Goal: Task Accomplishment & Management: Complete application form

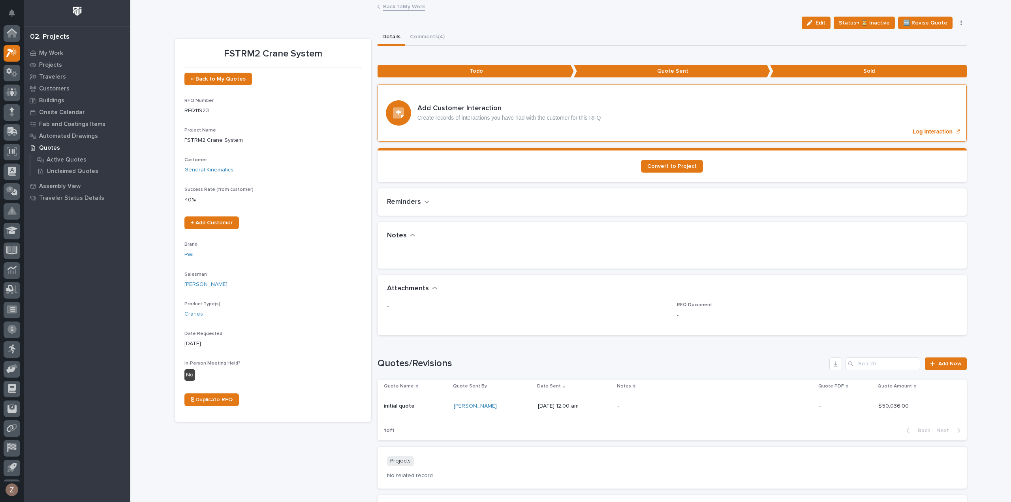
scroll to position [17, 0]
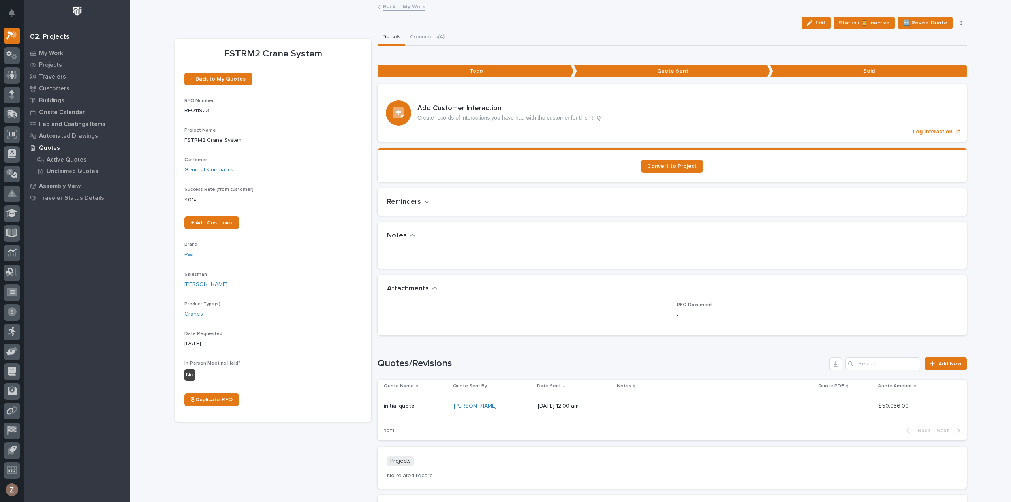
click at [397, 5] on link "Back to My Work" at bounding box center [404, 6] width 42 height 9
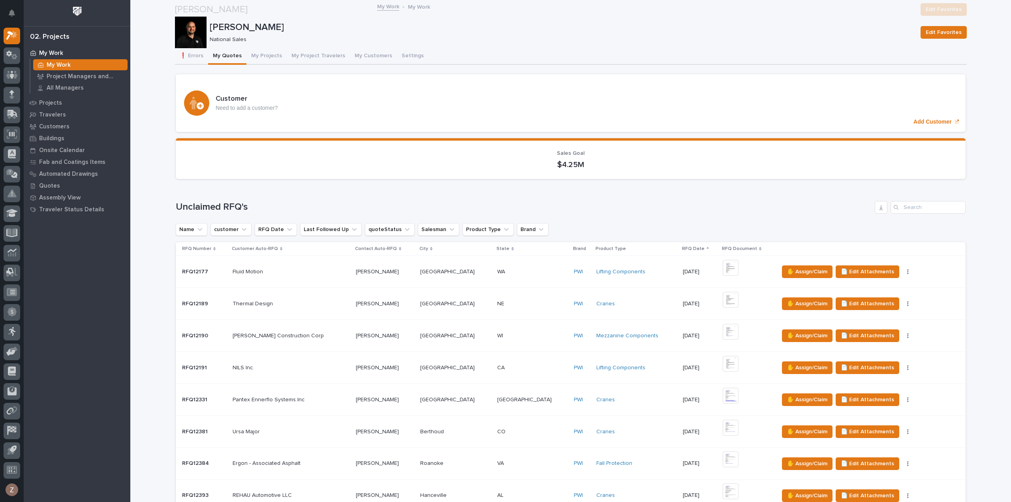
scroll to position [474, 0]
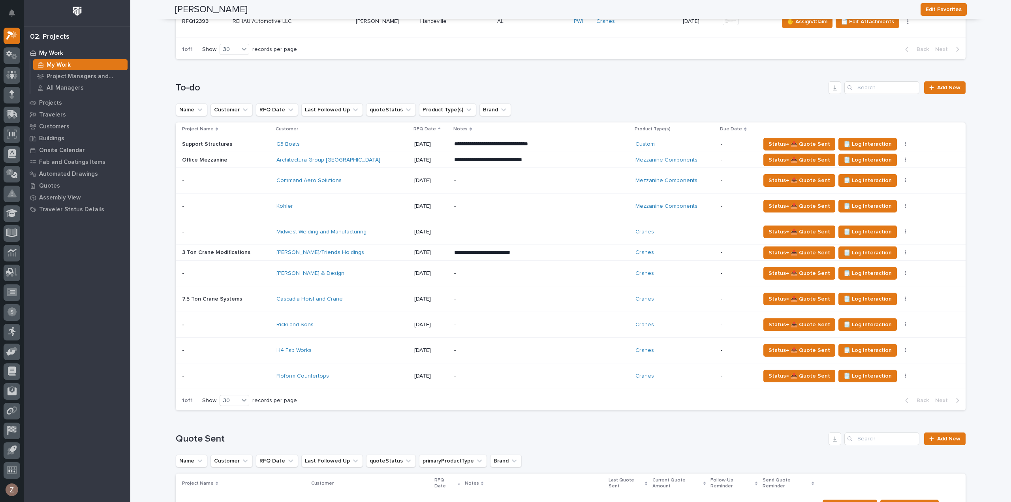
click at [592, 321] on p "-" at bounding box center [523, 324] width 138 height 7
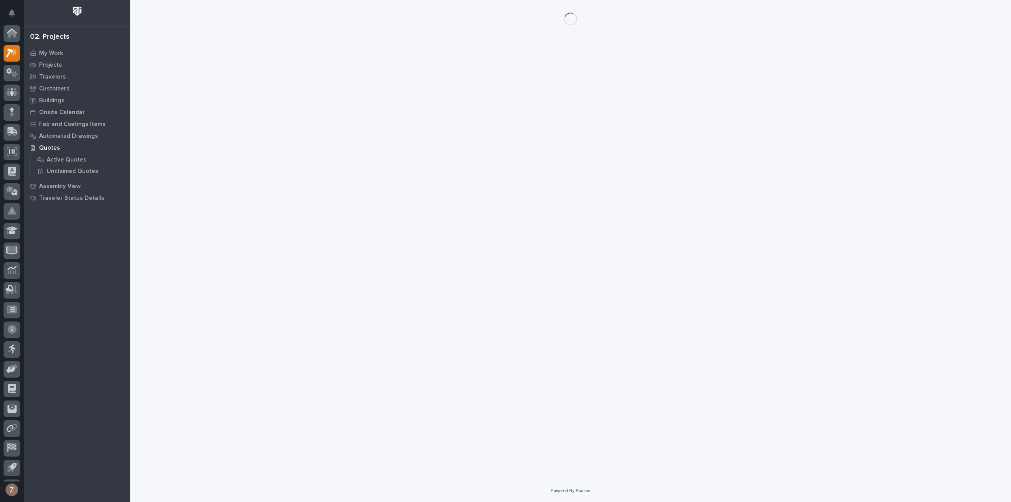
scroll to position [17, 0]
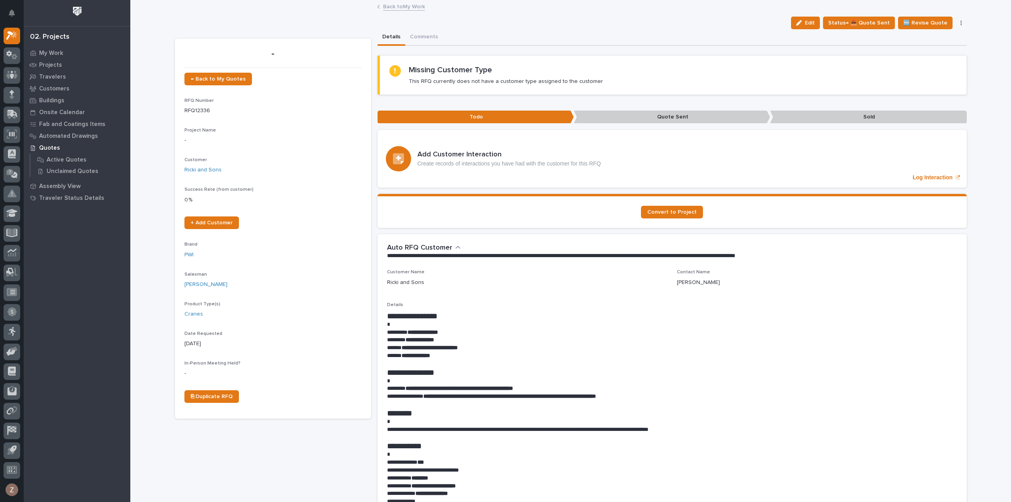
click at [813, 23] on span "Edit" at bounding box center [810, 22] width 10 height 7
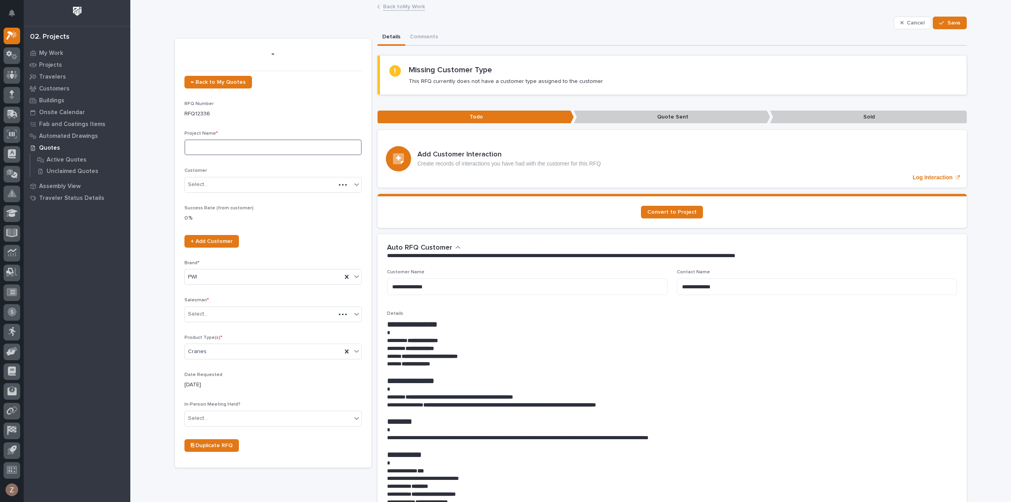
click at [213, 141] on input at bounding box center [272, 147] width 177 height 16
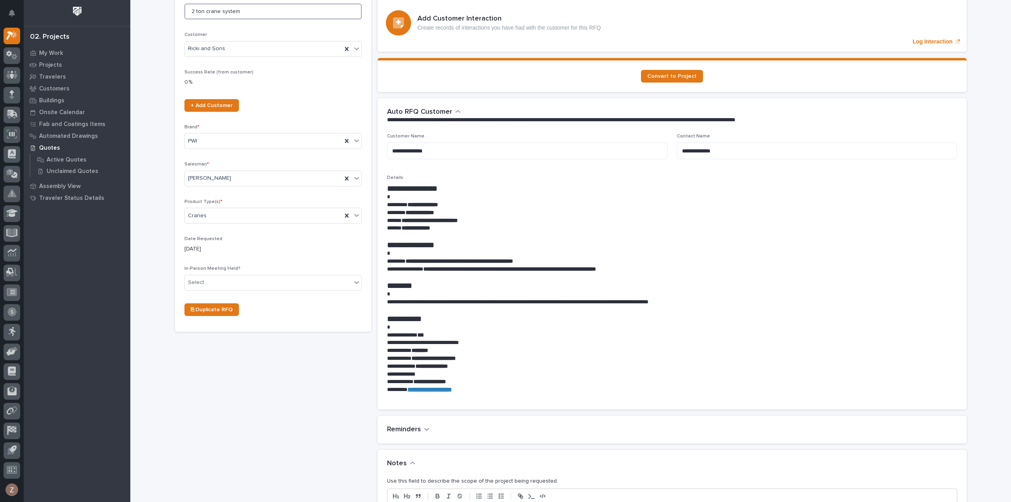
scroll to position [237, 0]
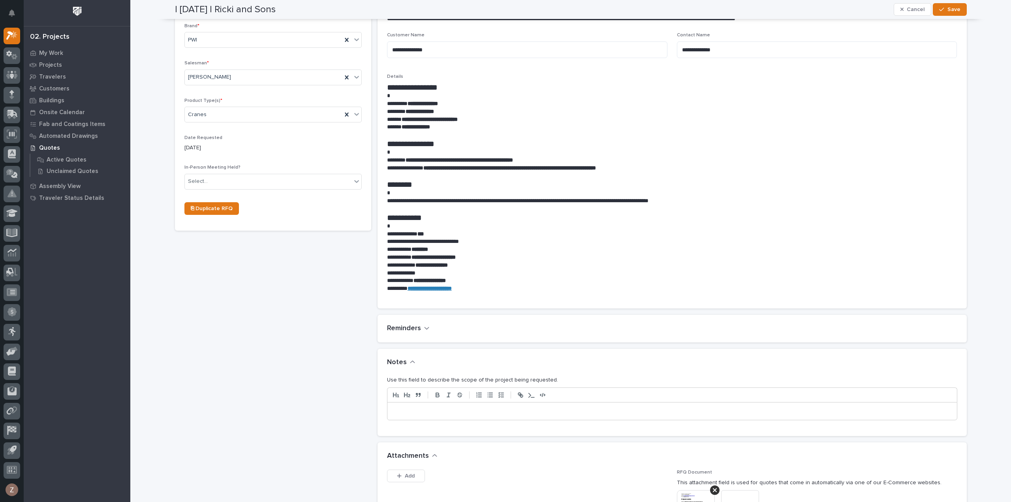
type input "2 ton crane system"
click at [433, 411] on p at bounding box center [672, 411] width 558 height 8
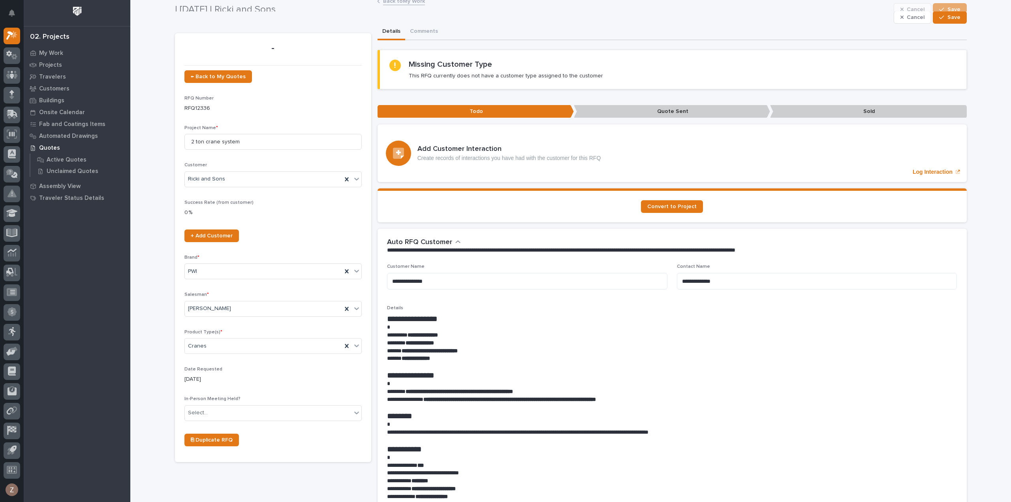
scroll to position [0, 0]
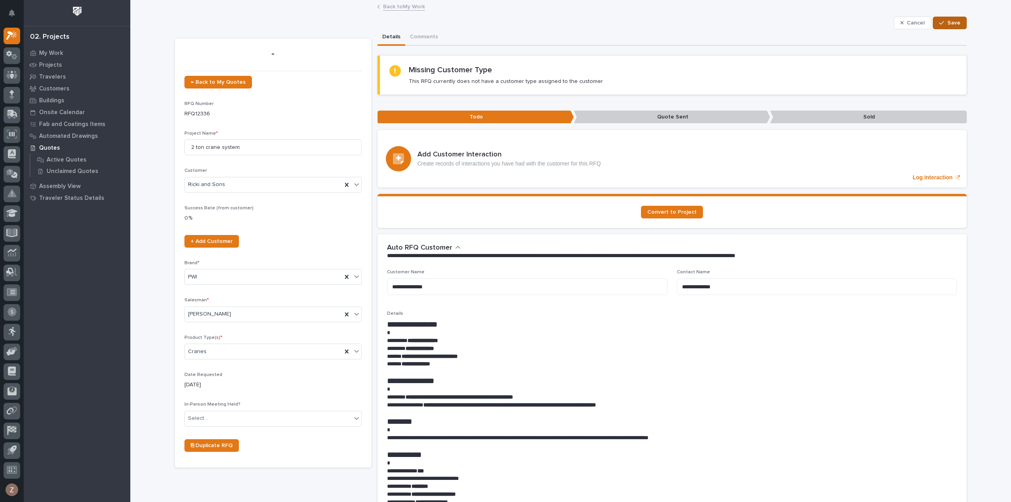
click at [948, 24] on span "Save" at bounding box center [954, 22] width 13 height 7
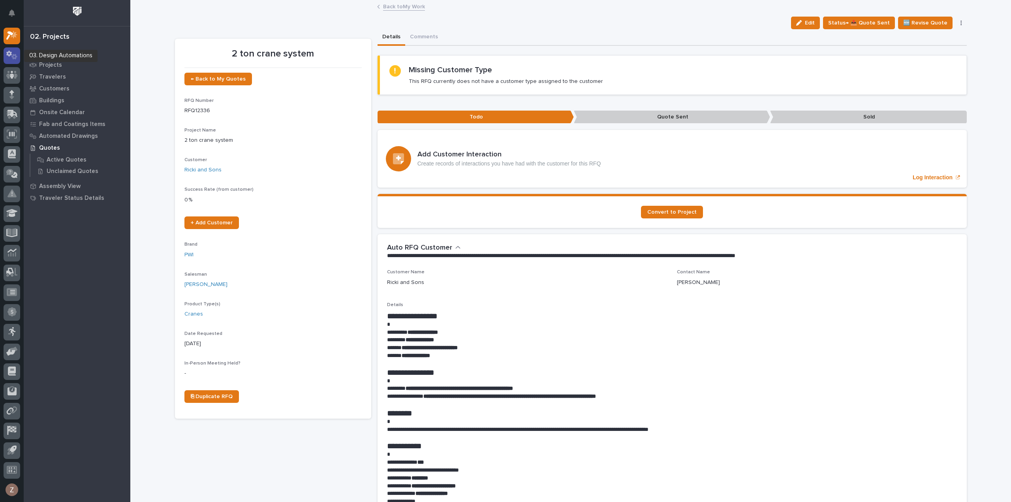
click at [9, 53] on icon at bounding box center [11, 55] width 11 height 9
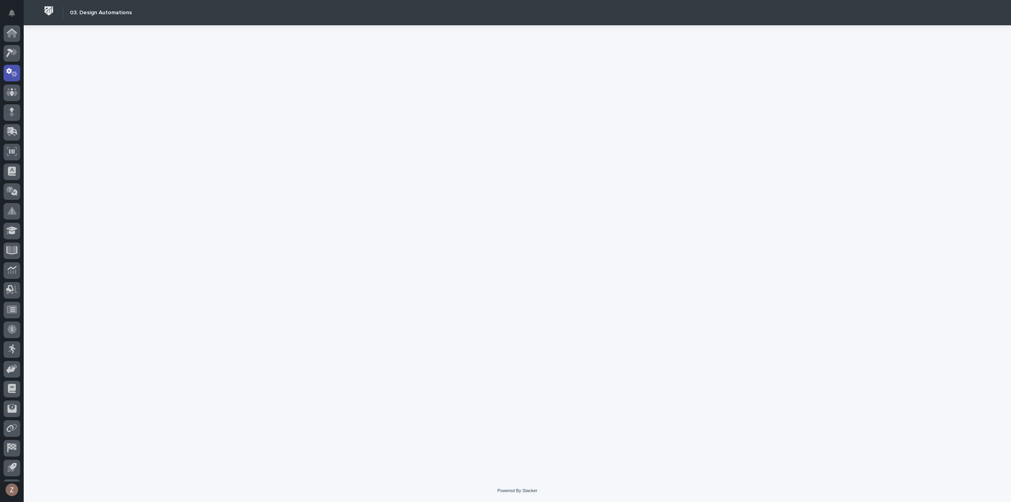
scroll to position [17, 0]
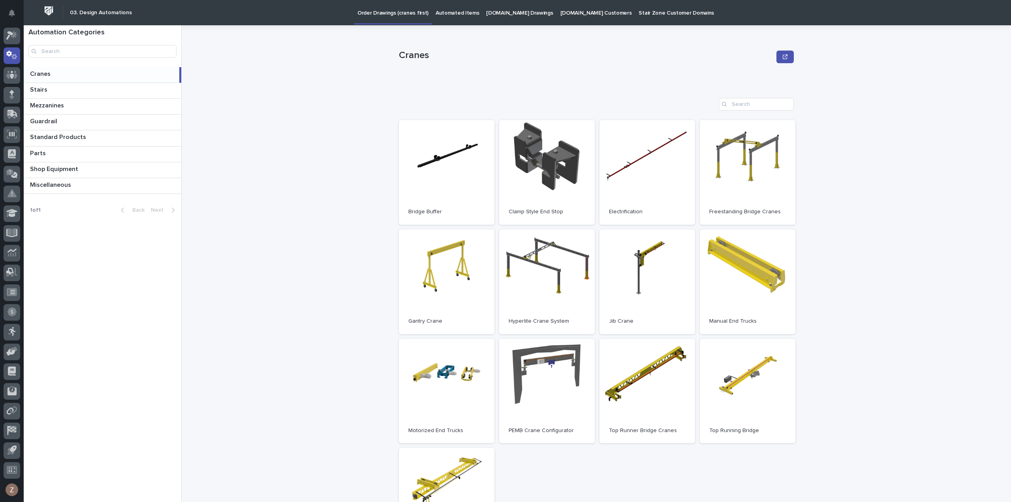
click at [464, 10] on p "Automated Items" at bounding box center [457, 8] width 43 height 17
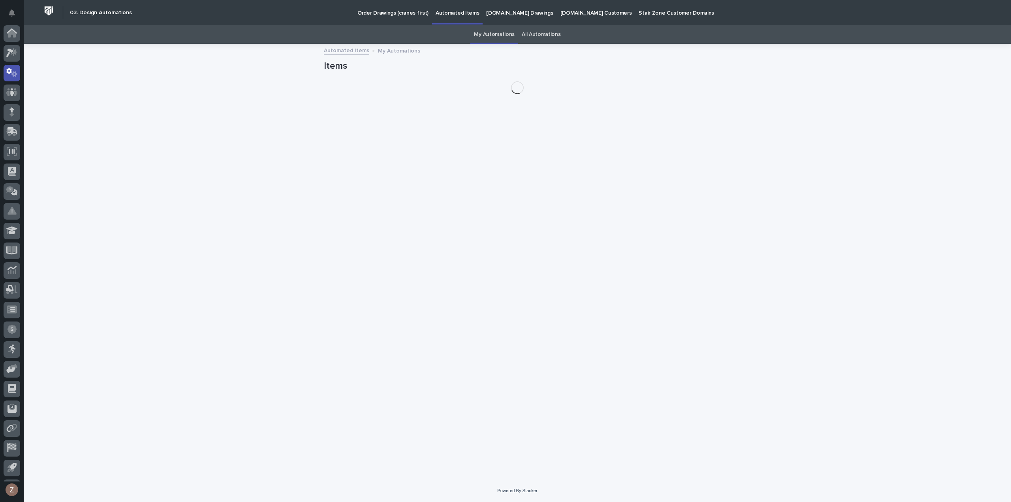
scroll to position [17, 0]
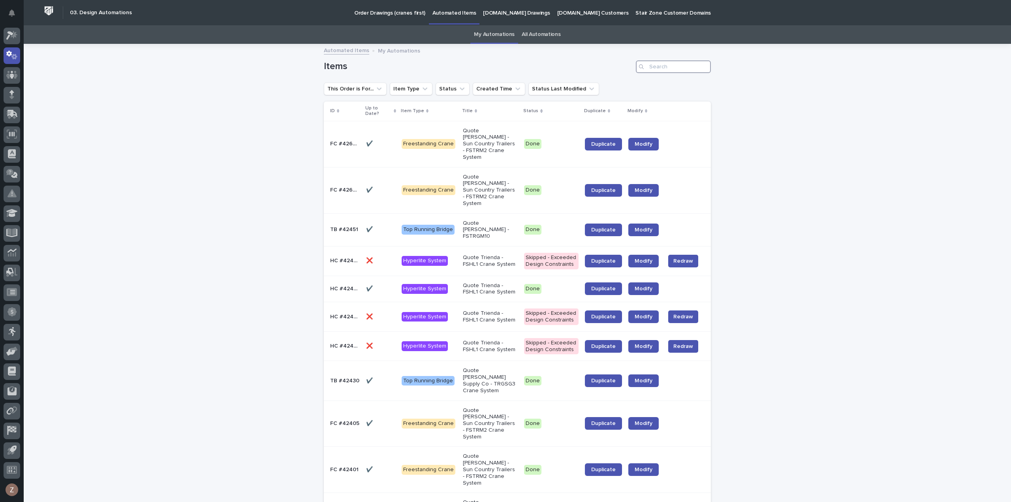
click at [657, 68] on input "Search" at bounding box center [673, 66] width 75 height 13
type input "C"
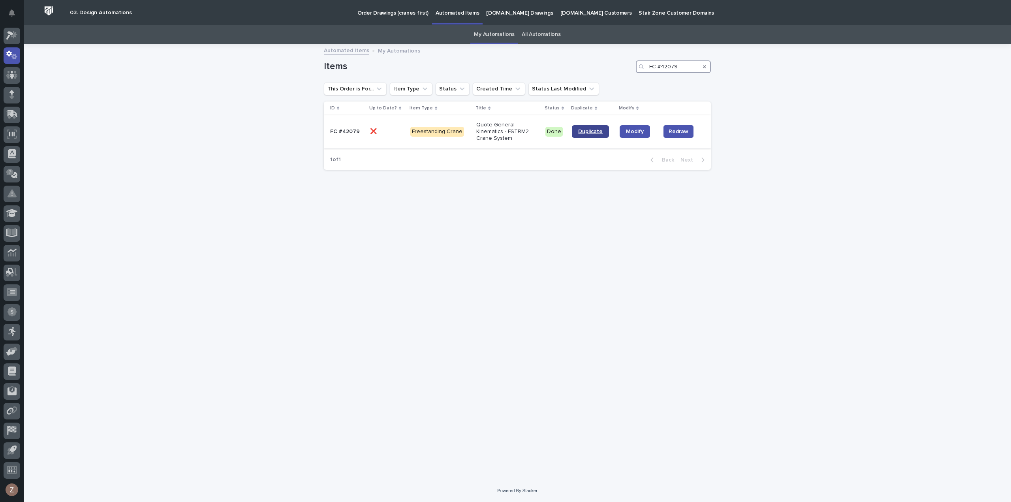
type input "FC #42079"
click at [591, 129] on span "Duplicate" at bounding box center [590, 132] width 24 height 6
click at [8, 56] on icon at bounding box center [11, 55] width 11 height 9
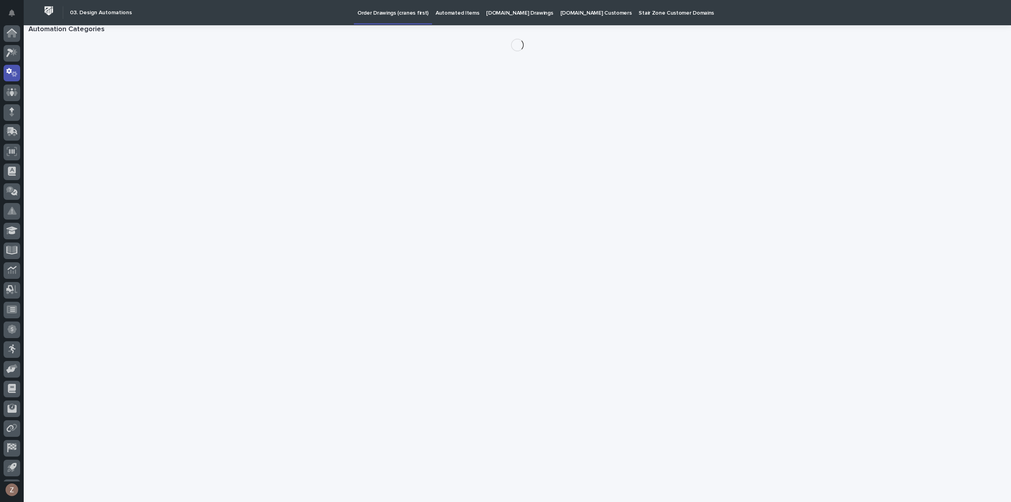
scroll to position [17, 0]
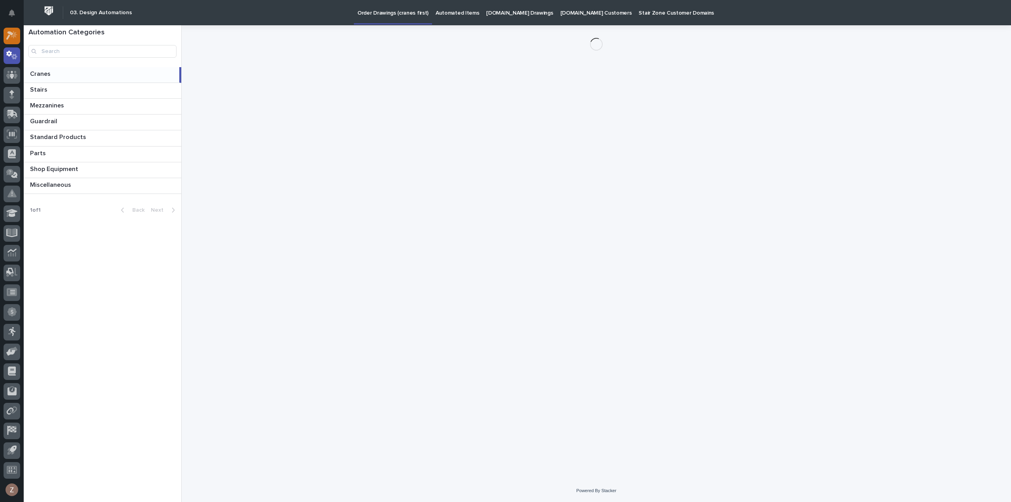
click at [11, 34] on icon at bounding box center [9, 36] width 7 height 9
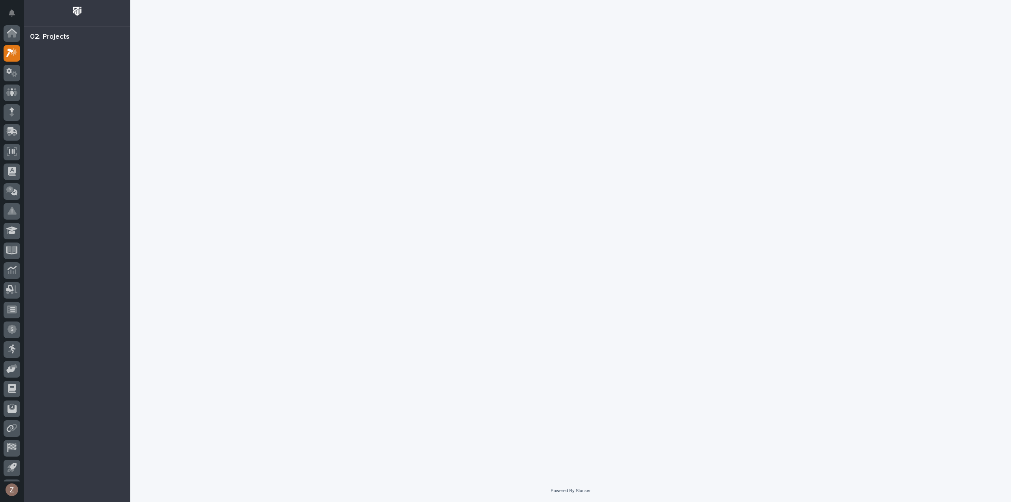
scroll to position [17, 0]
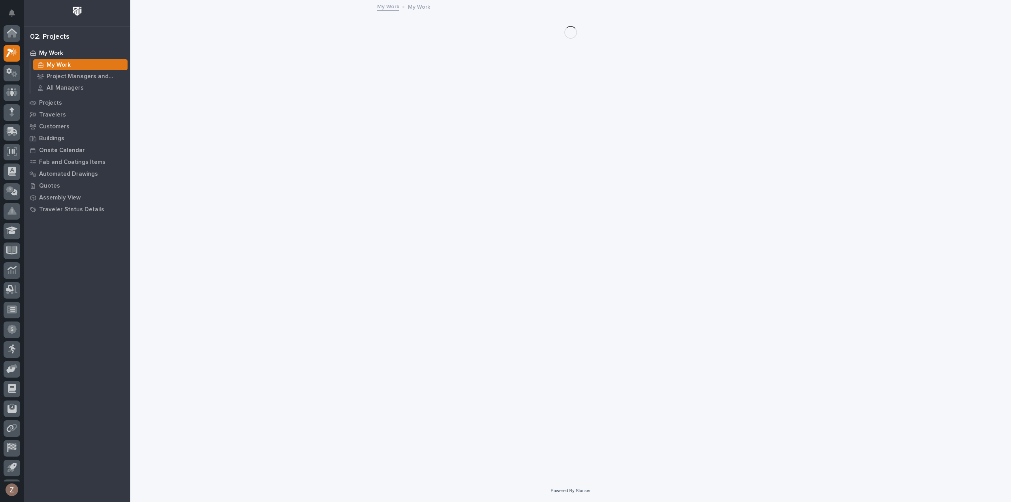
scroll to position [17, 0]
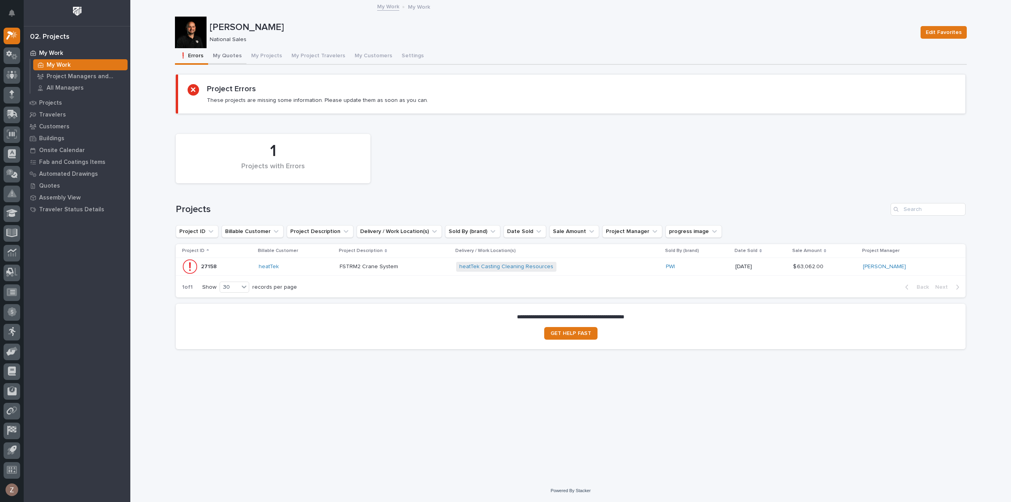
click at [230, 57] on button "My Quotes" at bounding box center [227, 56] width 38 height 17
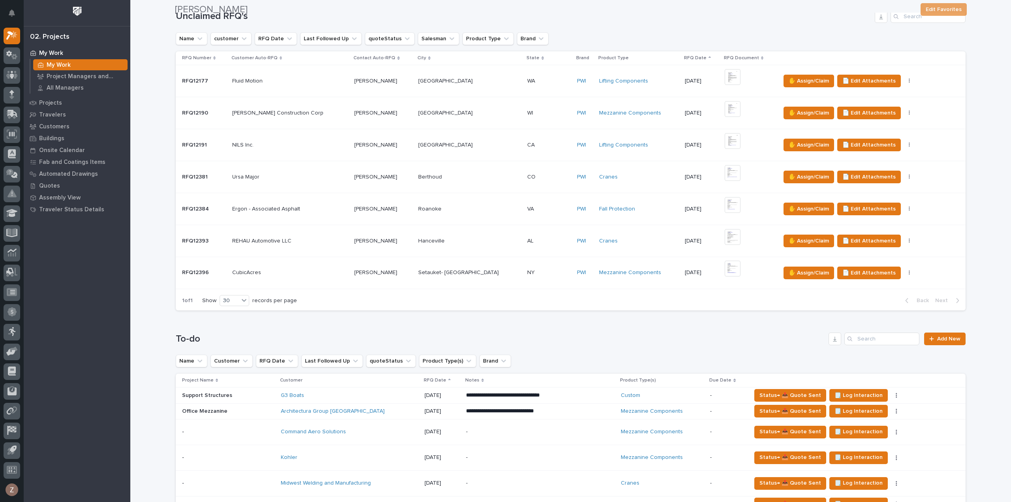
scroll to position [472, 0]
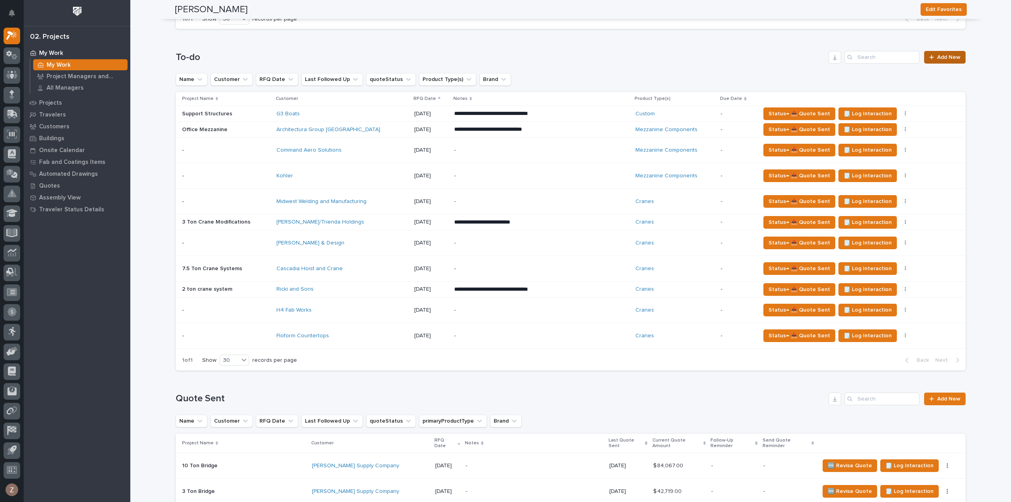
click at [941, 56] on span "Add New" at bounding box center [948, 58] width 23 height 6
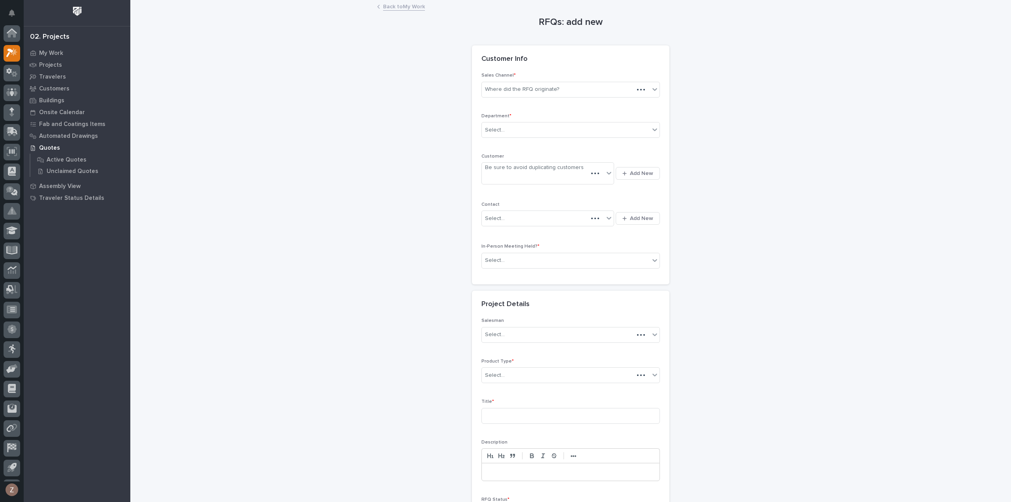
scroll to position [17, 0]
click at [522, 129] on div "Select..." at bounding box center [566, 130] width 168 height 13
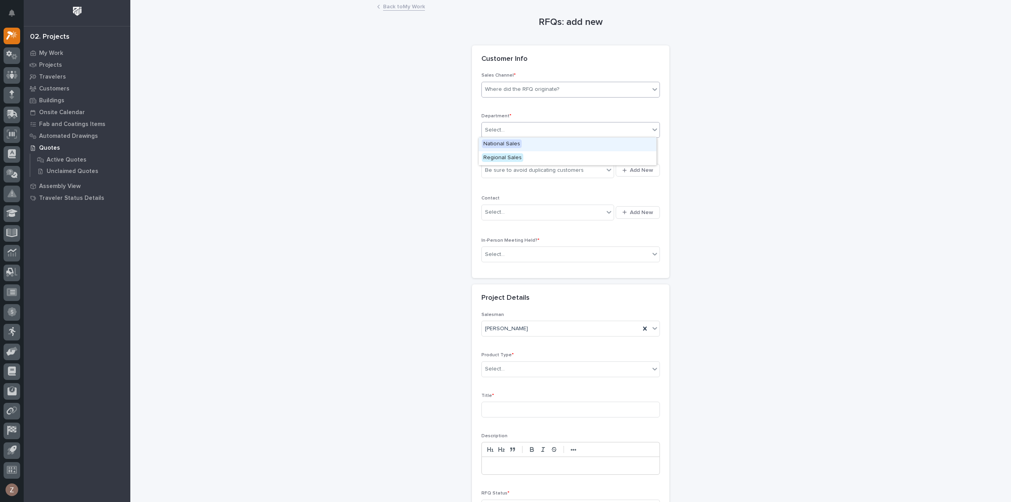
click at [525, 86] on div "Where did the RFQ originate?" at bounding box center [522, 89] width 74 height 8
click at [521, 113] on div "PWI" at bounding box center [568, 118] width 178 height 14
click at [516, 126] on div "Select..." at bounding box center [566, 130] width 168 height 13
click at [517, 145] on span "National Sales" at bounding box center [502, 143] width 40 height 9
click at [524, 169] on div "Be sure to avoid duplicating customers" at bounding box center [534, 170] width 99 height 8
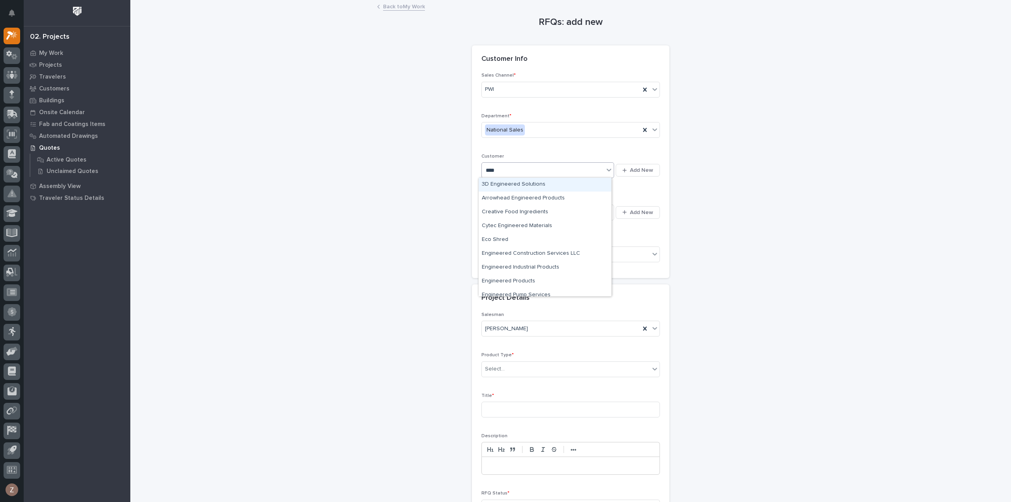
type input "*****"
click at [532, 185] on div "Red Dirt Associates" at bounding box center [545, 185] width 133 height 14
click at [520, 211] on div "Select..." at bounding box center [543, 212] width 122 height 13
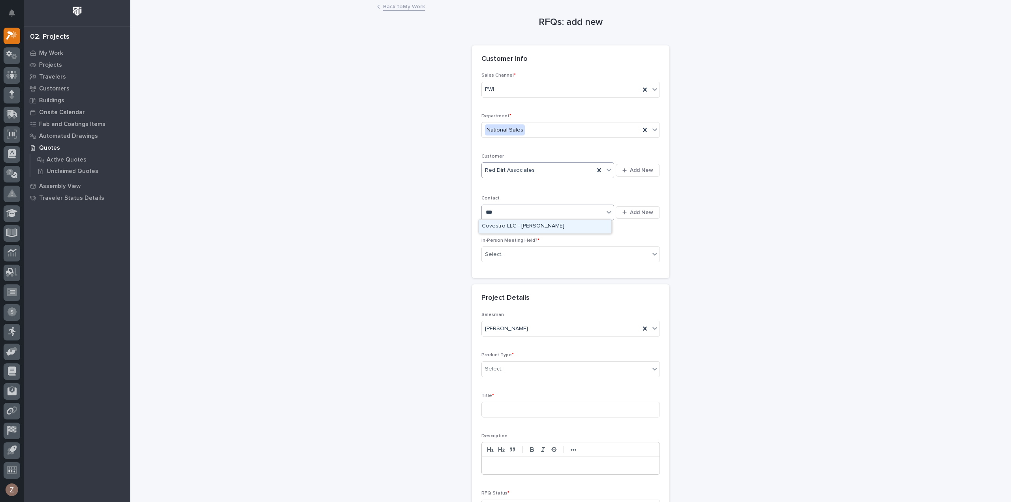
type input "****"
click at [533, 253] on div "Red Dirt Associates - [PERSON_NAME]" at bounding box center [545, 254] width 133 height 14
click at [517, 254] on div "Select..." at bounding box center [566, 254] width 168 height 13
click at [510, 282] on div "No" at bounding box center [568, 282] width 178 height 14
click at [528, 368] on div "Select..." at bounding box center [566, 369] width 168 height 13
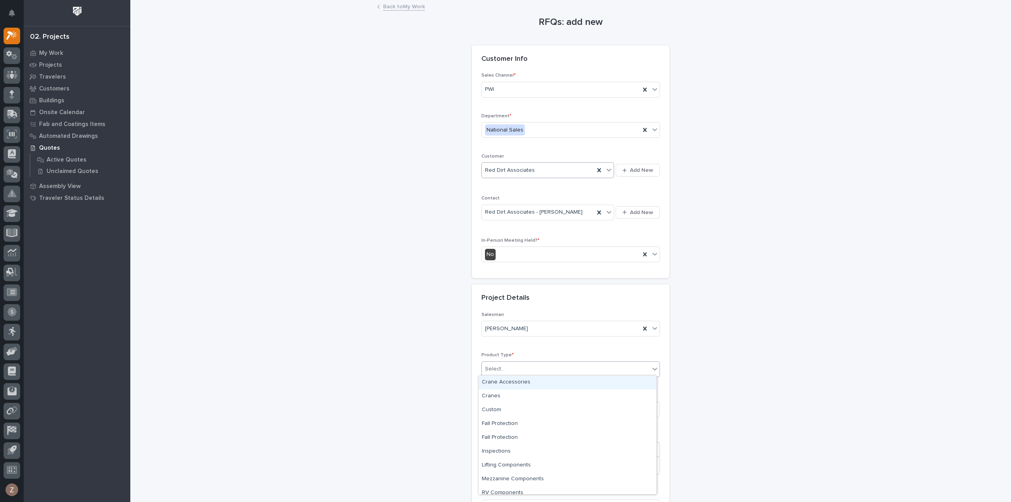
click at [561, 365] on div "Select..." at bounding box center [566, 369] width 168 height 13
click at [507, 397] on div "Cranes" at bounding box center [568, 396] width 178 height 14
click at [501, 405] on input at bounding box center [570, 410] width 179 height 16
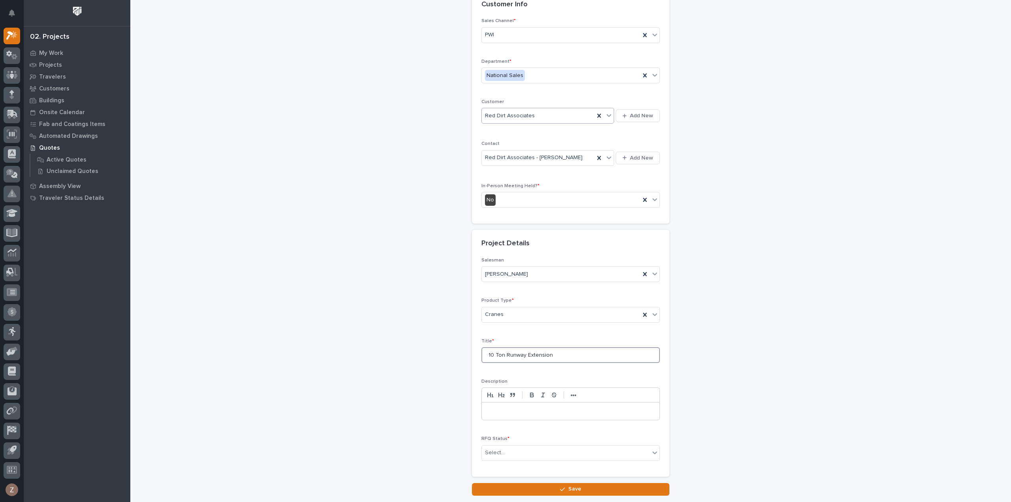
scroll to position [107, 0]
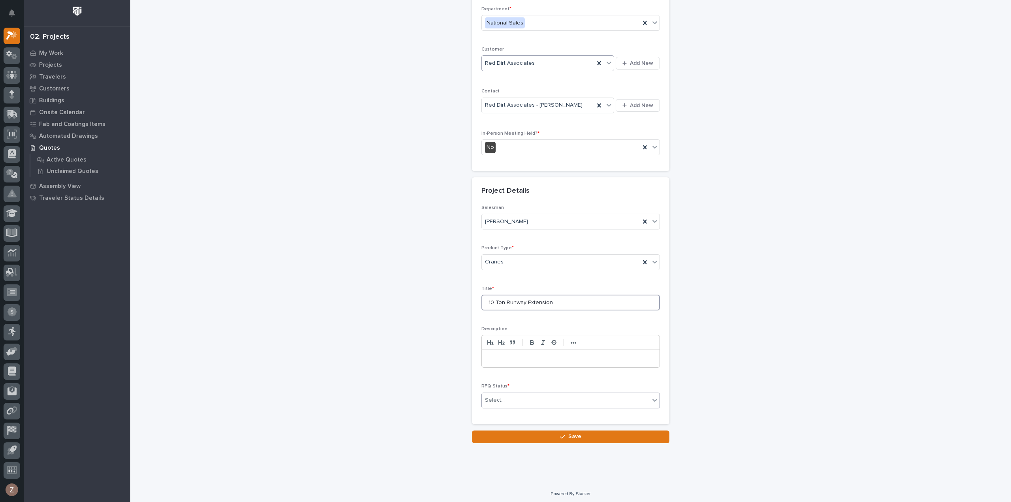
type input "10 Ton Runway Extension"
click at [536, 394] on div "Select..." at bounding box center [566, 400] width 168 height 13
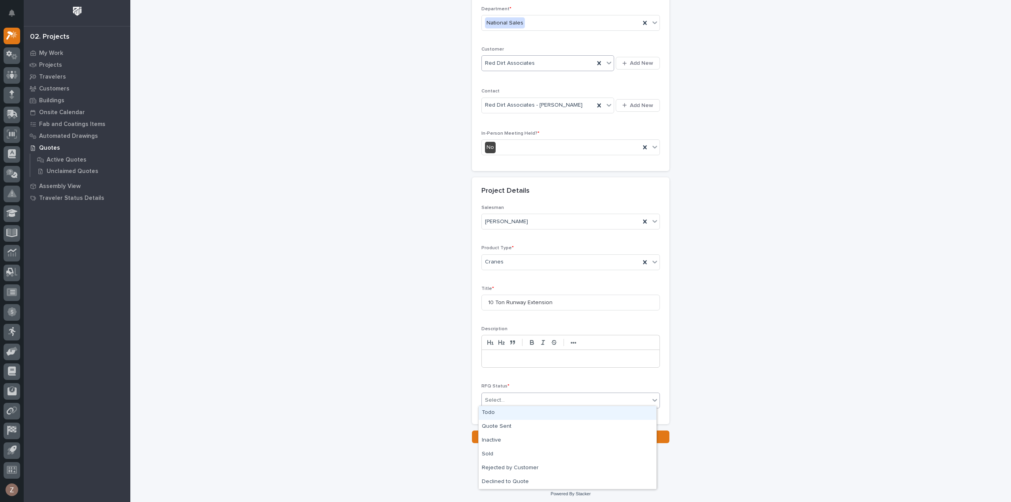
click at [526, 412] on div "Todo" at bounding box center [568, 413] width 178 height 14
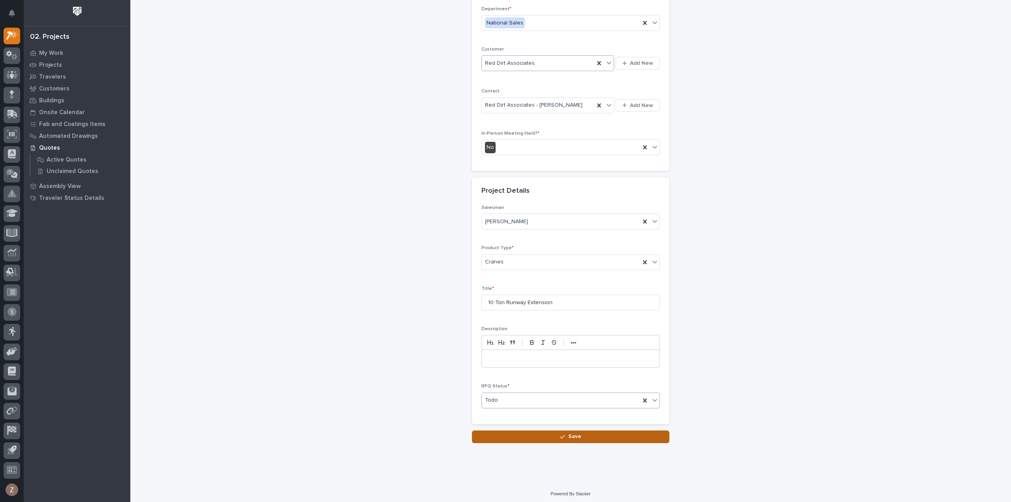
click at [543, 435] on button "Save" at bounding box center [570, 437] width 197 height 13
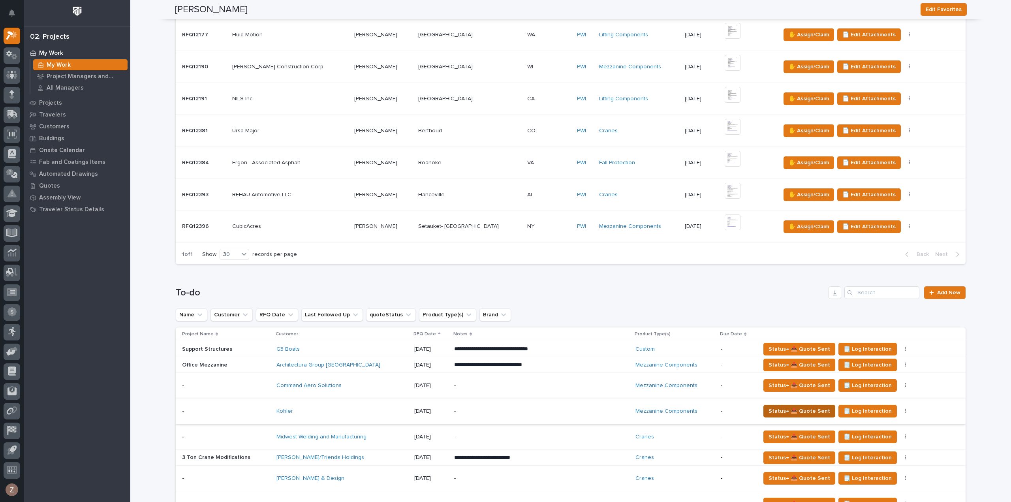
scroll to position [355, 0]
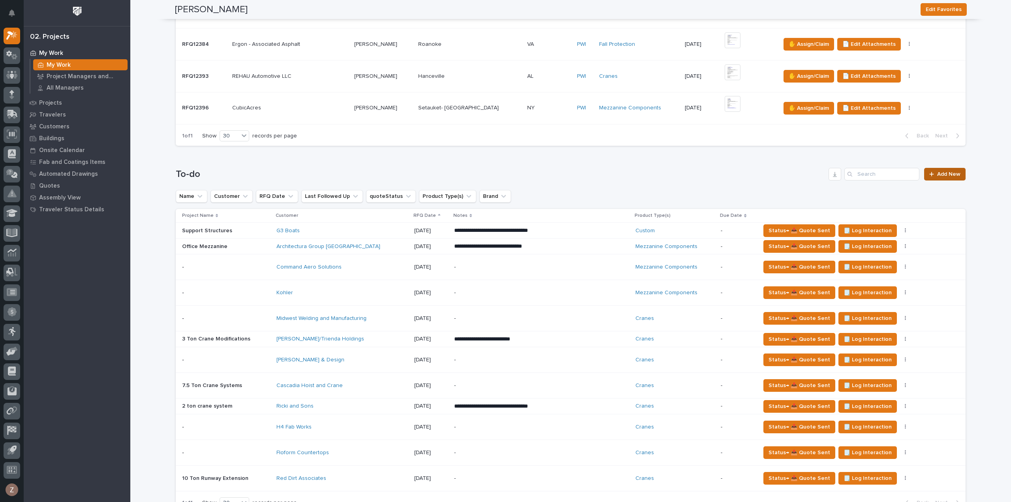
click at [952, 169] on link "Add New" at bounding box center [944, 174] width 41 height 13
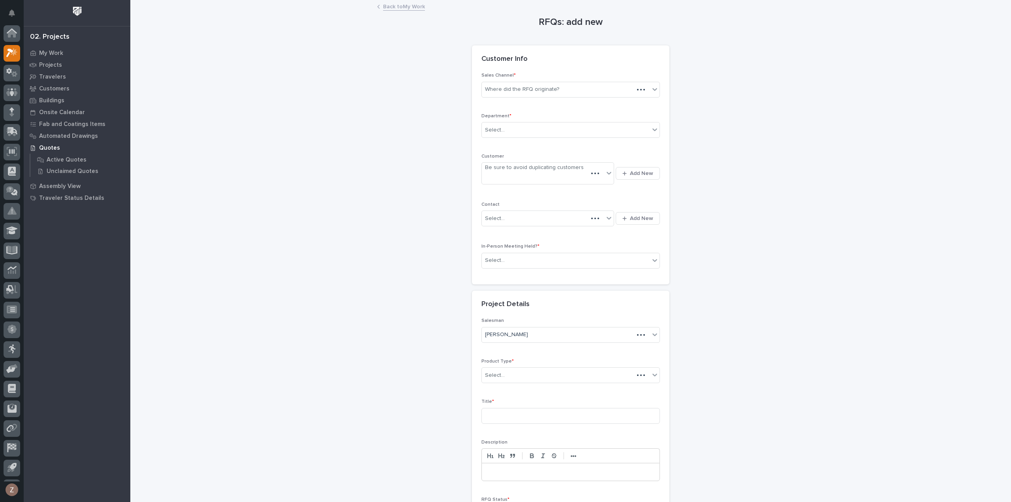
scroll to position [17, 0]
click at [529, 83] on div "Where did the RFQ originate?" at bounding box center [566, 89] width 168 height 13
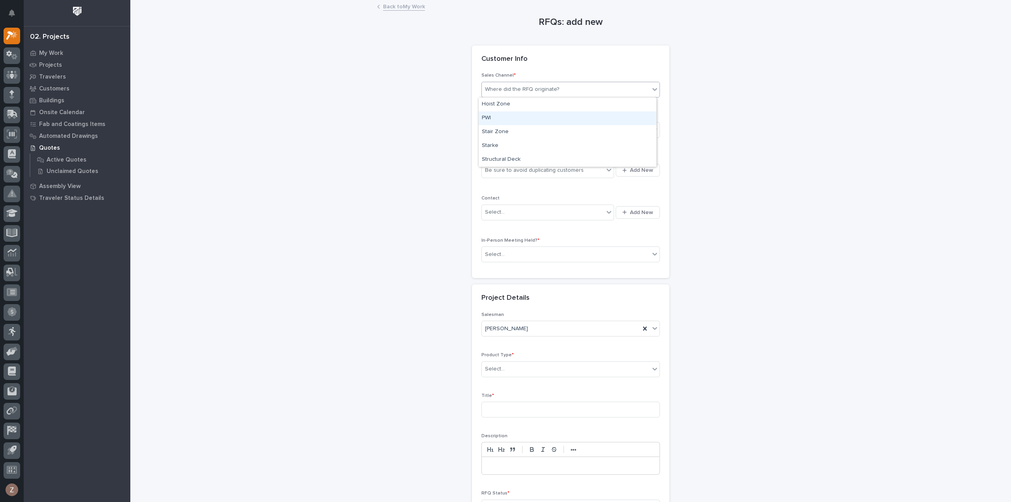
click at [511, 118] on div "PWI" at bounding box center [568, 118] width 178 height 14
click at [510, 125] on div "Select..." at bounding box center [566, 130] width 168 height 13
click at [509, 141] on span "National Sales" at bounding box center [502, 143] width 40 height 9
click at [510, 169] on div "Be sure to avoid duplicating customers" at bounding box center [534, 170] width 99 height 8
type input "******"
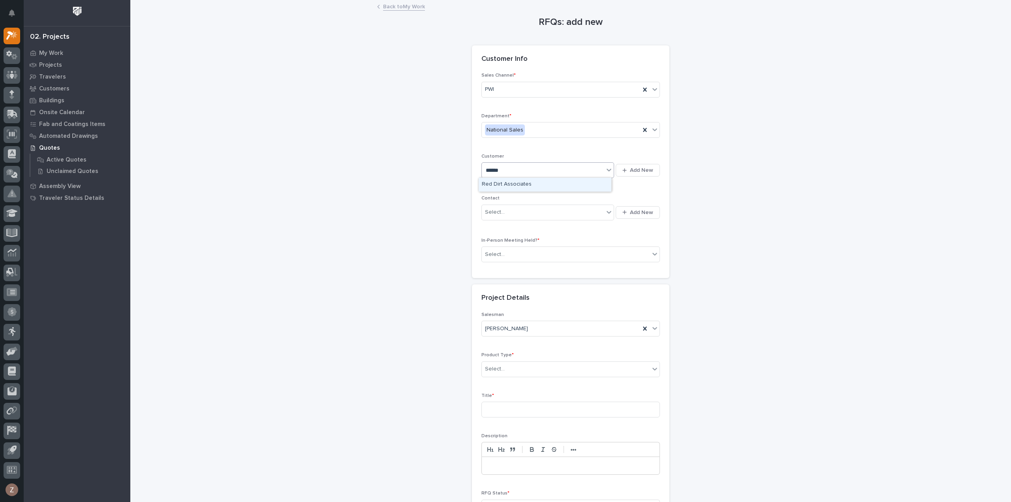
click at [510, 189] on div "Red Dirt Associates" at bounding box center [545, 185] width 133 height 14
click at [509, 213] on div "Select..." at bounding box center [543, 212] width 122 height 13
type input "****"
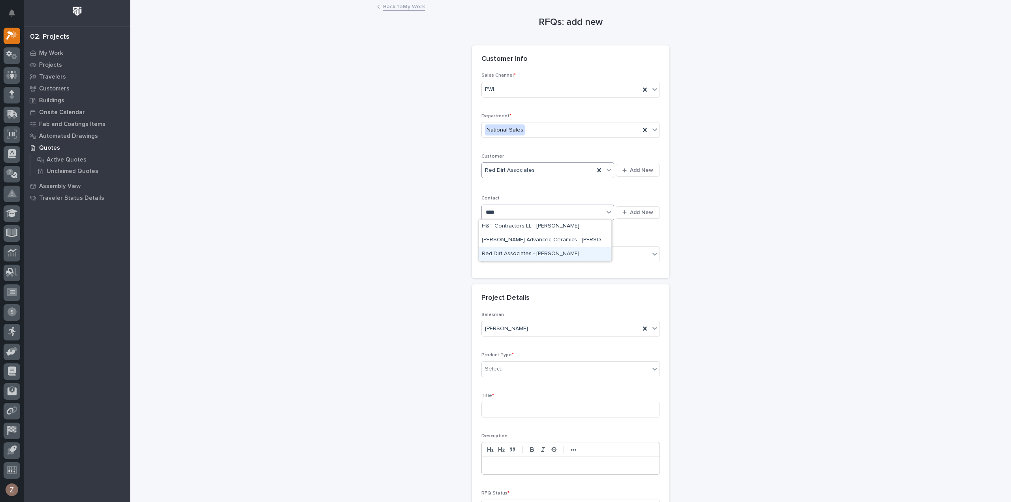
click at [532, 252] on div "Red Dirt Associates - [PERSON_NAME]" at bounding box center [545, 254] width 133 height 14
click at [515, 244] on div "In-Person Meeting Held? * Select..." at bounding box center [570, 253] width 179 height 31
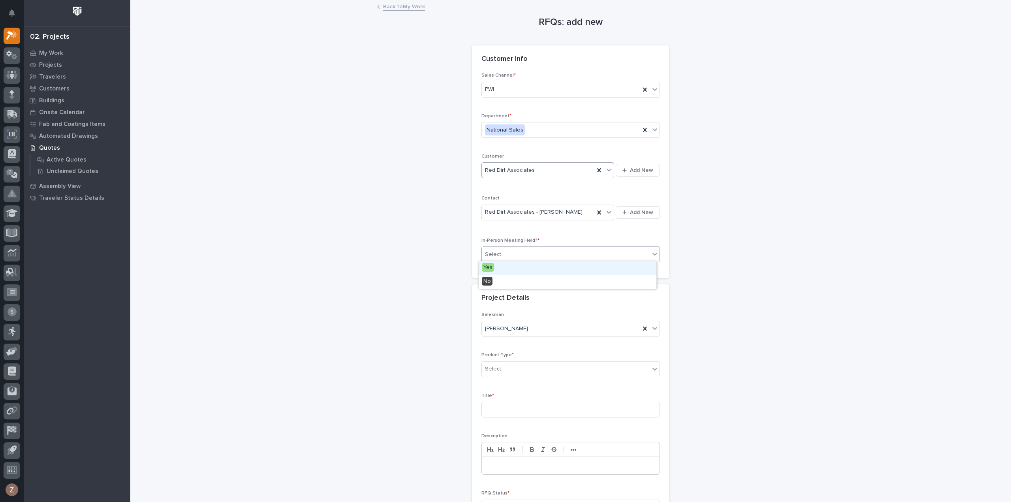
click at [514, 253] on div "Select..." at bounding box center [566, 254] width 168 height 13
click at [512, 278] on div "No" at bounding box center [568, 282] width 178 height 14
click at [532, 368] on div "Select..." at bounding box center [566, 369] width 168 height 13
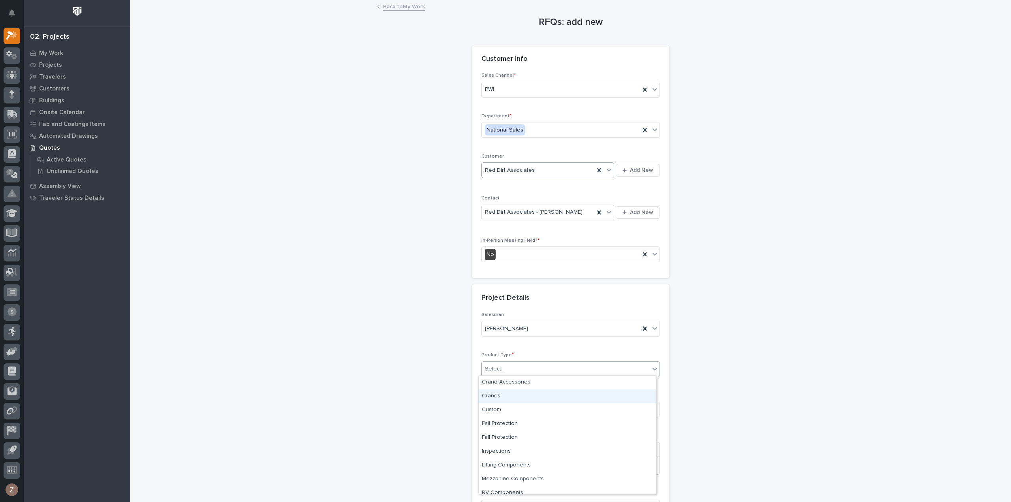
click at [531, 398] on div "Cranes" at bounding box center [568, 396] width 178 height 14
click at [519, 405] on input at bounding box center [570, 410] width 179 height 16
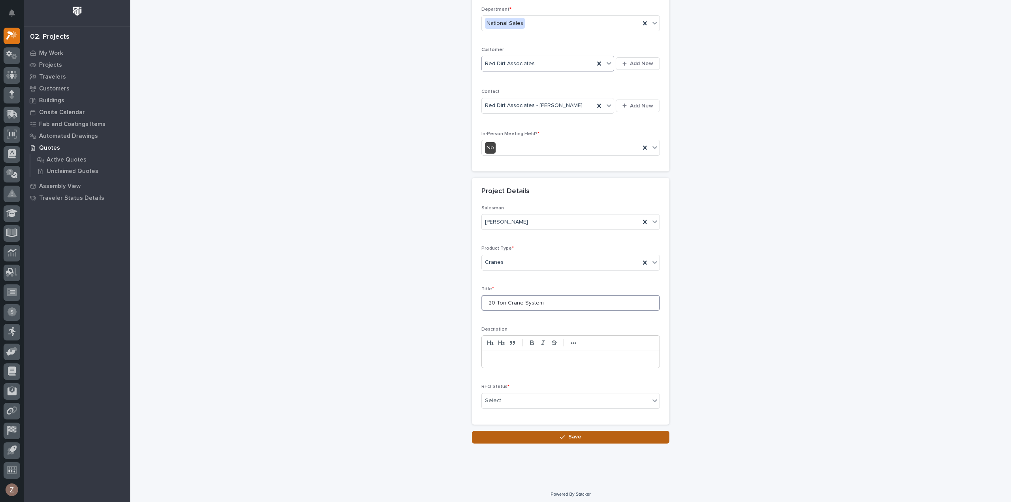
scroll to position [107, 0]
type input "20 Ton Crane System"
click at [557, 406] on div "RFQ Status * Select..." at bounding box center [570, 399] width 179 height 31
drag, startPoint x: 555, startPoint y: 395, endPoint x: 551, endPoint y: 401, distance: 6.6
click at [555, 395] on div "Select..." at bounding box center [566, 400] width 168 height 13
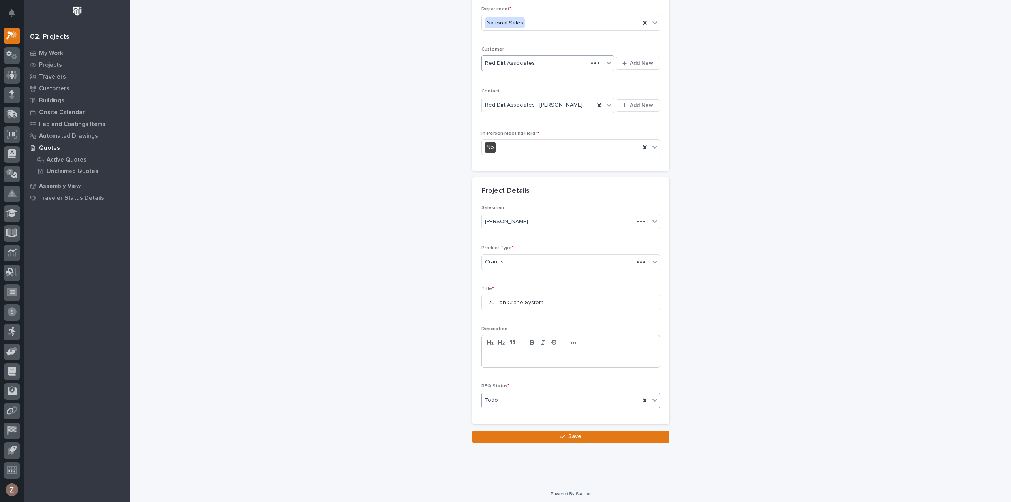
click at [532, 431] on button "Save" at bounding box center [570, 437] width 197 height 13
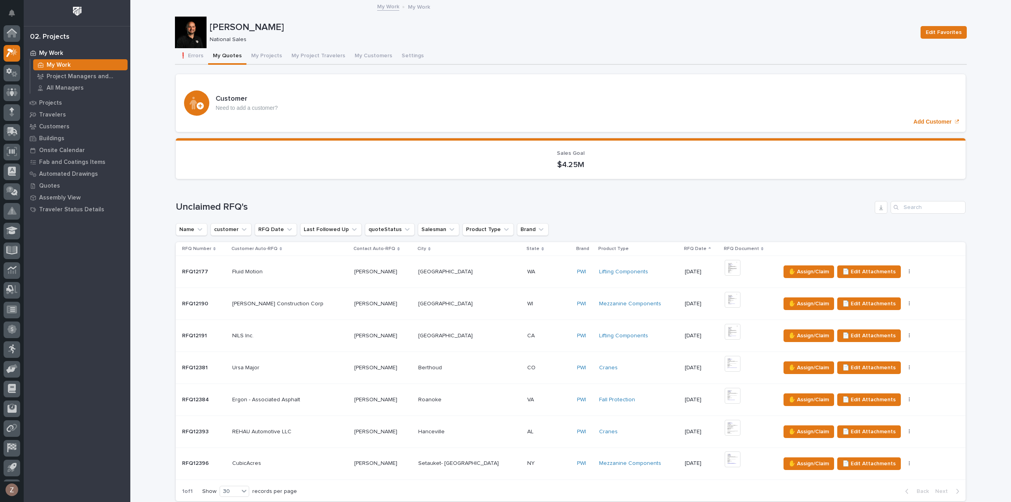
click at [946, 290] on td "✋ Assign/Claim 📄 Edit Attachments 🪧 Edit Brand" at bounding box center [871, 304] width 188 height 32
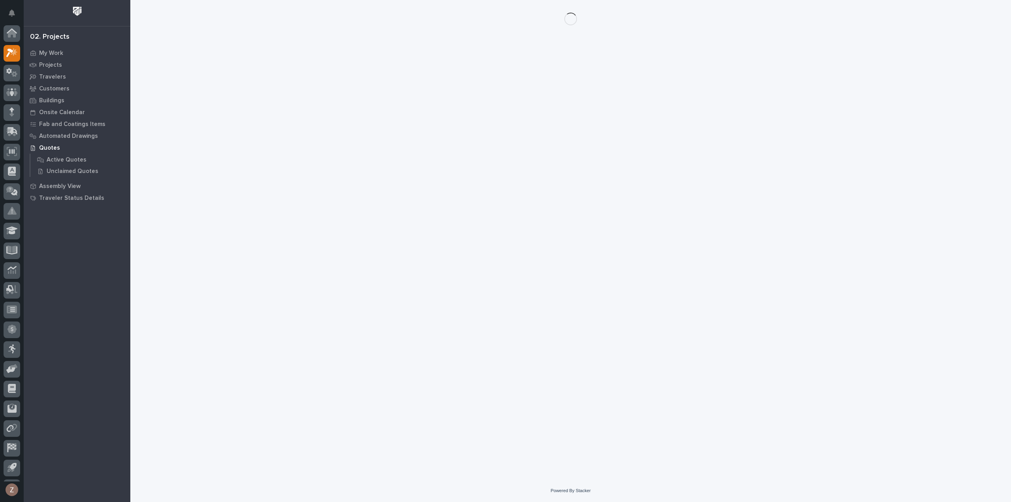
scroll to position [17, 0]
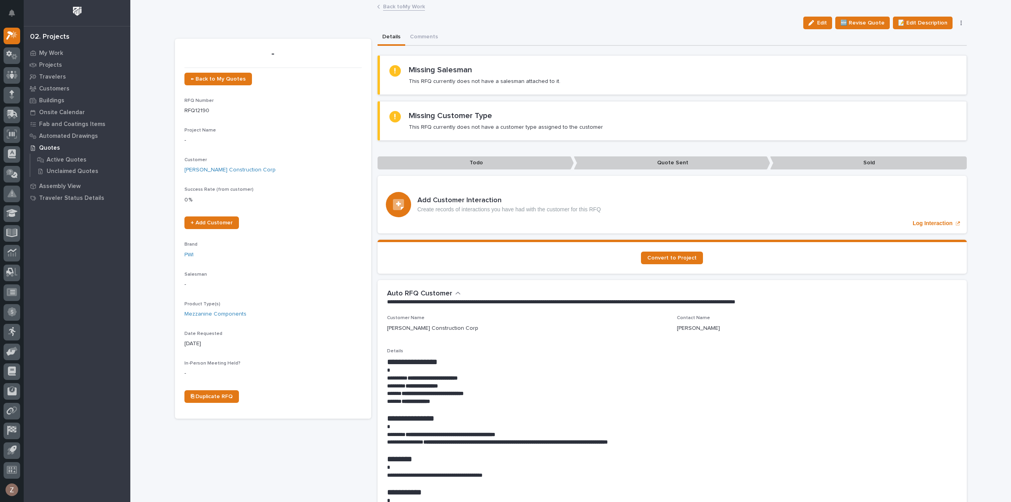
click at [405, 6] on link "Back to My Work" at bounding box center [404, 6] width 42 height 9
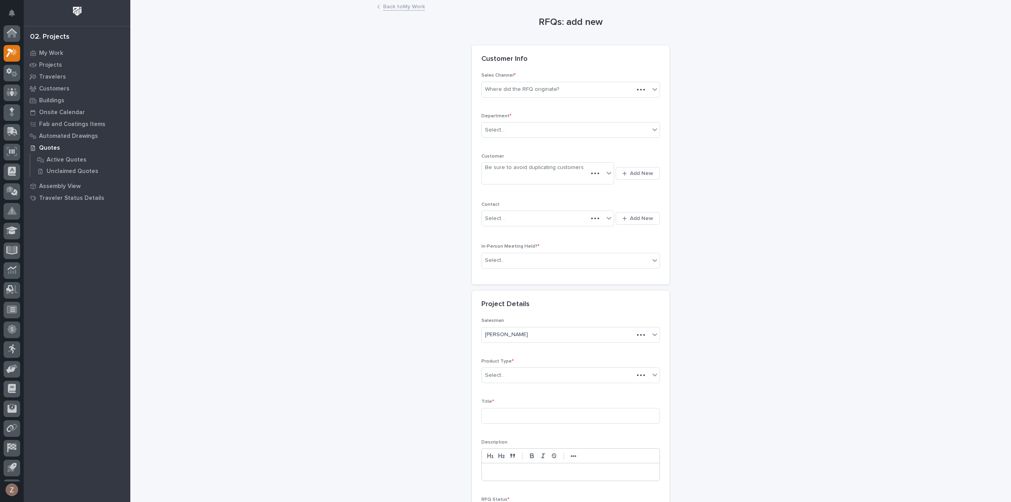
scroll to position [17, 0]
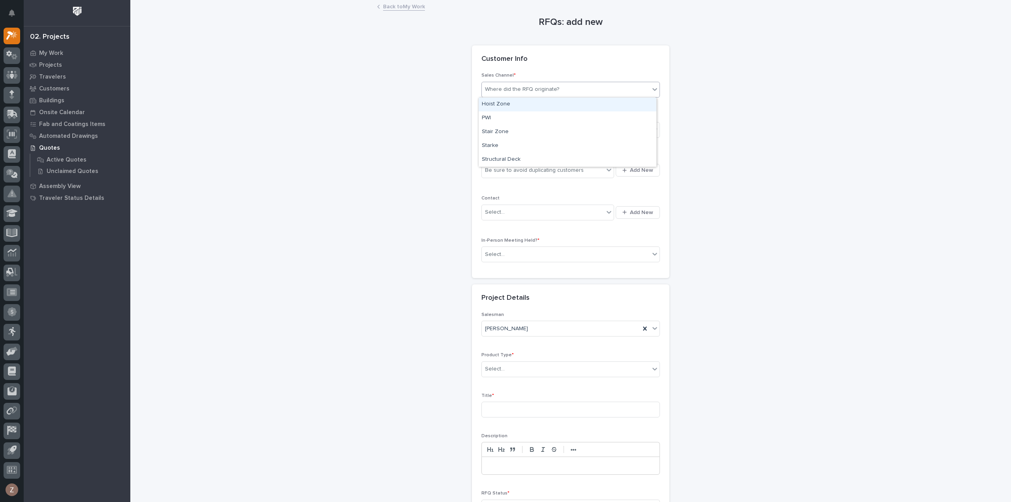
click at [513, 95] on div "Where did the RFQ originate?" at bounding box center [566, 89] width 168 height 13
click at [515, 116] on div "PWI" at bounding box center [568, 118] width 178 height 14
click at [511, 126] on div "Select..." at bounding box center [566, 130] width 168 height 13
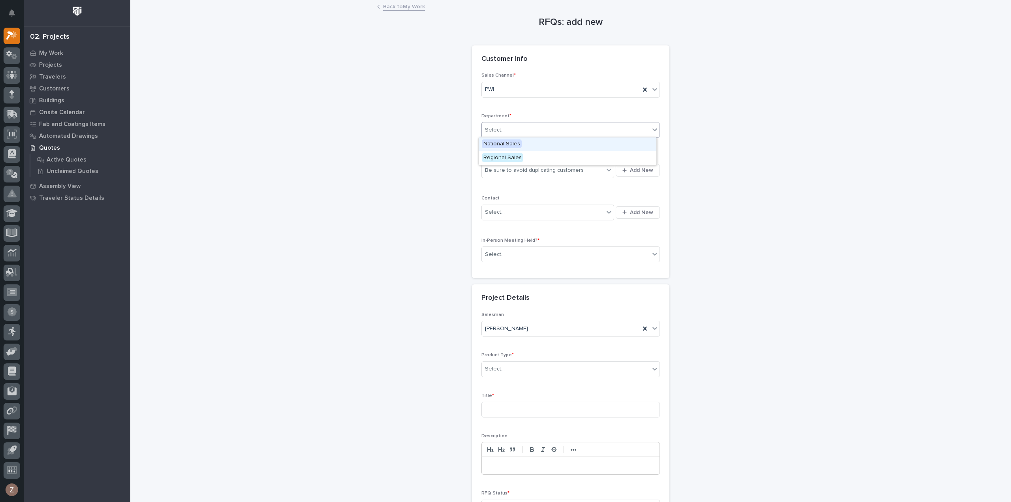
click at [510, 146] on span "National Sales" at bounding box center [502, 143] width 40 height 9
click at [508, 169] on div "Be sure to avoid duplicating customers" at bounding box center [534, 170] width 99 height 8
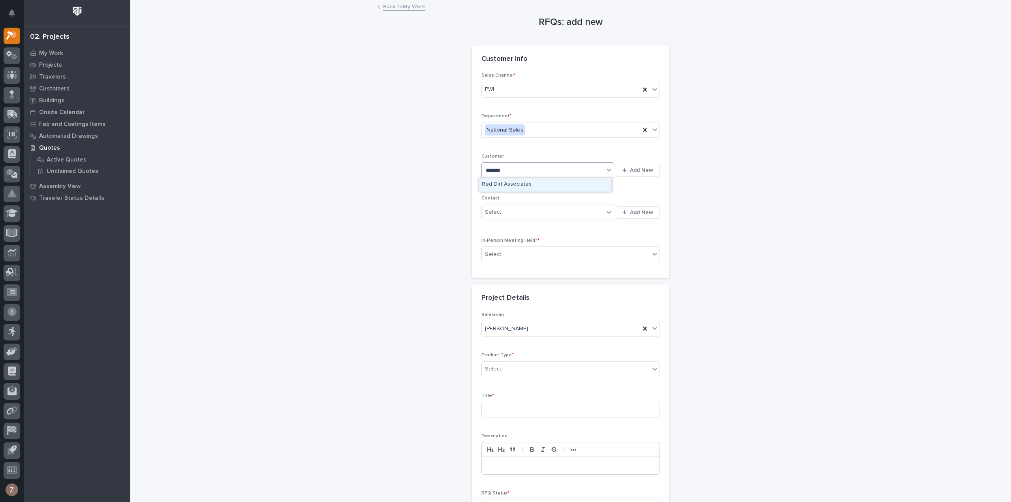
type input "********"
click at [532, 182] on div "Red Dirt Associates" at bounding box center [545, 185] width 133 height 14
click at [506, 214] on input "text" at bounding box center [506, 212] width 1 height 7
type input "******"
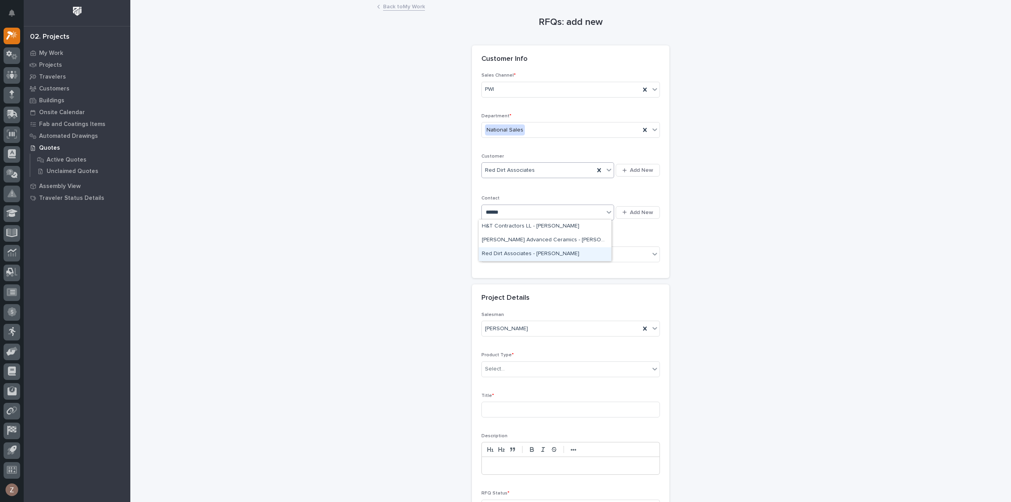
click at [528, 252] on div "Red Dirt Associates - [PERSON_NAME]" at bounding box center [545, 254] width 133 height 14
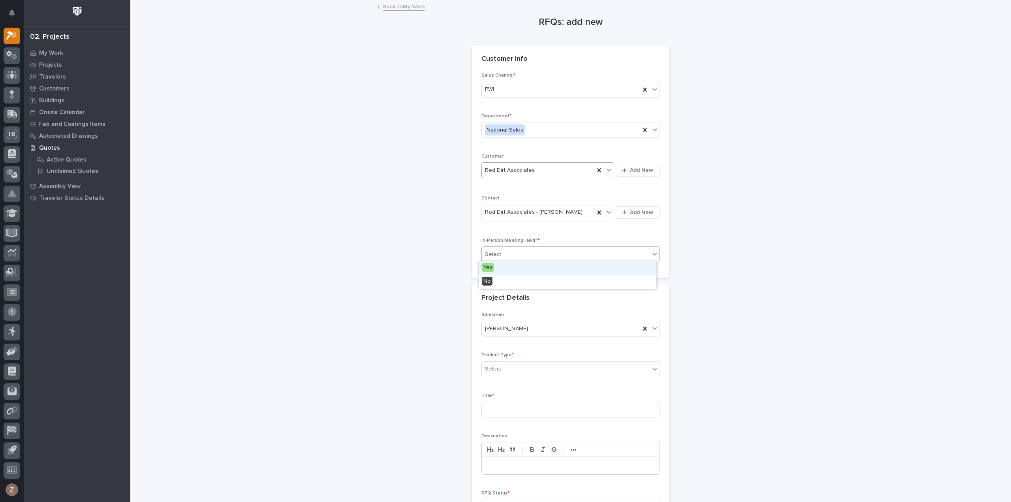
click at [549, 248] on div "Select..." at bounding box center [566, 254] width 168 height 13
click at [529, 283] on div "No" at bounding box center [568, 282] width 178 height 14
click at [528, 363] on div "Select..." at bounding box center [566, 369] width 168 height 13
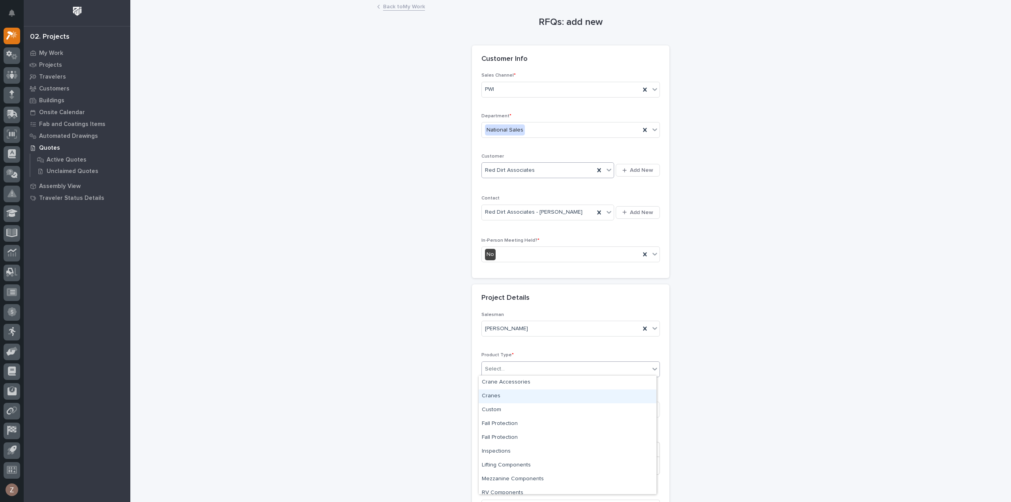
click at [528, 395] on div "Cranes" at bounding box center [568, 396] width 178 height 14
click at [523, 402] on input at bounding box center [570, 410] width 179 height 16
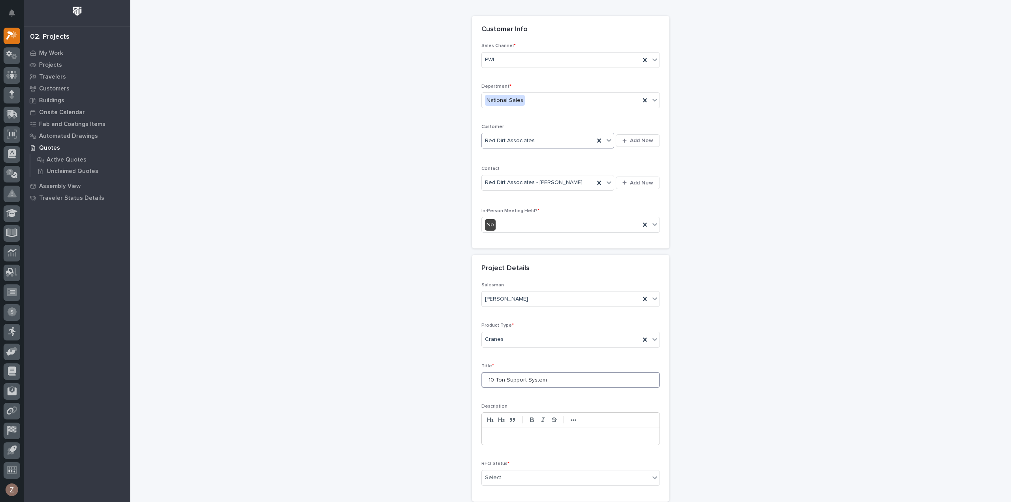
scroll to position [107, 0]
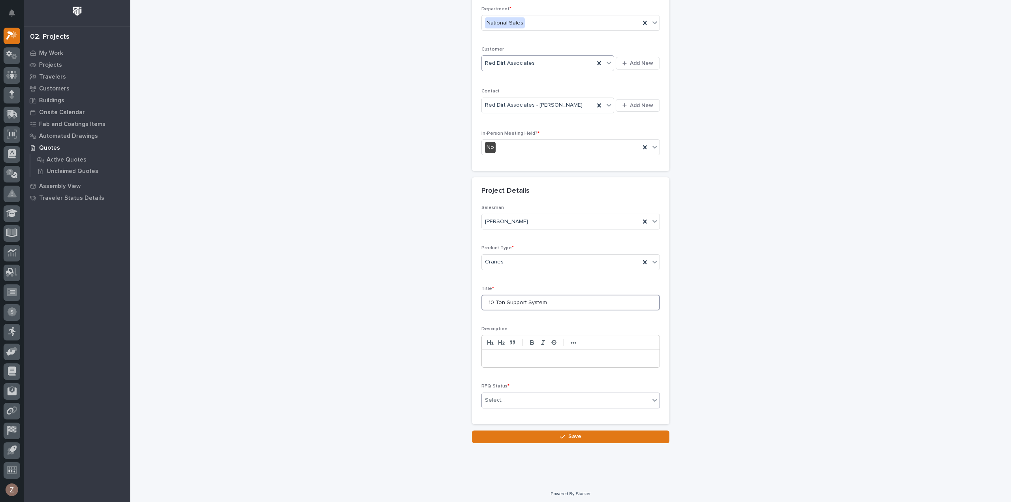
type input "10 Ton Support System"
click at [542, 397] on div "Select..." at bounding box center [566, 400] width 168 height 13
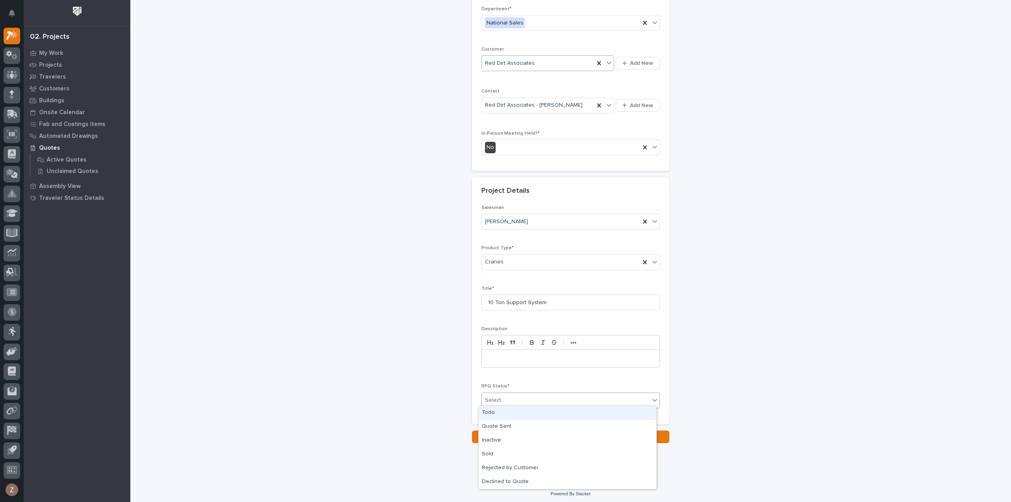
click at [528, 409] on div "Todo" at bounding box center [568, 413] width 178 height 14
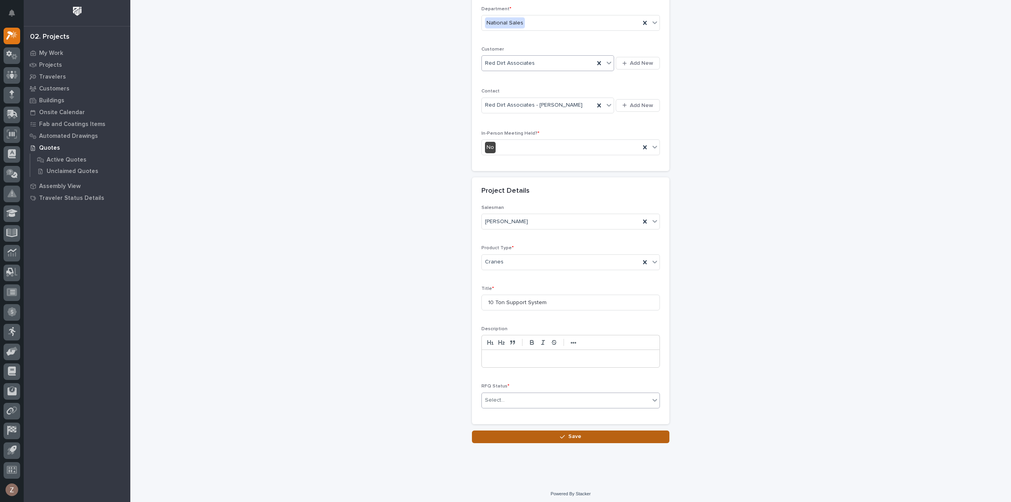
click at [532, 431] on button "Save" at bounding box center [570, 437] width 197 height 13
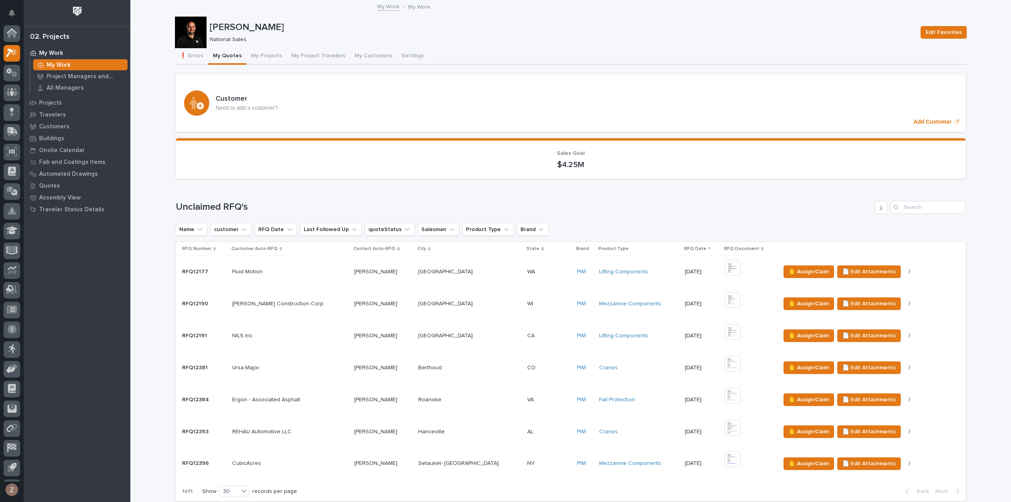
click at [943, 253] on th at bounding box center [871, 249] width 188 height 14
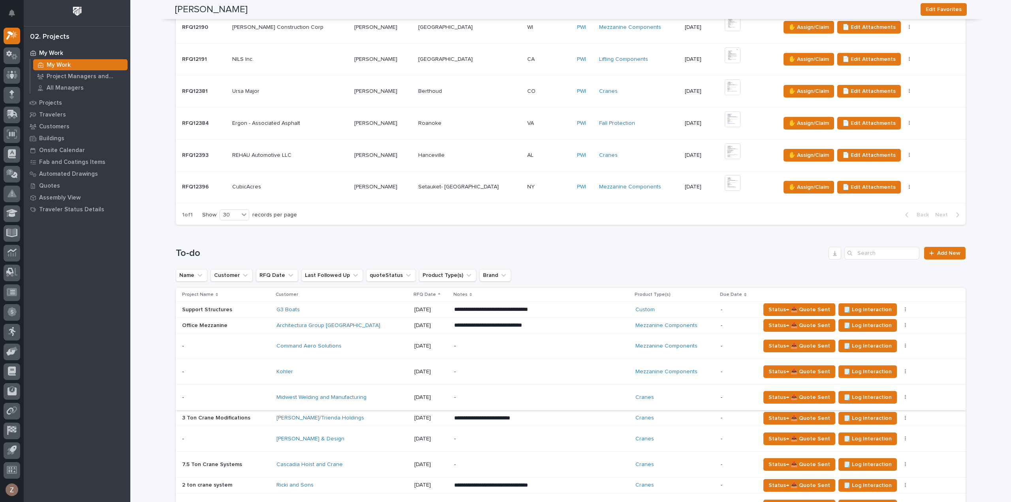
scroll to position [434, 0]
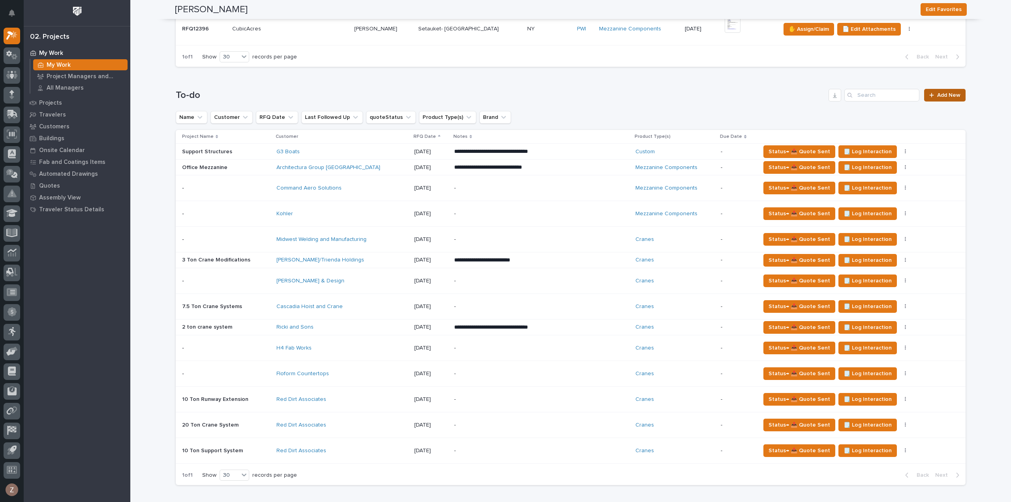
click at [949, 96] on span "Add New" at bounding box center [948, 95] width 23 height 6
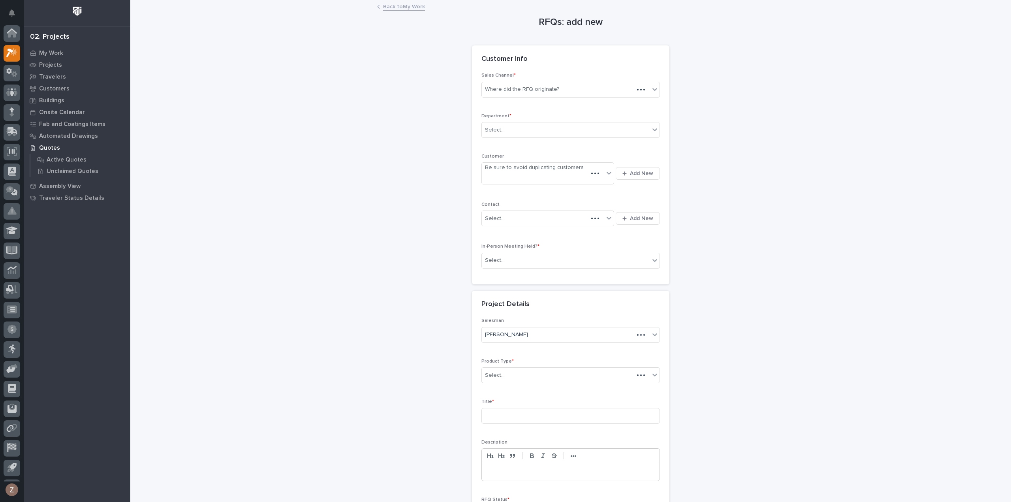
scroll to position [17, 0]
click at [522, 93] on div "Where did the RFQ originate?" at bounding box center [522, 89] width 74 height 8
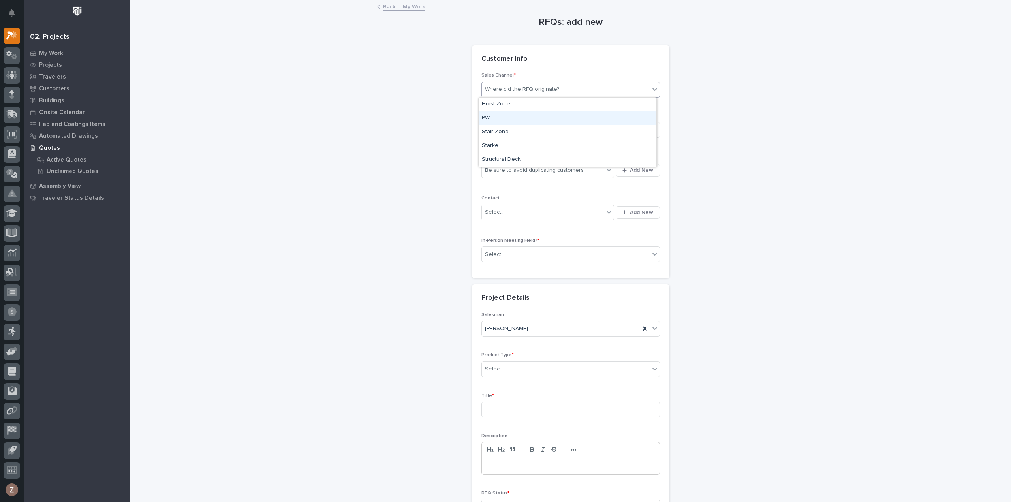
click at [517, 120] on div "PWI" at bounding box center [568, 118] width 178 height 14
click at [516, 132] on div "Select..." at bounding box center [566, 130] width 168 height 13
click at [513, 145] on span "National Sales" at bounding box center [502, 143] width 40 height 9
click at [504, 169] on div "Be sure to avoid duplicating customers" at bounding box center [534, 170] width 99 height 8
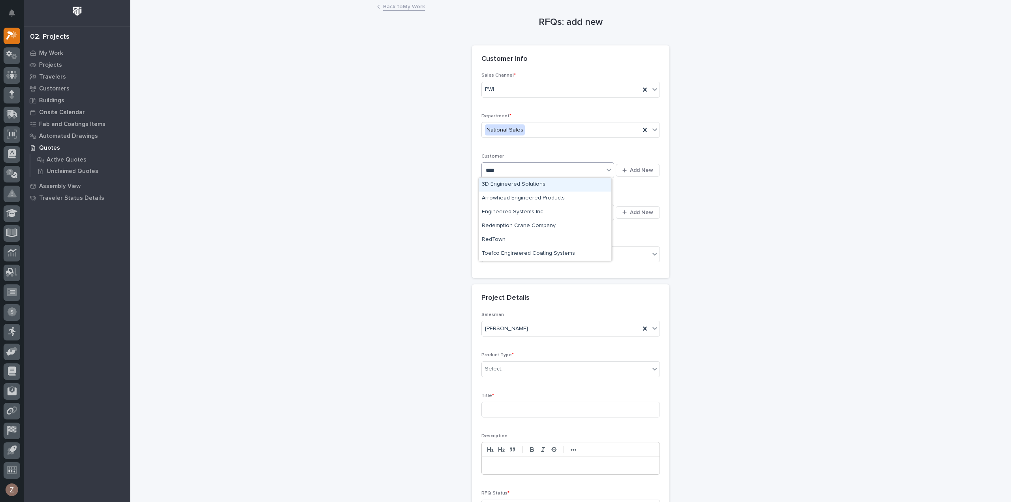
type input "*****"
click at [511, 184] on div "Red Dirt Associates" at bounding box center [545, 185] width 133 height 14
click at [506, 210] on div "Select..." at bounding box center [543, 212] width 122 height 13
type input "******"
click at [510, 250] on div "Red Dirt Associates - [PERSON_NAME]" at bounding box center [545, 254] width 133 height 14
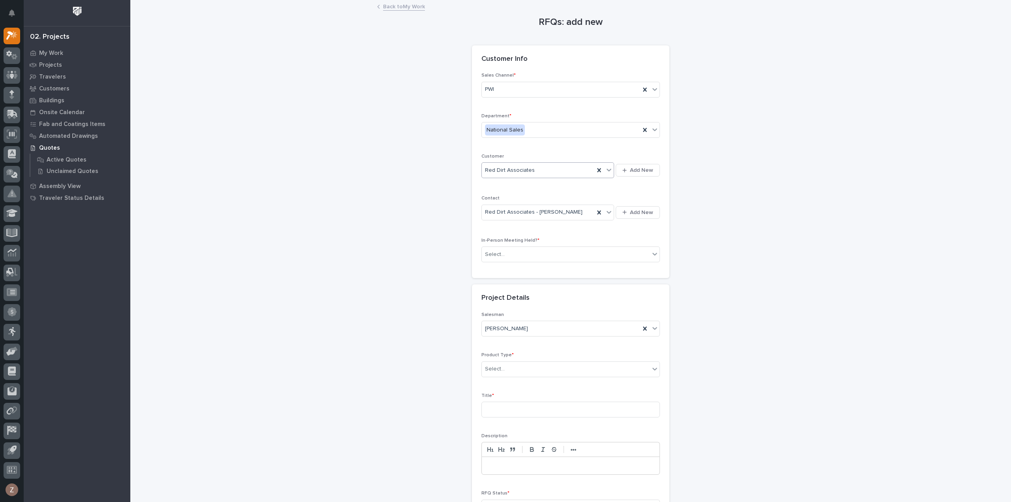
click at [522, 261] on div "In-Person Meeting Held? * Select..." at bounding box center [570, 253] width 179 height 31
click at [522, 251] on div "Select..." at bounding box center [566, 254] width 168 height 13
click at [518, 278] on div "No" at bounding box center [568, 282] width 178 height 14
click at [524, 365] on div "Select..." at bounding box center [566, 369] width 168 height 13
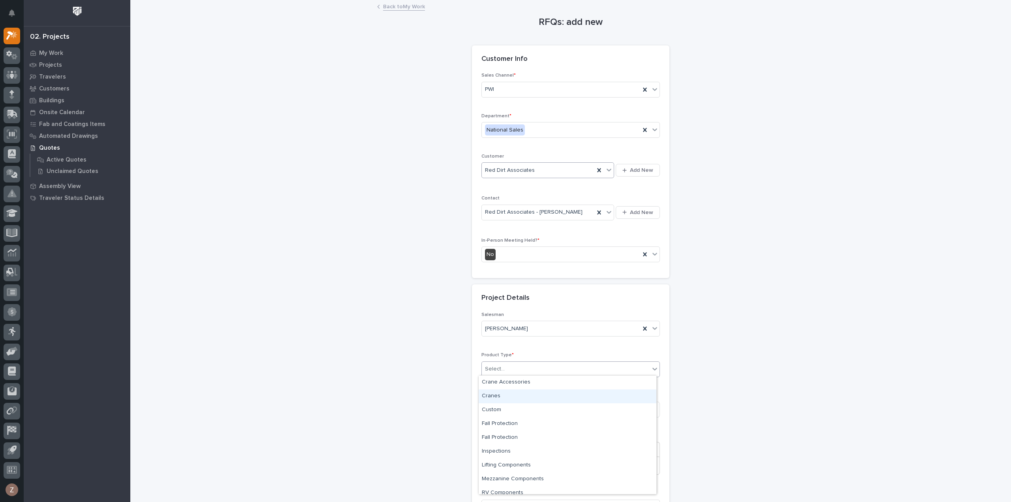
click at [536, 398] on div "Cranes" at bounding box center [568, 396] width 178 height 14
click at [525, 404] on input at bounding box center [570, 410] width 179 height 16
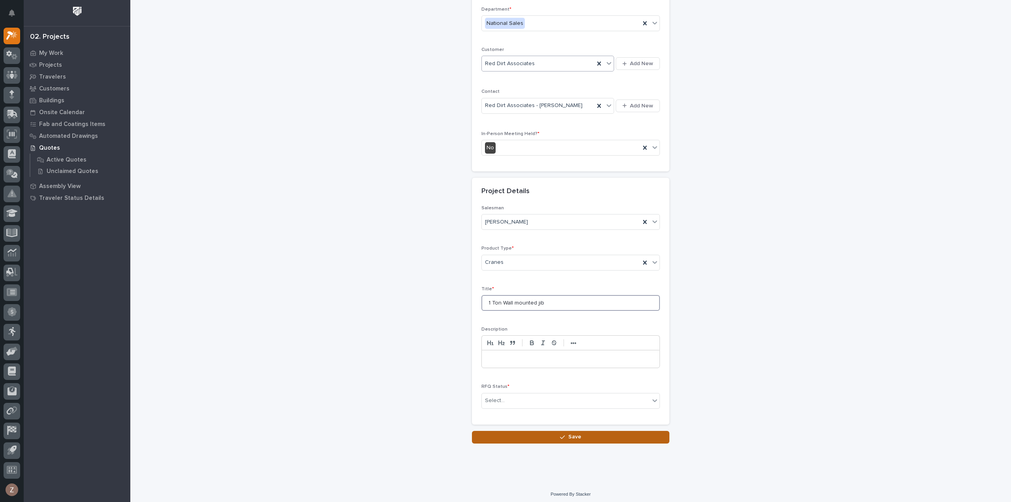
scroll to position [107, 0]
type input "1 Ton Wall mounted jib"
click at [521, 400] on div "Select..." at bounding box center [566, 400] width 168 height 13
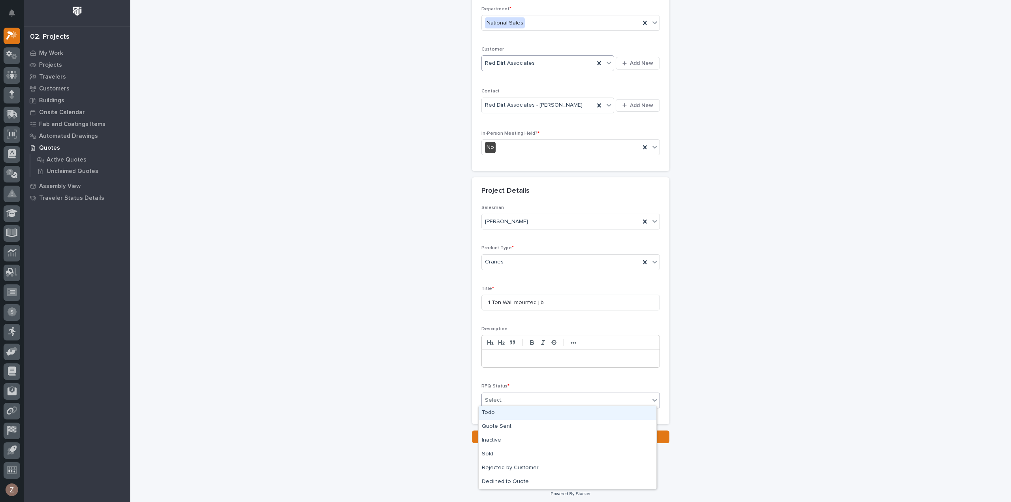
click at [513, 412] on div "Todo" at bounding box center [568, 413] width 178 height 14
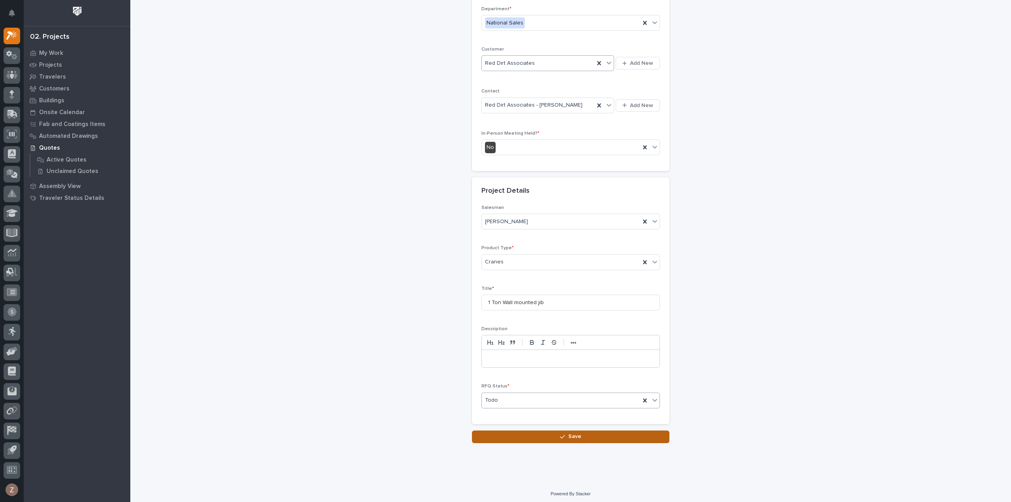
click at [513, 436] on button "Save" at bounding box center [570, 437] width 197 height 13
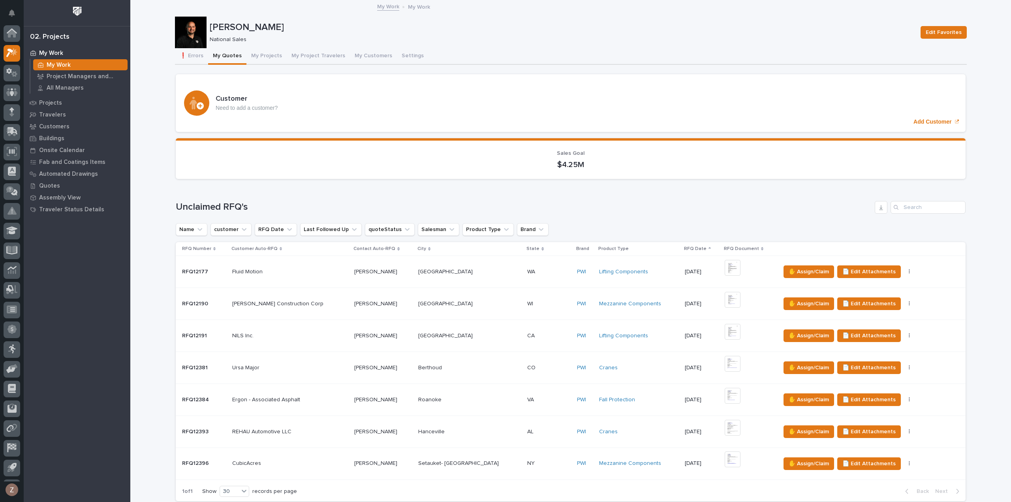
scroll to position [434, 0]
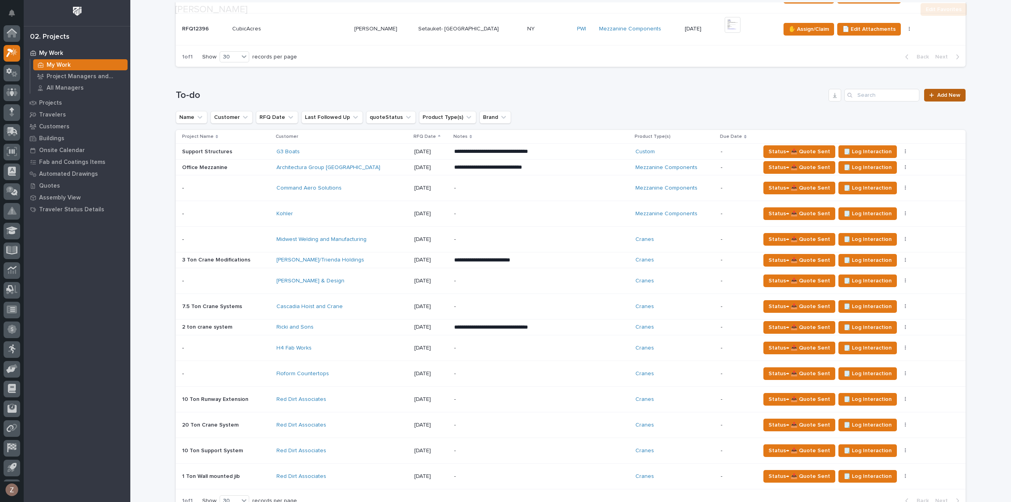
click at [950, 94] on span "Add New" at bounding box center [948, 95] width 23 height 6
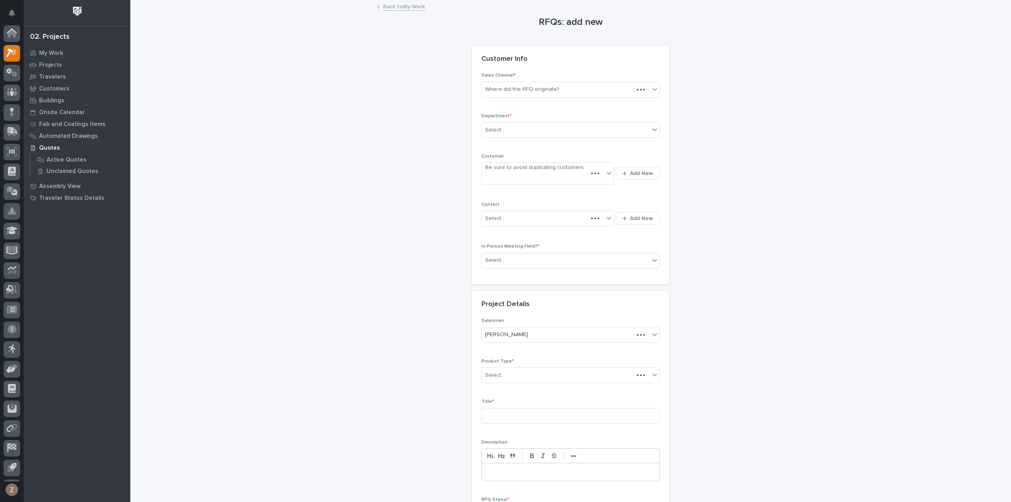
scroll to position [17, 0]
click at [534, 88] on div "Where did the RFQ originate?" at bounding box center [522, 89] width 74 height 8
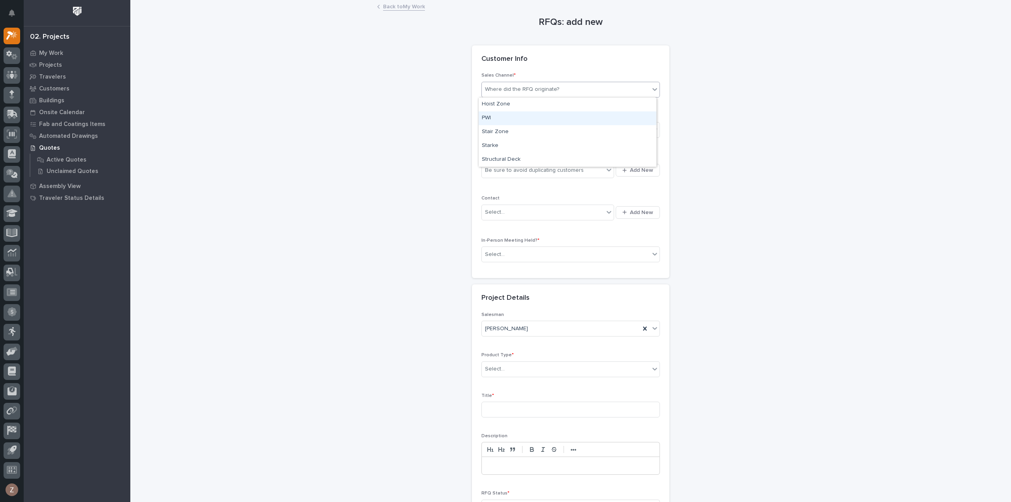
click at [522, 116] on div "PWI" at bounding box center [568, 118] width 178 height 14
click at [514, 124] on div "Select..." at bounding box center [566, 130] width 168 height 13
click at [508, 143] on span "National Sales" at bounding box center [502, 143] width 40 height 9
click at [506, 166] on div "Be sure to avoid duplicating customers" at bounding box center [534, 170] width 99 height 8
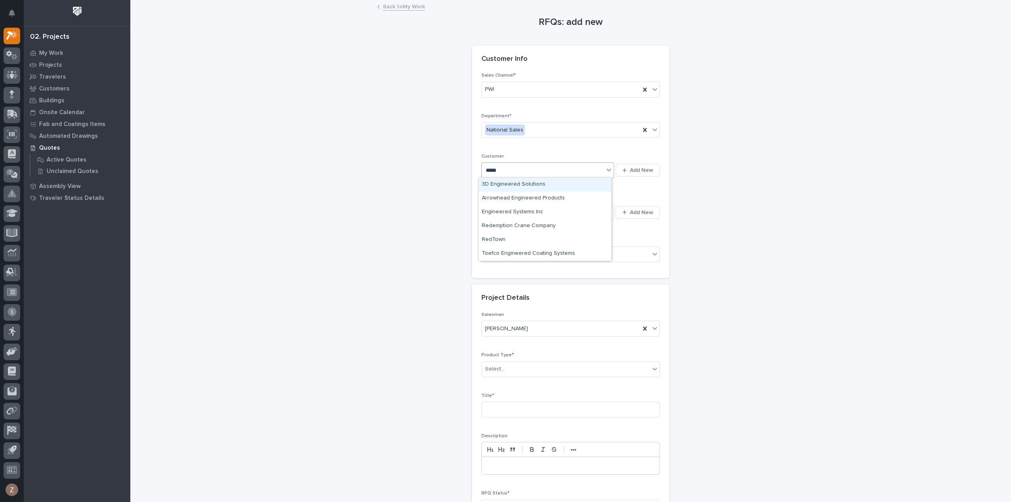
type input "******"
click at [534, 182] on div "Red Dirt Associates" at bounding box center [545, 185] width 133 height 14
click at [525, 211] on div "Select..." at bounding box center [543, 212] width 122 height 13
type input "******"
click at [536, 255] on div "Red Dirt Associates - [PERSON_NAME]" at bounding box center [545, 254] width 133 height 14
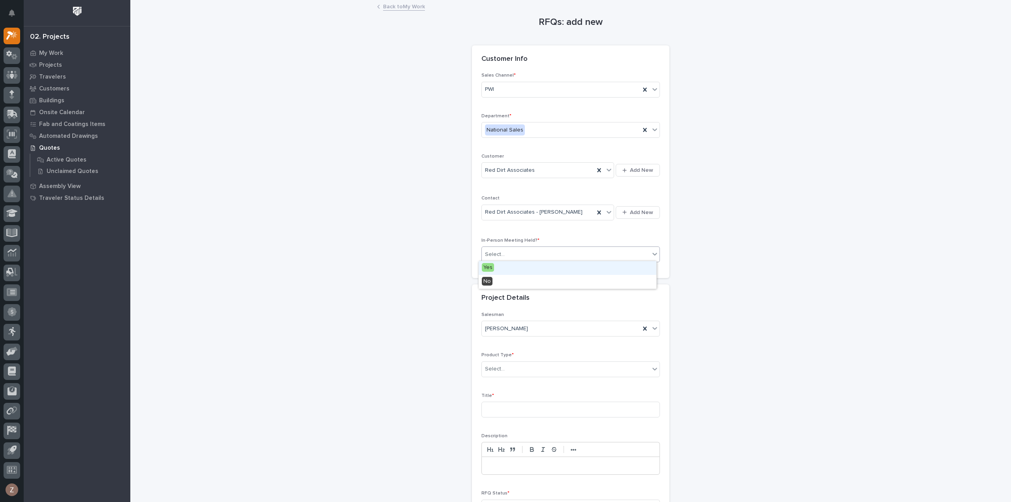
click at [529, 250] on div "Select..." at bounding box center [566, 254] width 168 height 13
click at [503, 283] on div "No" at bounding box center [568, 282] width 178 height 14
click at [496, 369] on div "Select..." at bounding box center [495, 369] width 20 height 8
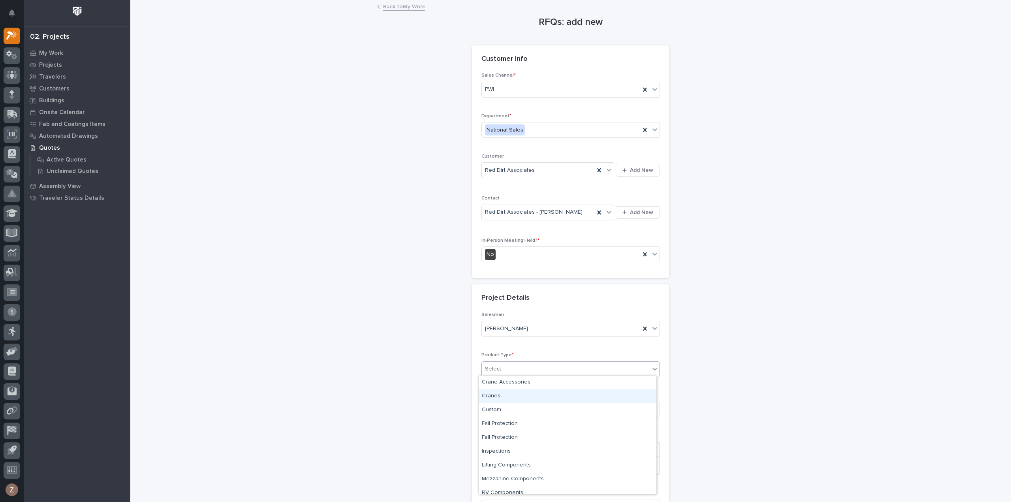
click at [497, 394] on div "Cranes" at bounding box center [568, 396] width 178 height 14
click at [498, 408] on input at bounding box center [570, 416] width 179 height 16
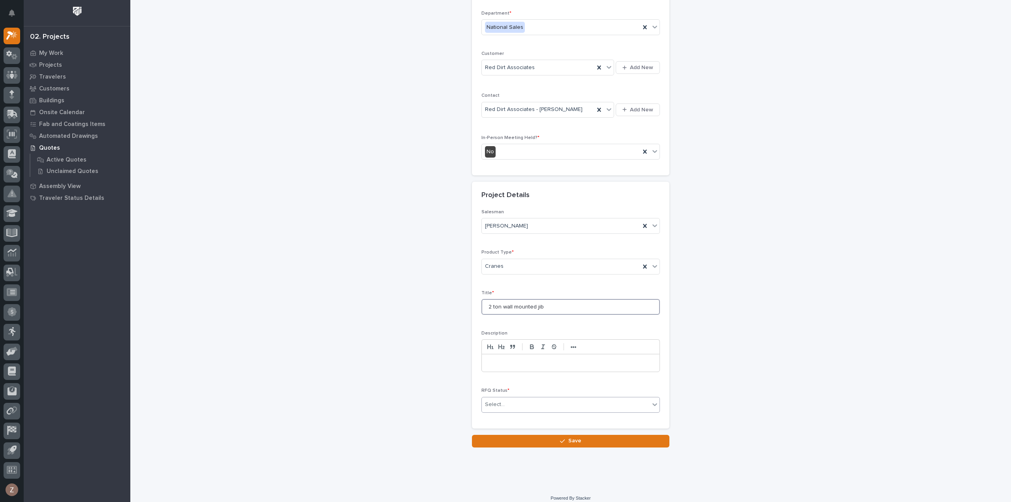
scroll to position [107, 0]
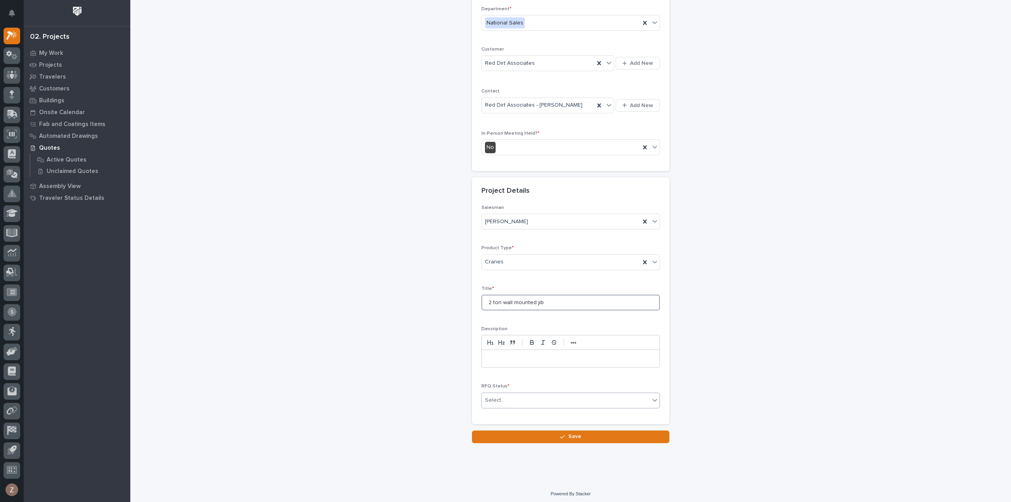
type input "2 ton wall mounted jib"
click at [513, 399] on div "Select..." at bounding box center [566, 400] width 168 height 13
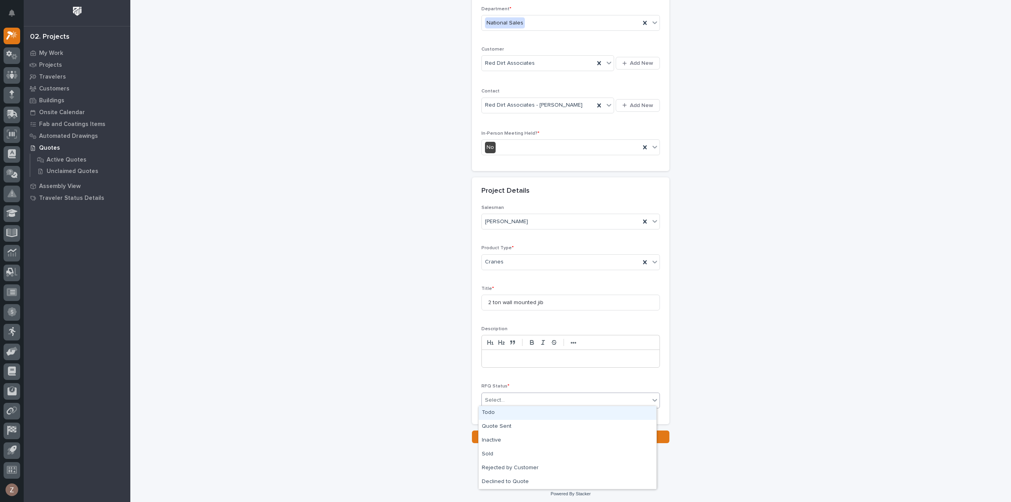
click at [509, 410] on div "Todo" at bounding box center [568, 413] width 178 height 14
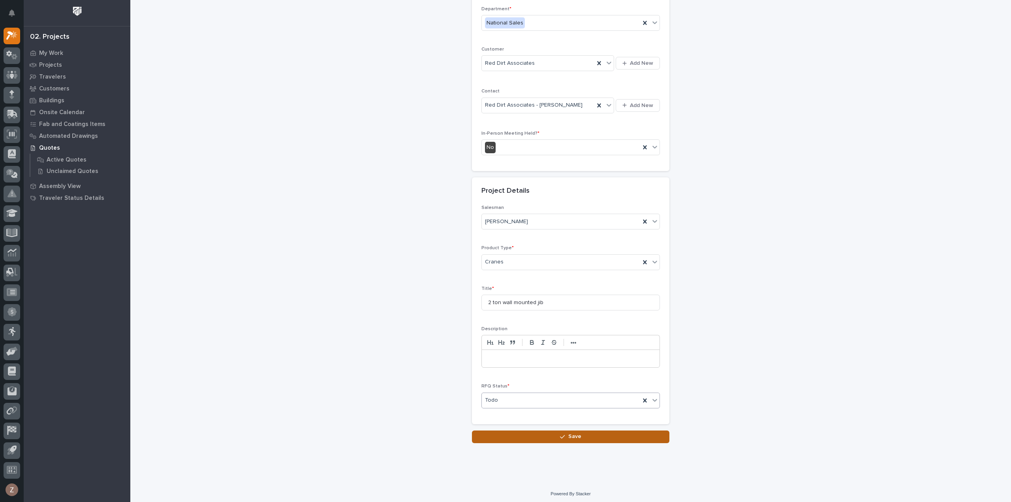
click at [532, 431] on button "Save" at bounding box center [570, 437] width 197 height 13
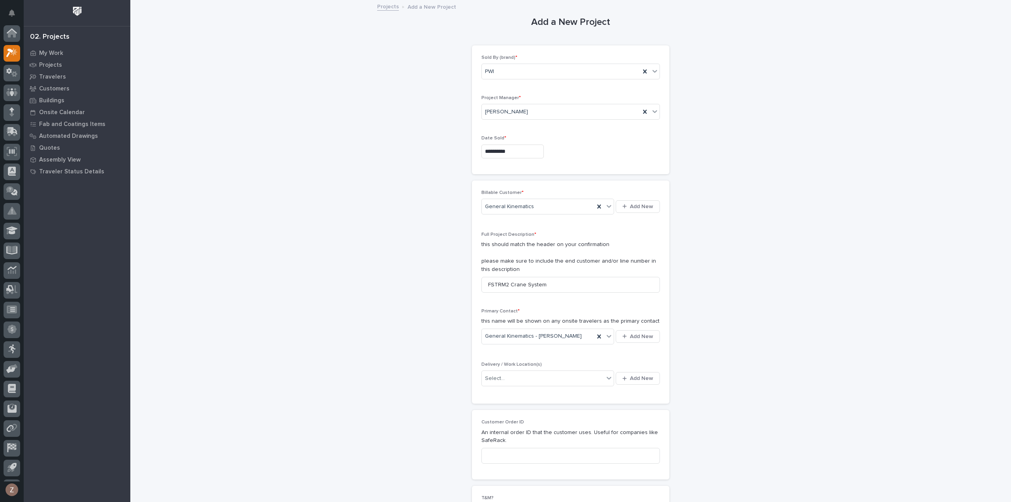
scroll to position [17, 0]
click at [632, 376] on span "Add New" at bounding box center [641, 378] width 23 height 7
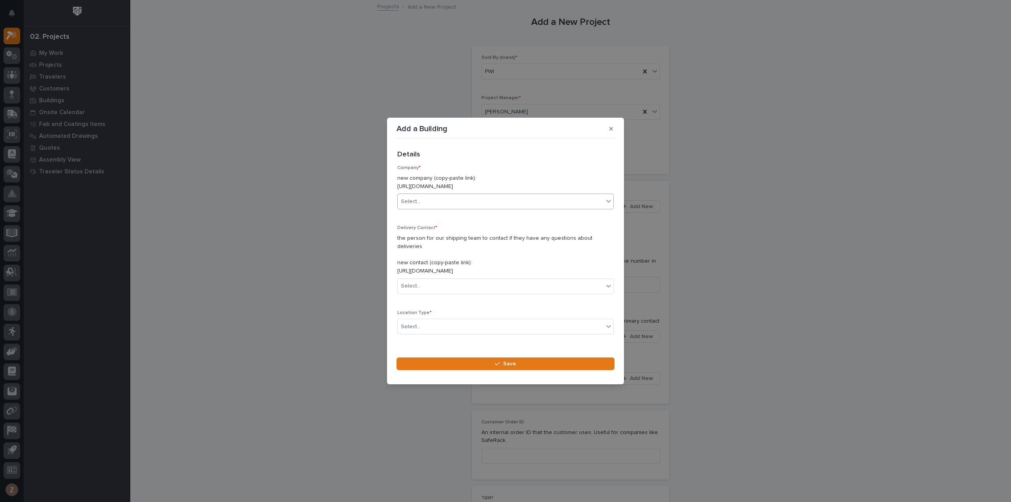
click at [448, 203] on div "Select..." at bounding box center [501, 201] width 206 height 13
type input "**********"
click at [449, 220] on div "General Kinematics" at bounding box center [503, 221] width 210 height 14
click at [440, 280] on div "Select..." at bounding box center [501, 286] width 206 height 13
type input "*******"
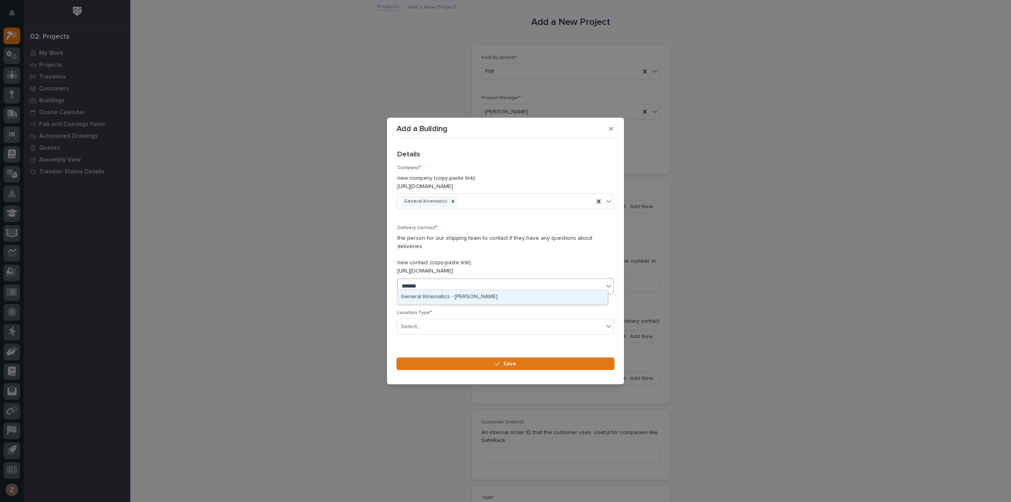
click at [455, 297] on div "General Kinematics - [PERSON_NAME]" at bounding box center [503, 297] width 210 height 14
click at [431, 321] on div "Select..." at bounding box center [501, 326] width 206 height 13
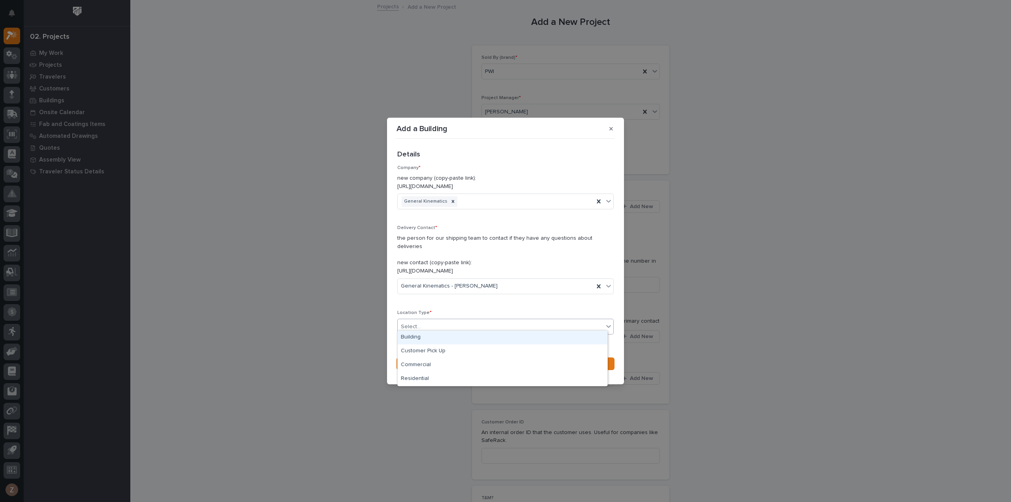
click at [434, 339] on div "Building" at bounding box center [503, 338] width 210 height 14
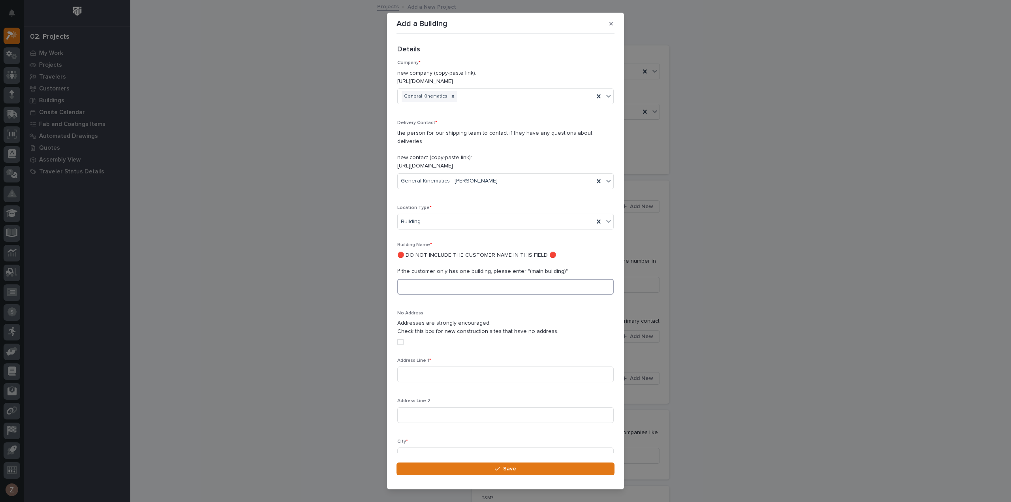
click at [430, 279] on input at bounding box center [505, 287] width 216 height 16
type input "Caterpillar Inc"
type input "108 Corporate Ct"
type input "Hodges"
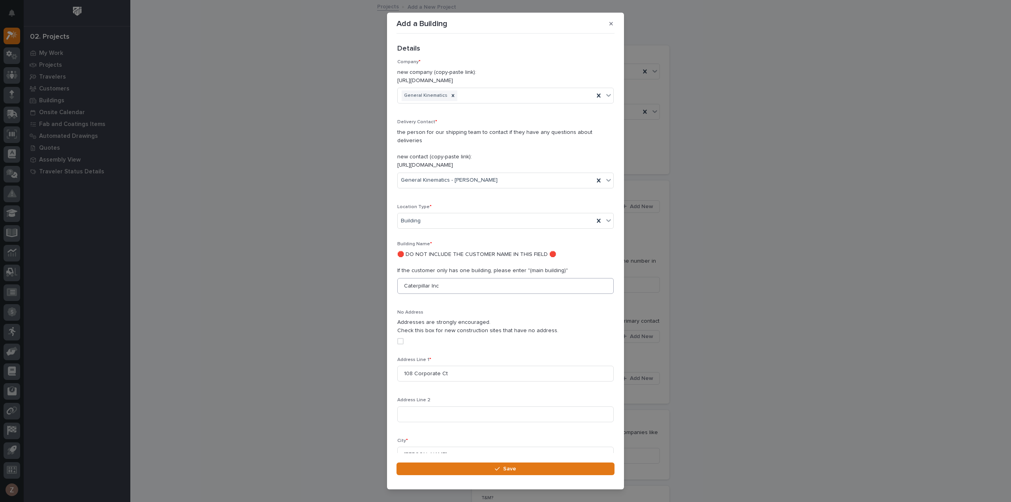
scroll to position [169, 0]
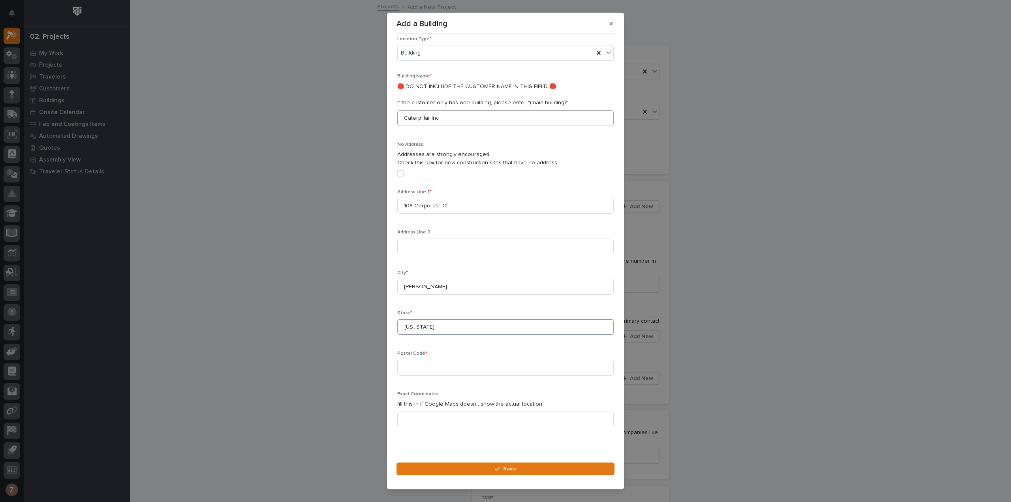
type input "South Carolina"
type input "29653"
click at [517, 470] on button "Save" at bounding box center [506, 469] width 218 height 13
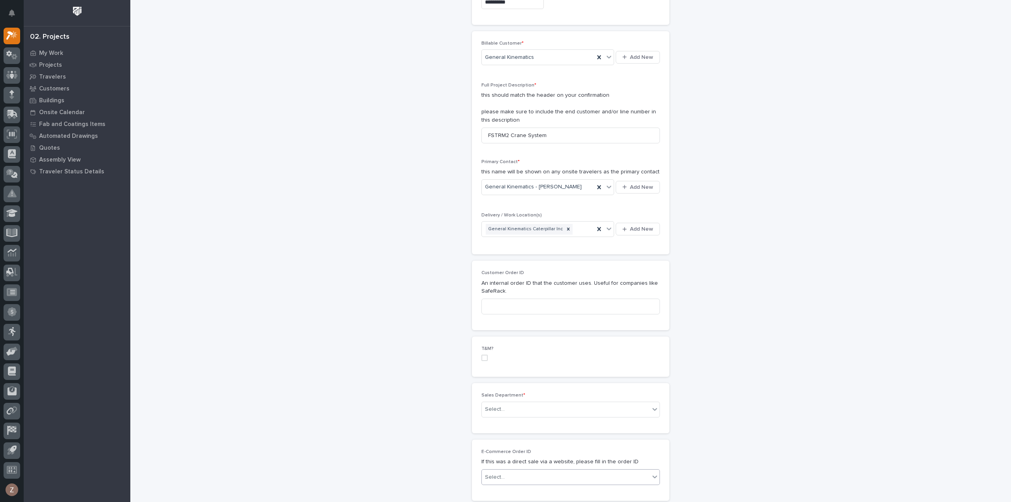
scroll to position [237, 0]
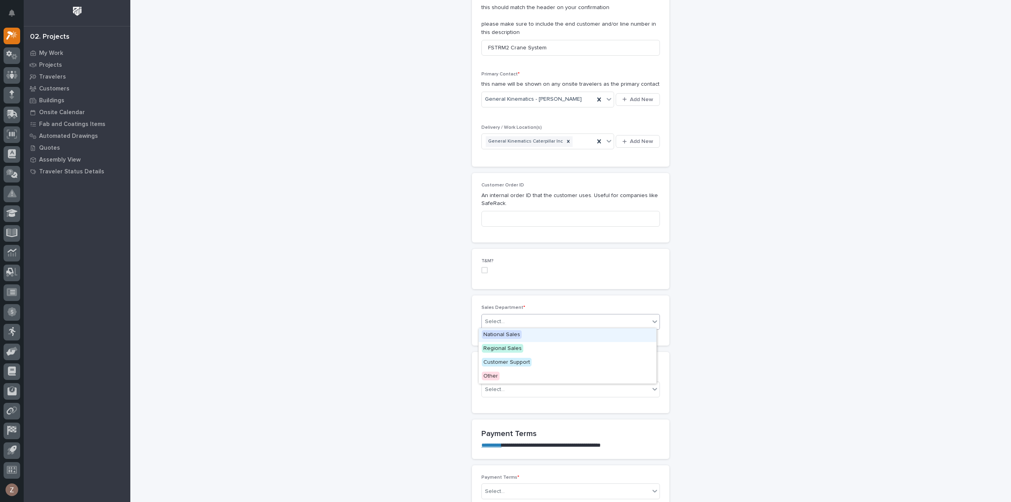
click at [526, 315] on div "Select..." at bounding box center [566, 321] width 168 height 13
click at [519, 330] on div "National Sales" at bounding box center [568, 335] width 178 height 14
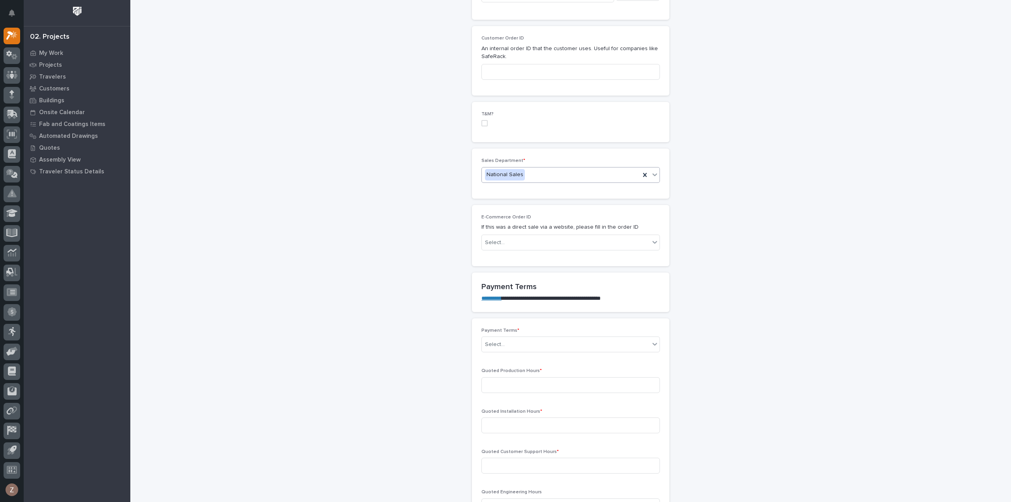
scroll to position [395, 0]
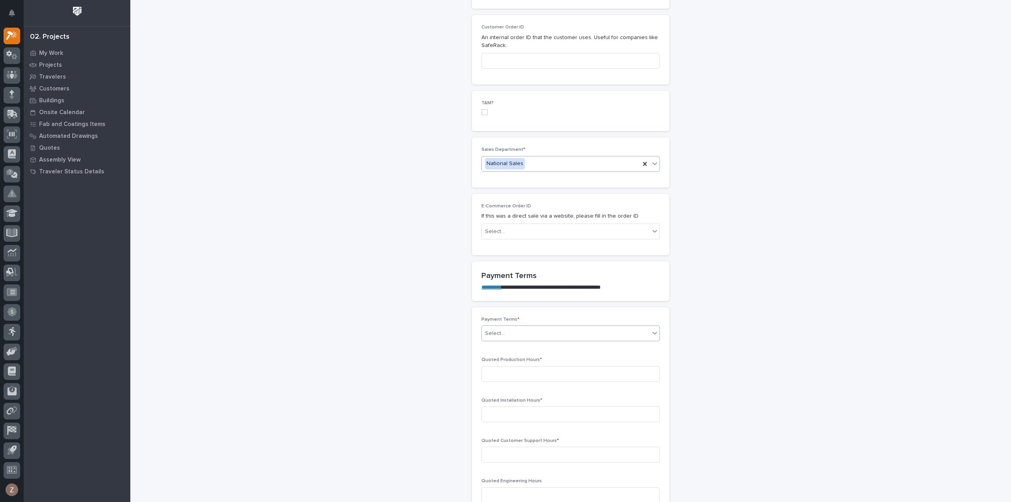
click at [575, 327] on div "Select..." at bounding box center [566, 333] width 168 height 13
click at [538, 371] on div "35/65" at bounding box center [568, 374] width 178 height 14
click at [520, 377] on input at bounding box center [570, 374] width 179 height 16
click at [522, 371] on input at bounding box center [570, 374] width 179 height 16
type input "107"
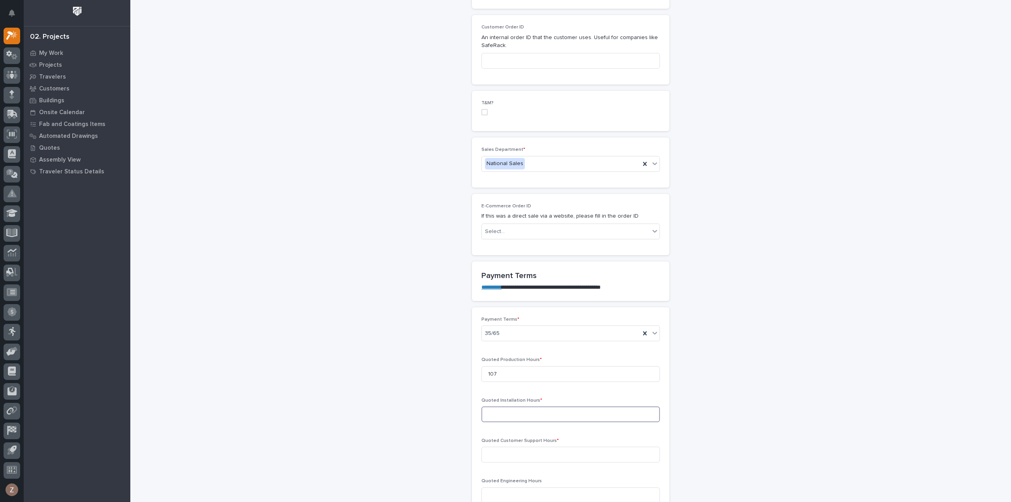
click at [513, 410] on input at bounding box center [570, 414] width 179 height 16
type input "64"
click at [529, 453] on input at bounding box center [570, 455] width 179 height 16
click at [503, 455] on input at bounding box center [570, 455] width 179 height 16
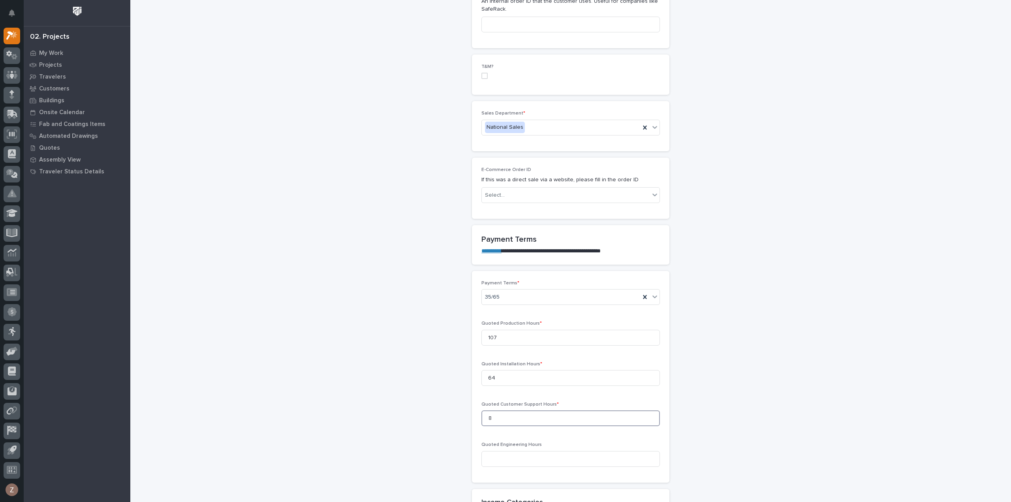
scroll to position [474, 0]
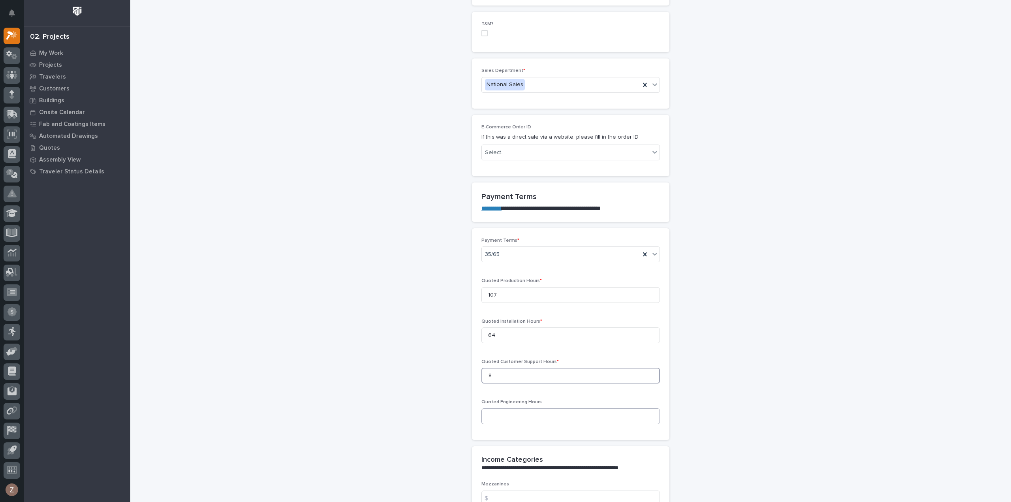
type input "8"
click at [548, 417] on input at bounding box center [570, 416] width 179 height 16
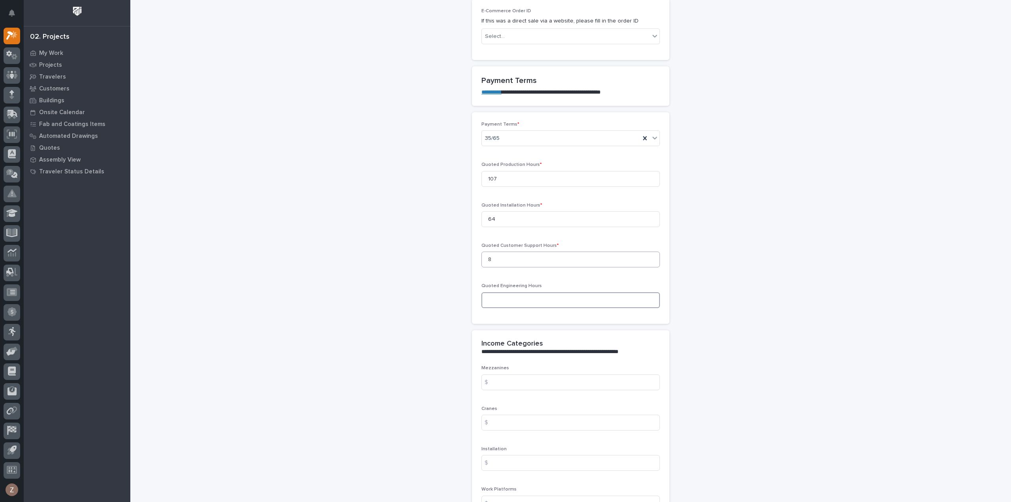
scroll to position [711, 0]
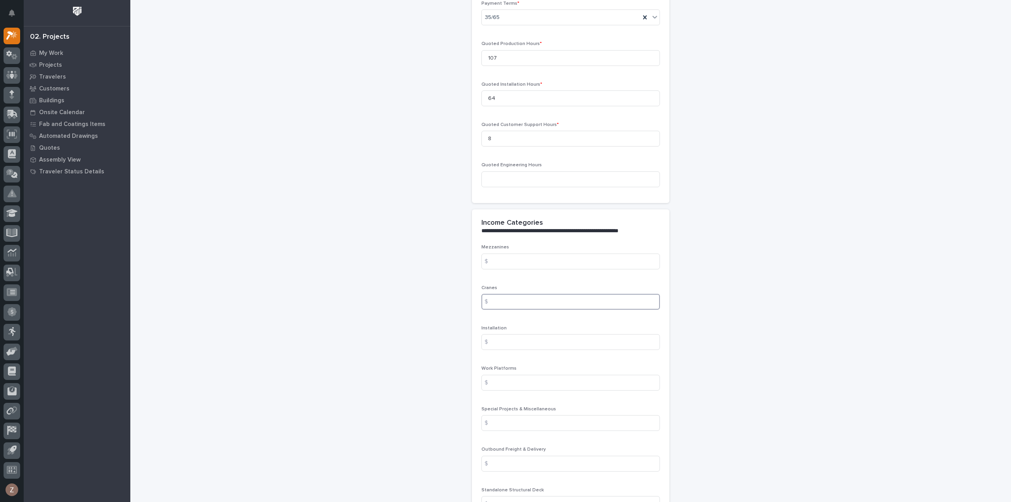
click at [528, 299] on input at bounding box center [570, 302] width 179 height 16
click at [506, 298] on input at bounding box center [570, 302] width 179 height 16
type input "33846"
click at [515, 343] on input at bounding box center [570, 342] width 179 height 16
type input "19041"
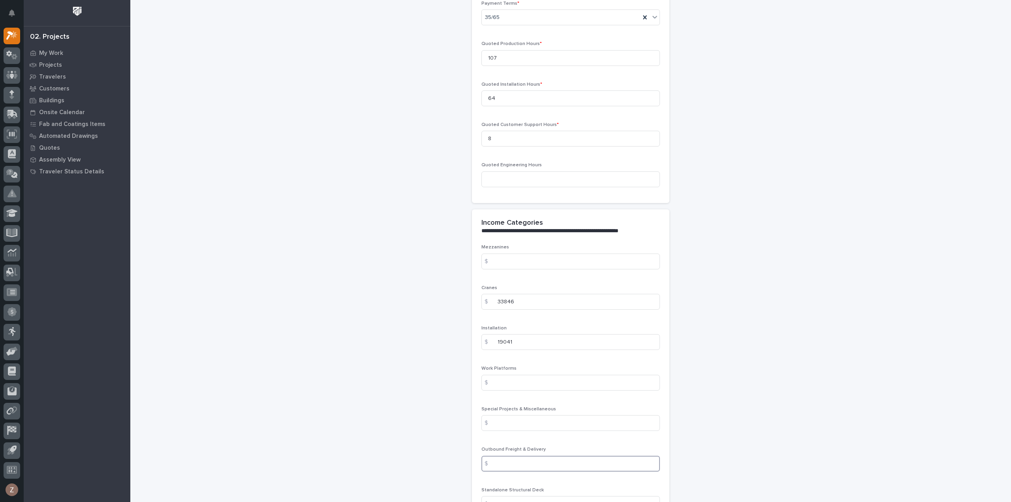
click at [538, 457] on input at bounding box center [570, 464] width 179 height 16
click at [542, 458] on input at bounding box center [570, 464] width 179 height 16
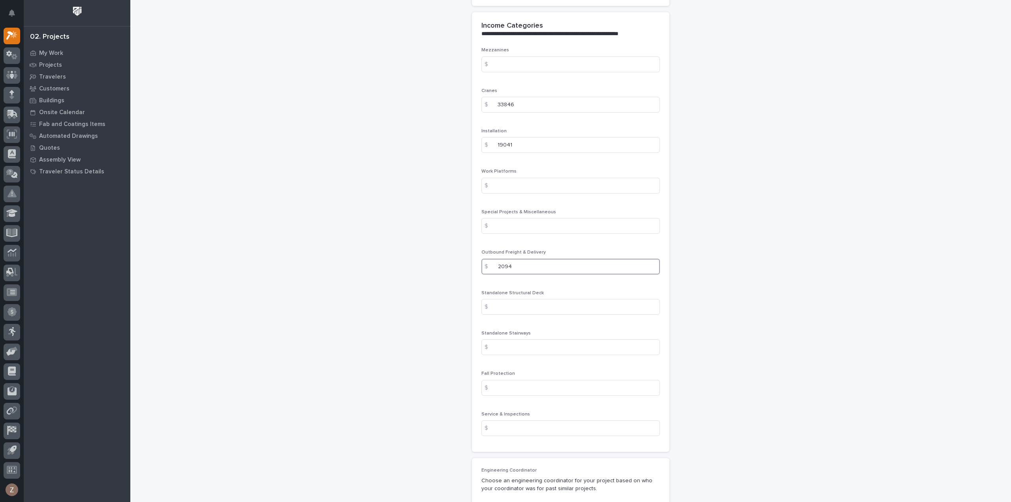
scroll to position [908, 0]
type input "2094"
click at [536, 423] on input at bounding box center [570, 428] width 179 height 16
type input "2550"
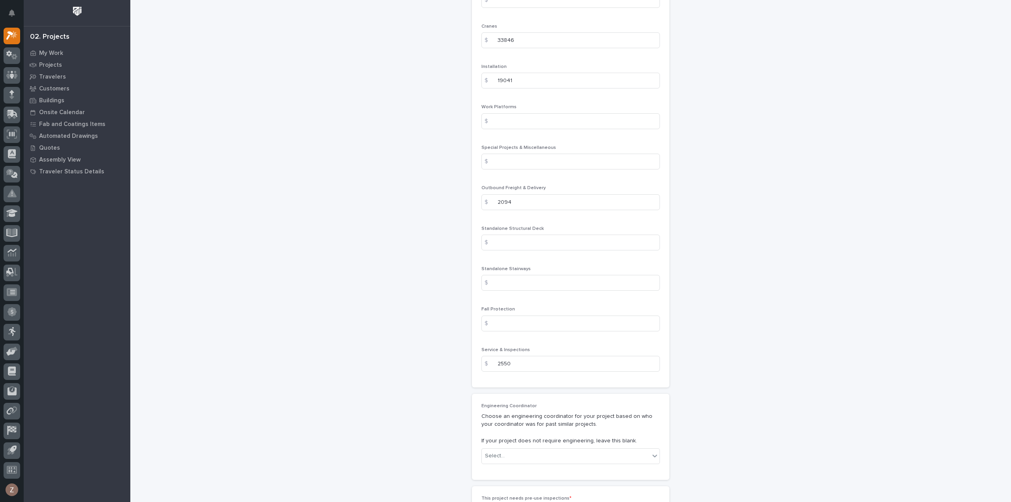
scroll to position [1027, 0]
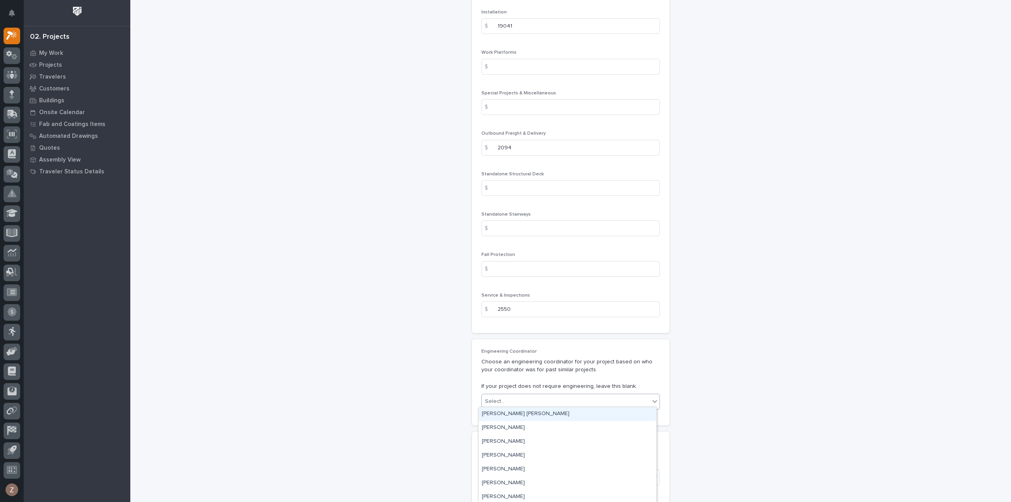
click at [565, 400] on div "Select..." at bounding box center [566, 401] width 168 height 13
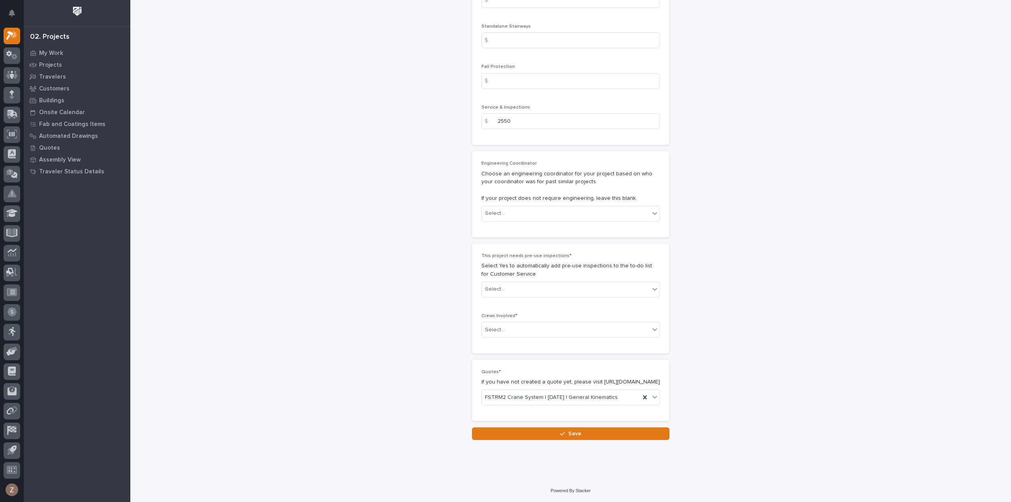
scroll to position [1220, 0]
click at [605, 283] on div "Select..." at bounding box center [566, 289] width 168 height 13
click at [582, 301] on div "Yes" at bounding box center [568, 297] width 178 height 14
click at [584, 323] on div "Select..." at bounding box center [566, 329] width 168 height 13
click at [573, 337] on div "Production" at bounding box center [568, 337] width 178 height 14
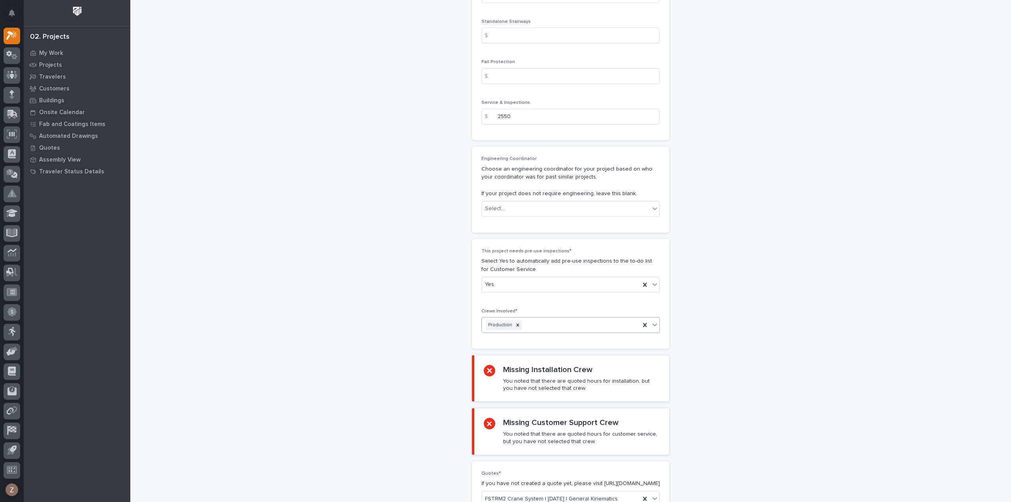
click at [583, 318] on div "Production" at bounding box center [561, 325] width 158 height 14
click at [573, 339] on div "Installation" at bounding box center [568, 337] width 178 height 14
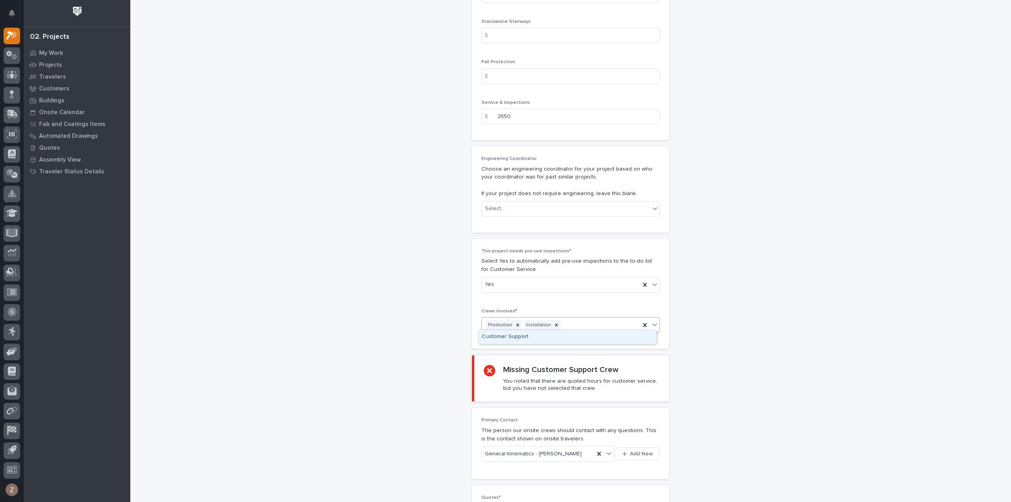
click at [587, 319] on div "Production Installation" at bounding box center [561, 325] width 158 height 14
click at [577, 335] on div "Customer Support" at bounding box center [568, 337] width 178 height 14
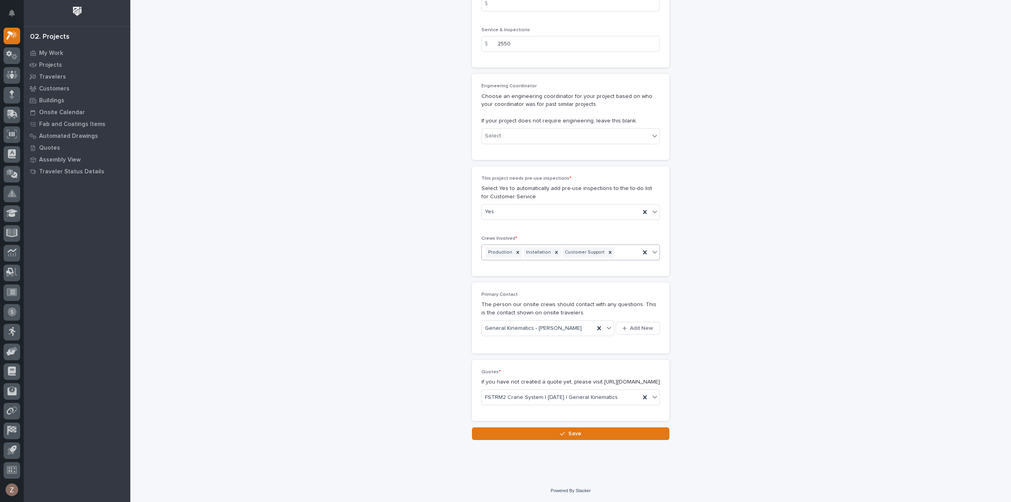
scroll to position [1297, 0]
click at [570, 435] on span "Save" at bounding box center [574, 433] width 13 height 7
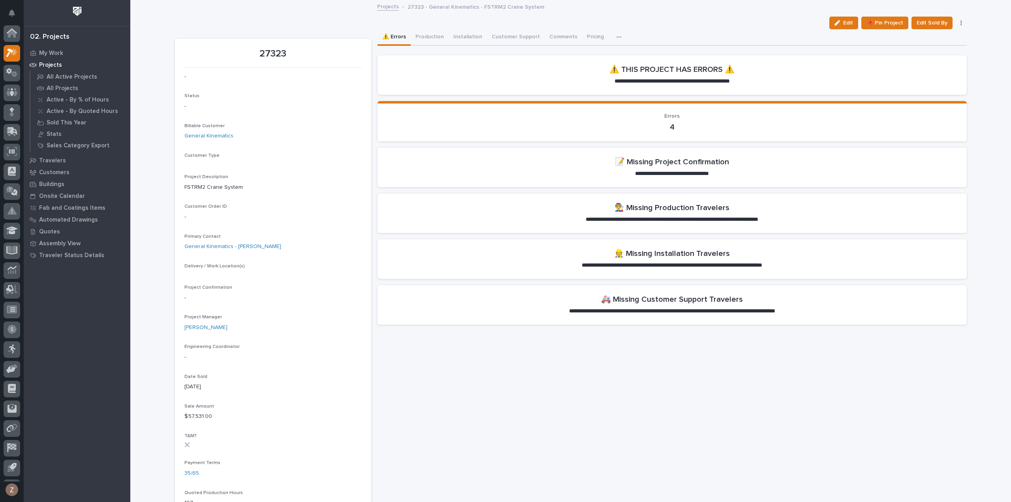
scroll to position [17, 0]
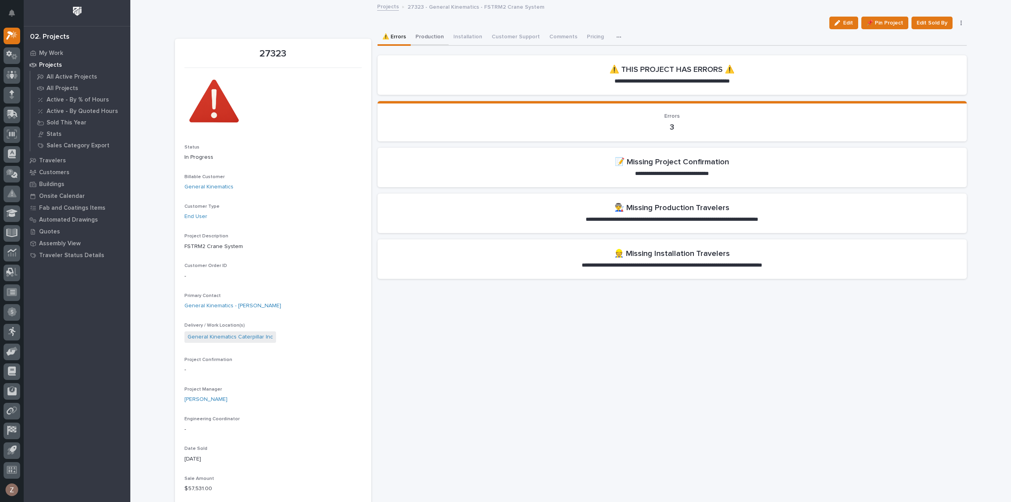
click at [427, 34] on button "Production" at bounding box center [430, 37] width 38 height 17
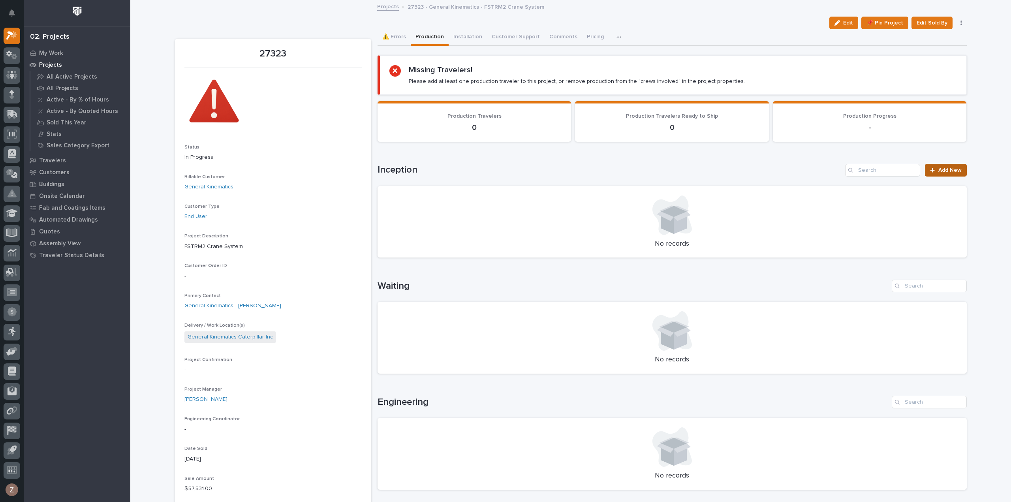
click at [945, 168] on span "Add New" at bounding box center [949, 170] width 23 height 6
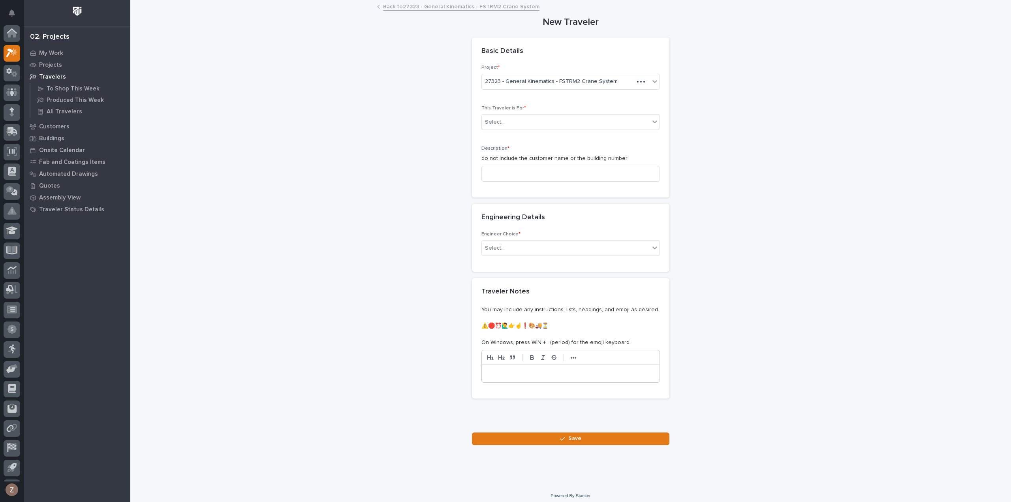
scroll to position [17, 0]
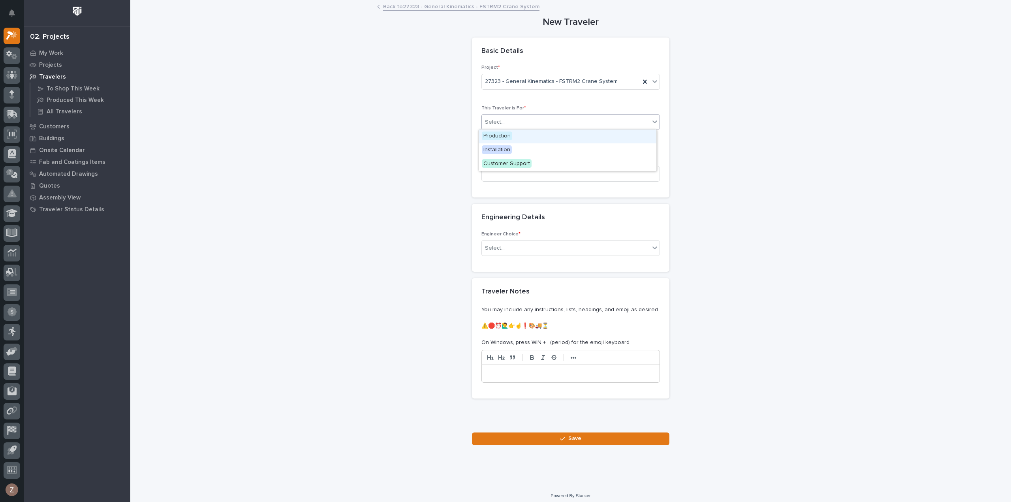
click at [524, 120] on div "Select..." at bounding box center [566, 122] width 168 height 13
click at [518, 133] on div "Production" at bounding box center [568, 137] width 178 height 14
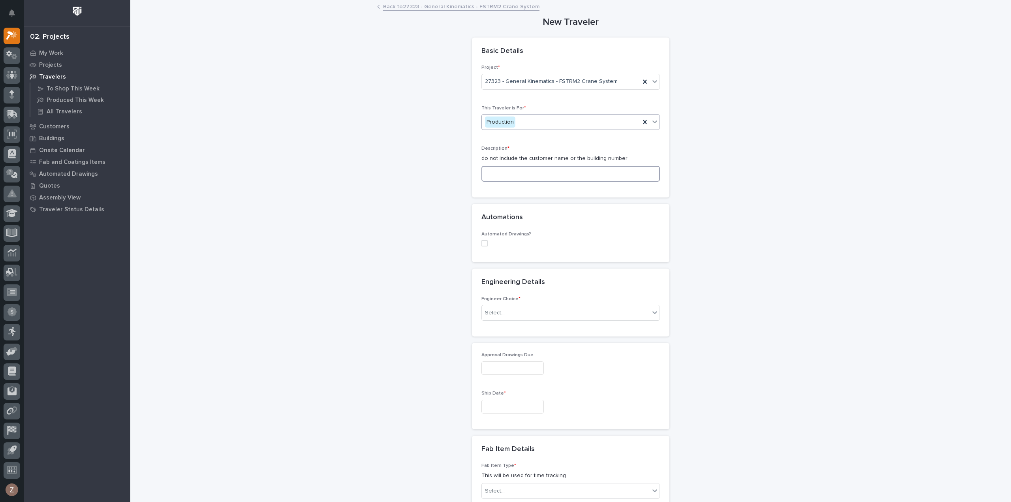
click at [520, 168] on input at bounding box center [570, 174] width 179 height 16
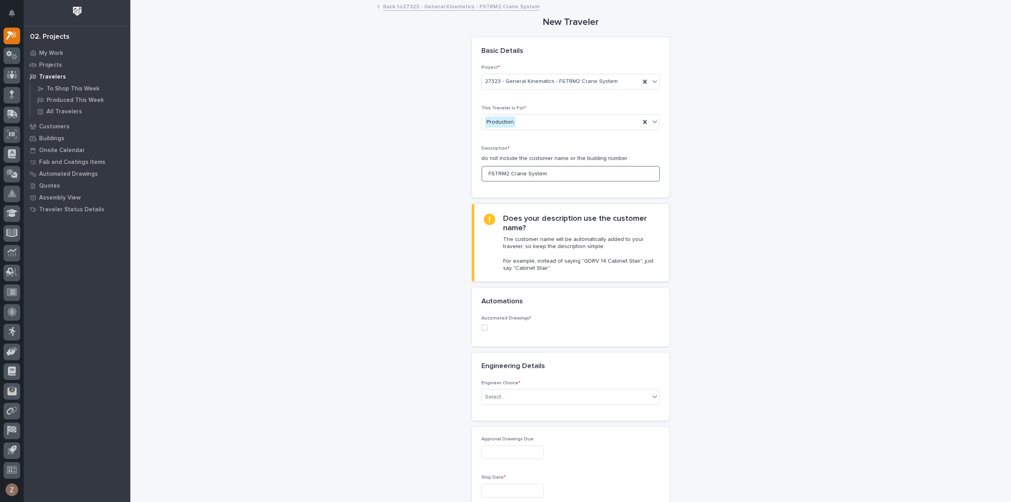
click at [484, 328] on span at bounding box center [484, 327] width 6 height 6
type input "FSTRM2 Crane System"
click at [538, 380] on div "Select..." at bounding box center [558, 378] width 152 height 13
type input "*********"
click at [509, 389] on div "FC #42722" at bounding box center [568, 393] width 178 height 14
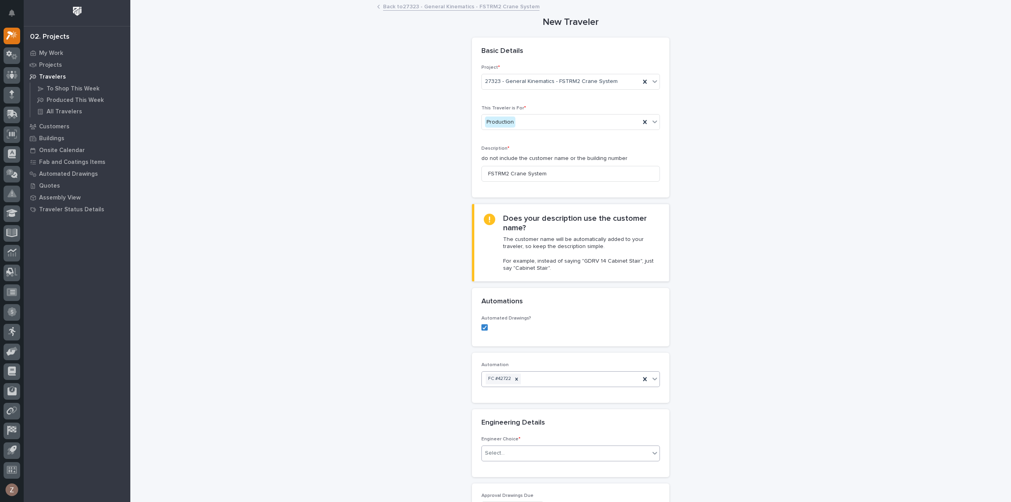
click at [528, 447] on div "Select..." at bounding box center [566, 453] width 168 height 13
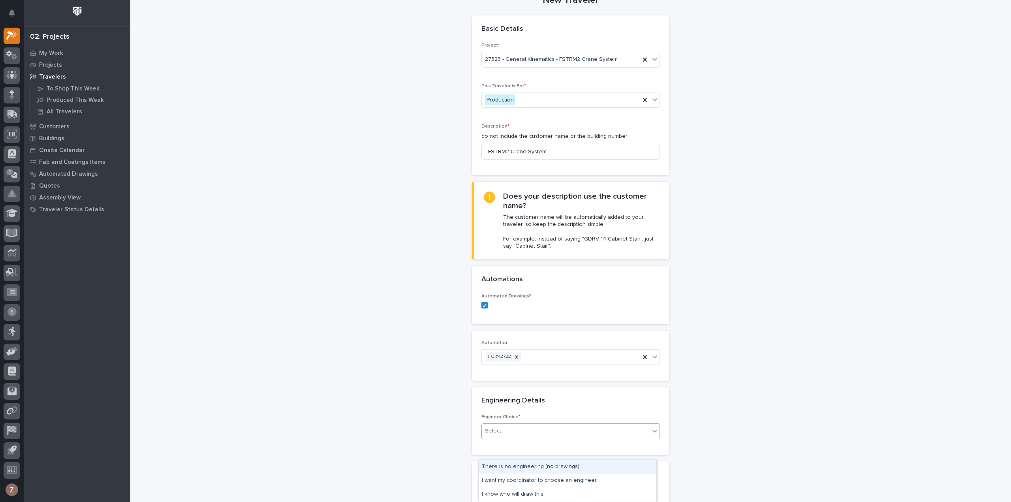
scroll to position [39, 0]
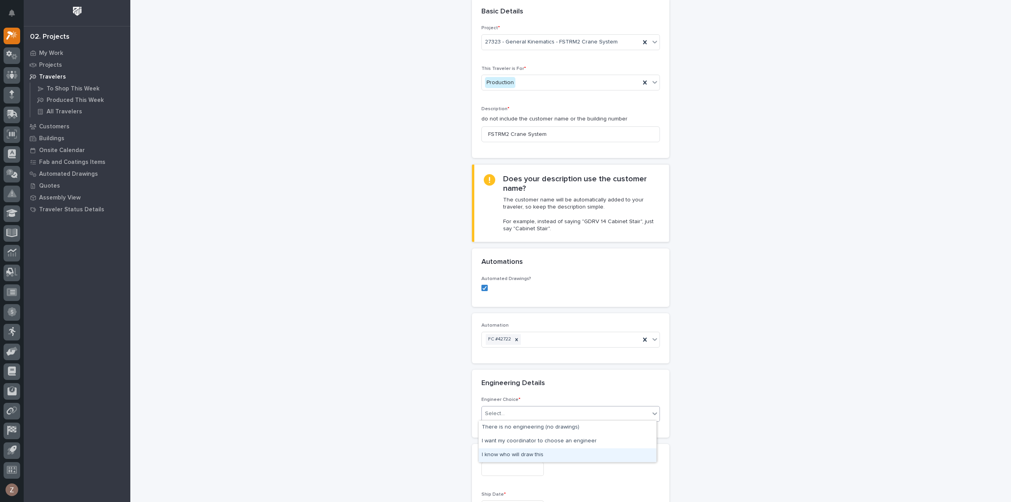
click at [584, 453] on div "I know who will draw this" at bounding box center [568, 455] width 178 height 14
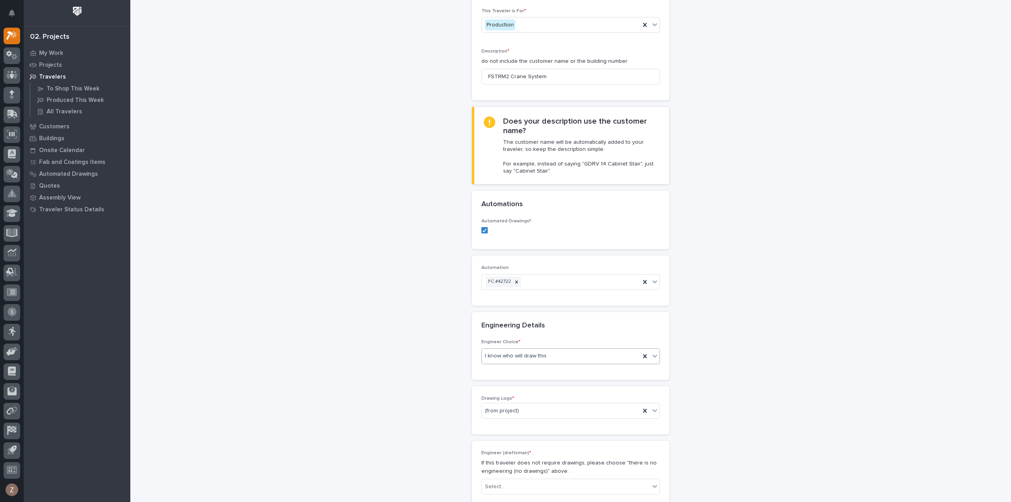
scroll to position [197, 0]
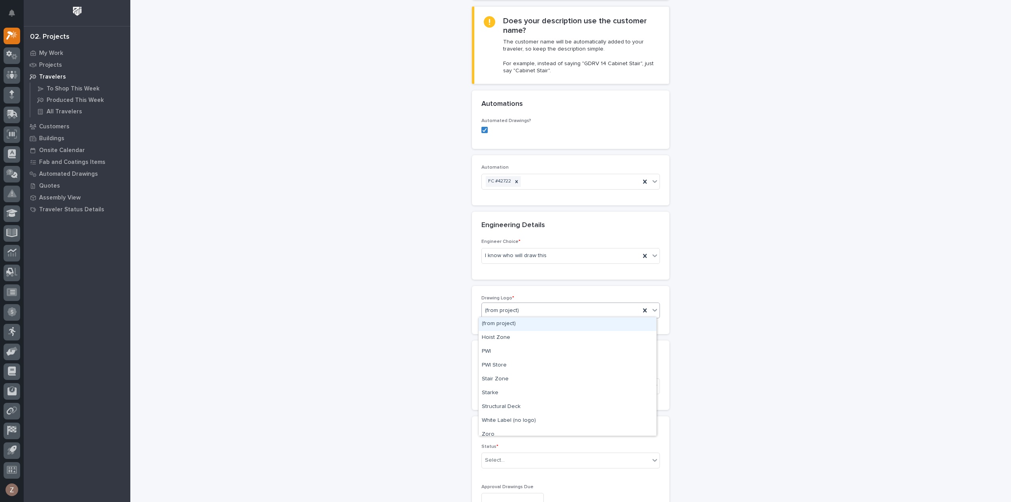
click at [538, 308] on div "(from project)" at bounding box center [561, 310] width 158 height 13
click at [516, 350] on div "PWI" at bounding box center [568, 352] width 178 height 14
click at [526, 384] on div "Select..." at bounding box center [566, 386] width 168 height 13
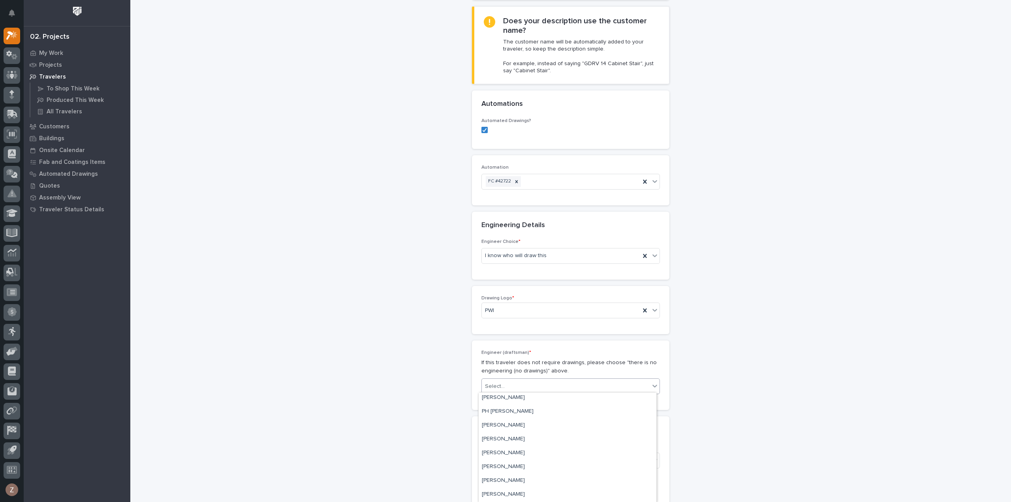
scroll to position [498, 0]
click at [582, 481] on div "[PERSON_NAME]" at bounding box center [568, 482] width 178 height 14
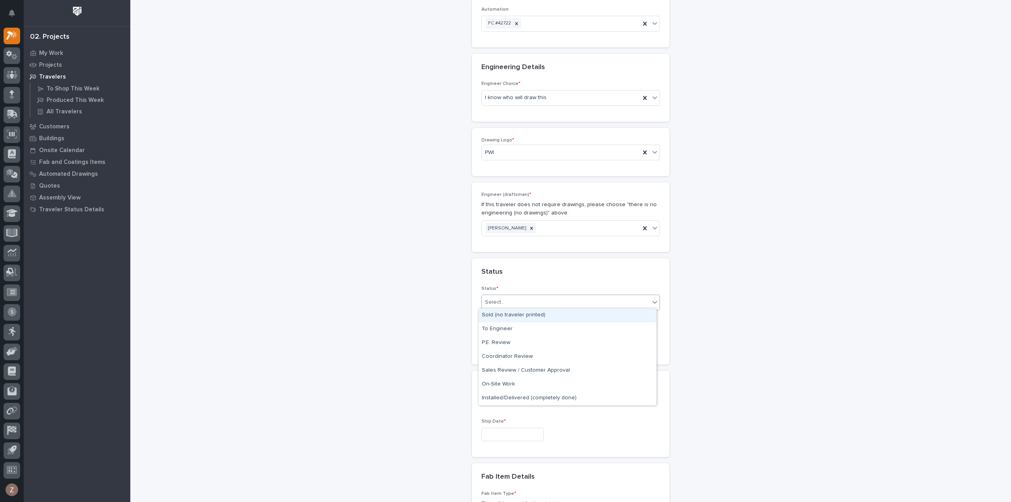
click at [537, 297] on div "Select..." at bounding box center [566, 302] width 168 height 13
click at [536, 312] on div "Sold (no traveler printed)" at bounding box center [568, 315] width 178 height 14
click at [516, 429] on input "text" at bounding box center [512, 435] width 62 height 14
click at [547, 310] on button "Next Month" at bounding box center [547, 309] width 13 height 13
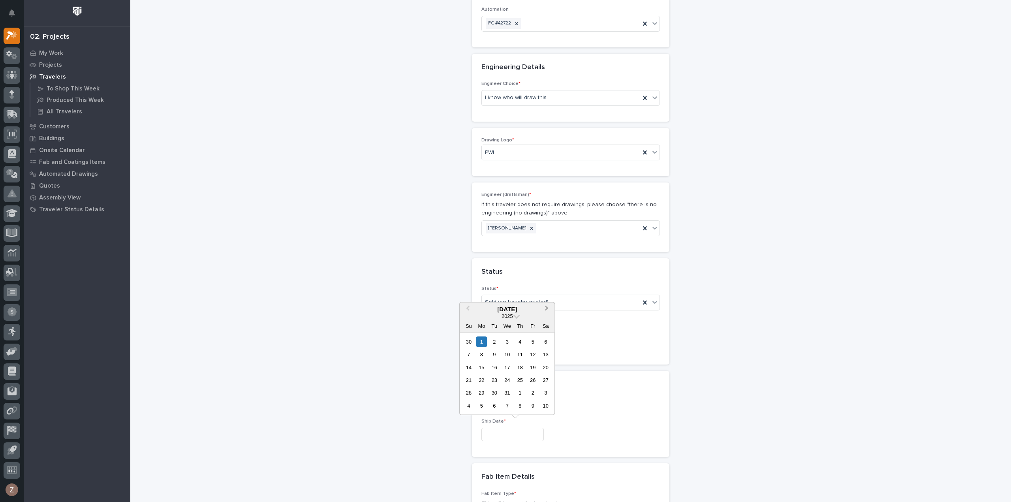
click at [547, 307] on span "Next Month" at bounding box center [547, 309] width 0 height 10
click at [484, 355] on div "5" at bounding box center [481, 354] width 11 height 11
type input "**********"
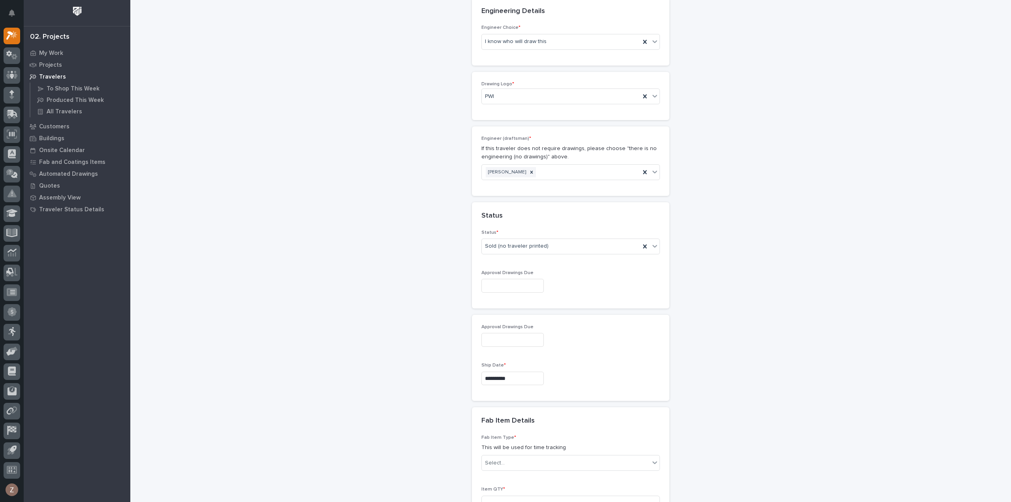
scroll to position [474, 0]
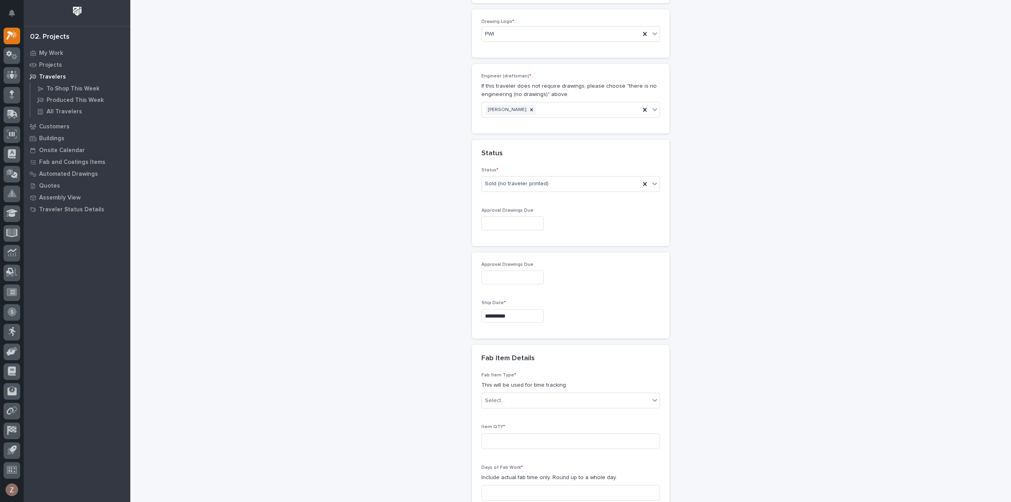
click at [547, 389] on div "Fab Item Type * This will be used for time tracking Select..." at bounding box center [570, 393] width 179 height 42
click at [545, 396] on div "Select..." at bounding box center [566, 400] width 168 height 13
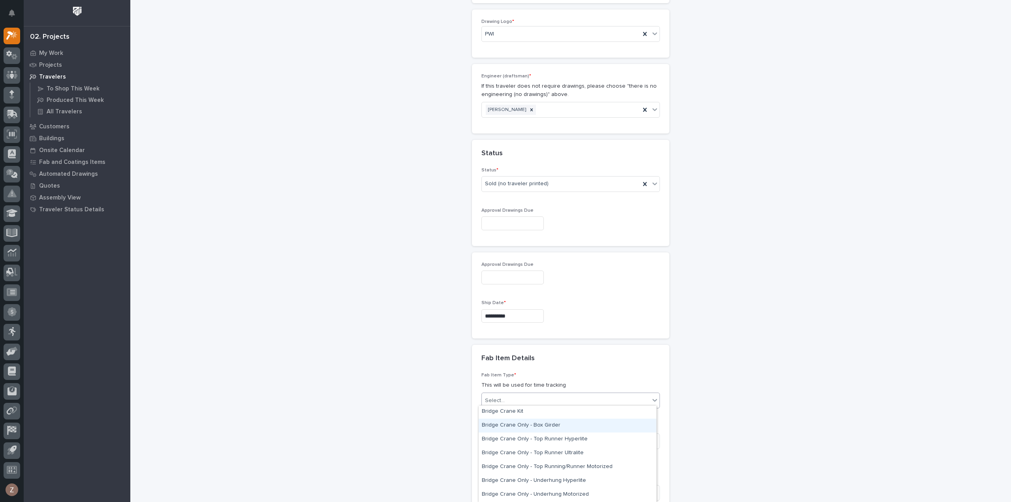
scroll to position [39, 0]
click at [584, 455] on div "Bridge Crane Only - Top Running/Runner Motorized" at bounding box center [568, 456] width 178 height 14
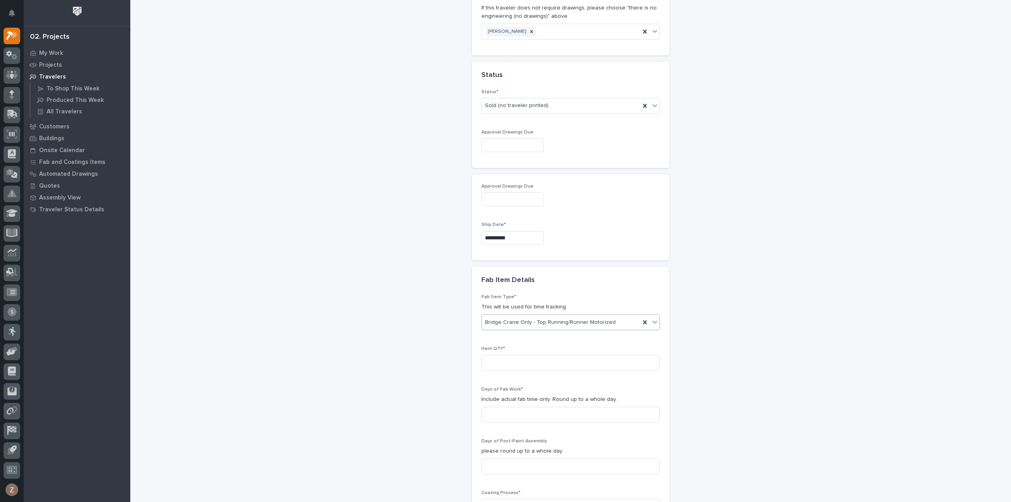
scroll to position [553, 0]
click at [525, 358] on input at bounding box center [570, 362] width 179 height 16
type input "1"
click at [511, 406] on input at bounding box center [570, 414] width 179 height 16
drag, startPoint x: 521, startPoint y: 402, endPoint x: 522, endPoint y: 409, distance: 7.2
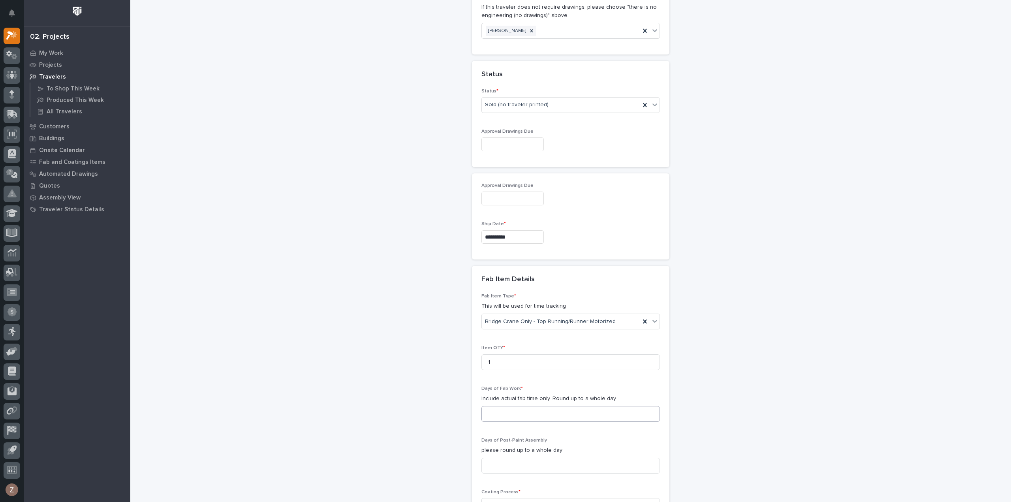
click at [521, 402] on div "Days of Fab Work * Include actual fab time only. Round up to a whole day." at bounding box center [570, 407] width 179 height 42
click at [523, 408] on input at bounding box center [570, 414] width 179 height 16
click at [514, 463] on input at bounding box center [570, 466] width 179 height 16
drag, startPoint x: 508, startPoint y: 410, endPoint x: 469, endPoint y: 410, distance: 38.7
click at [472, 410] on div "Fab Item Type * This will be used for time tracking Bridge Crane Only - Top Run…" at bounding box center [570, 437] width 197 height 288
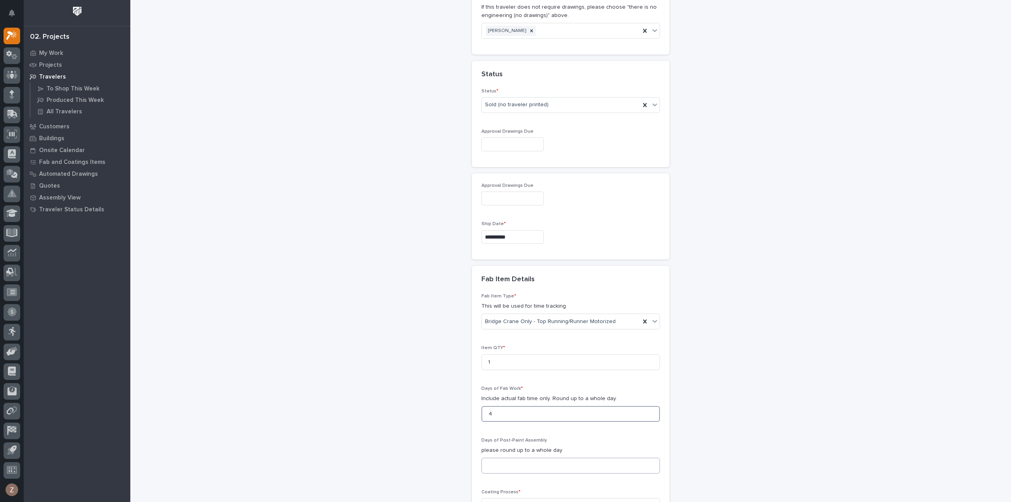
type input "4"
click at [515, 461] on input at bounding box center [570, 466] width 179 height 16
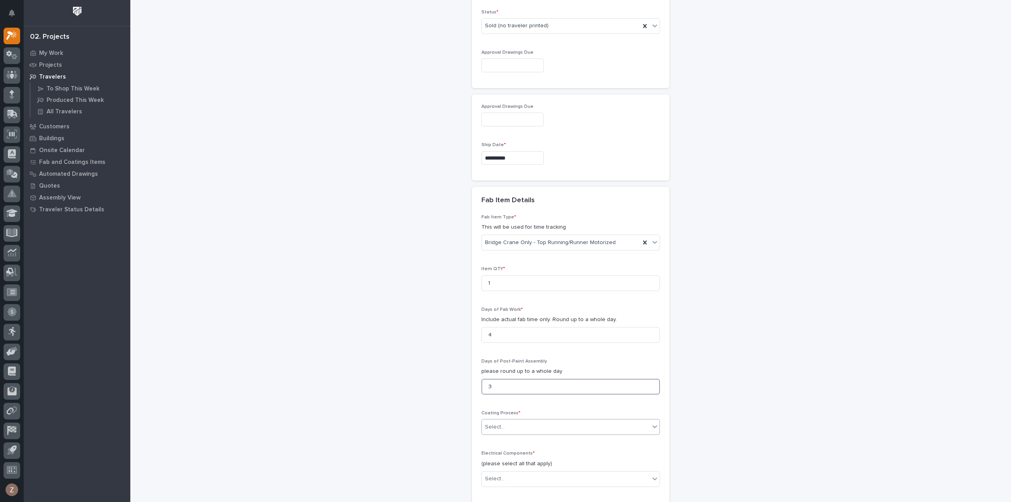
type input "3"
click at [525, 421] on div "Select..." at bounding box center [566, 427] width 168 height 13
click at [518, 450] on div "In-House Paint/Powder" at bounding box center [568, 453] width 178 height 14
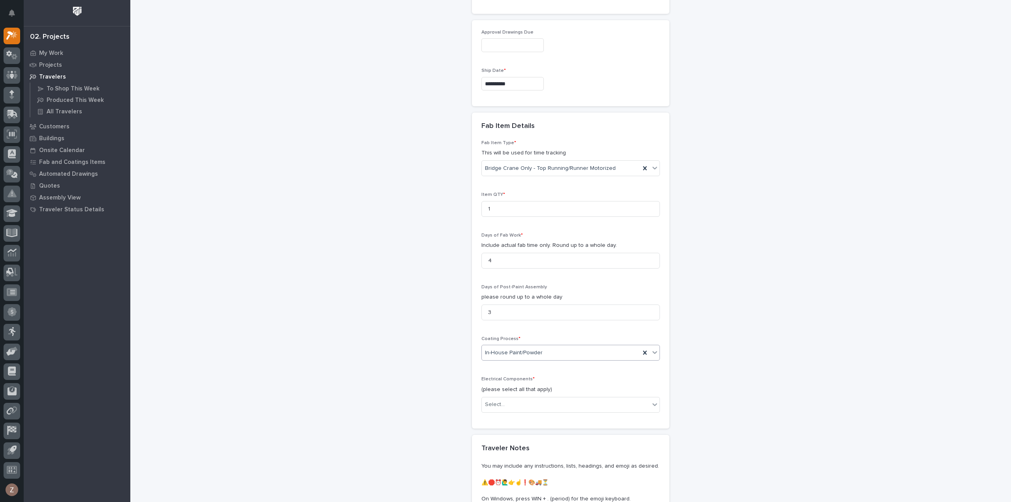
scroll to position [711, 0]
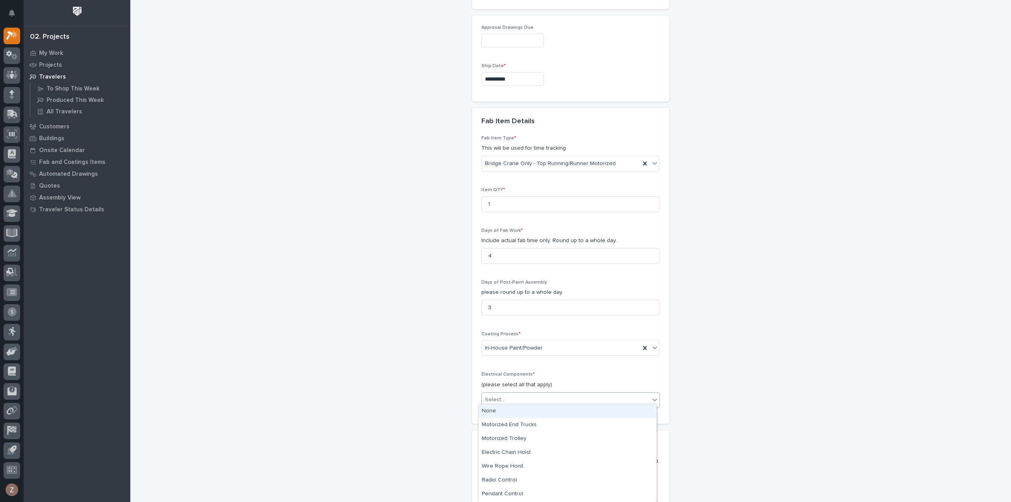
click at [522, 393] on div "Select..." at bounding box center [566, 399] width 168 height 13
click at [521, 426] on div "Motorized End Trucks" at bounding box center [568, 425] width 178 height 14
click at [537, 395] on div at bounding box center [541, 400] width 9 height 11
click at [548, 396] on div "Select..." at bounding box center [566, 399] width 168 height 13
click at [510, 421] on div "Motorized End Trucks" at bounding box center [568, 425] width 178 height 14
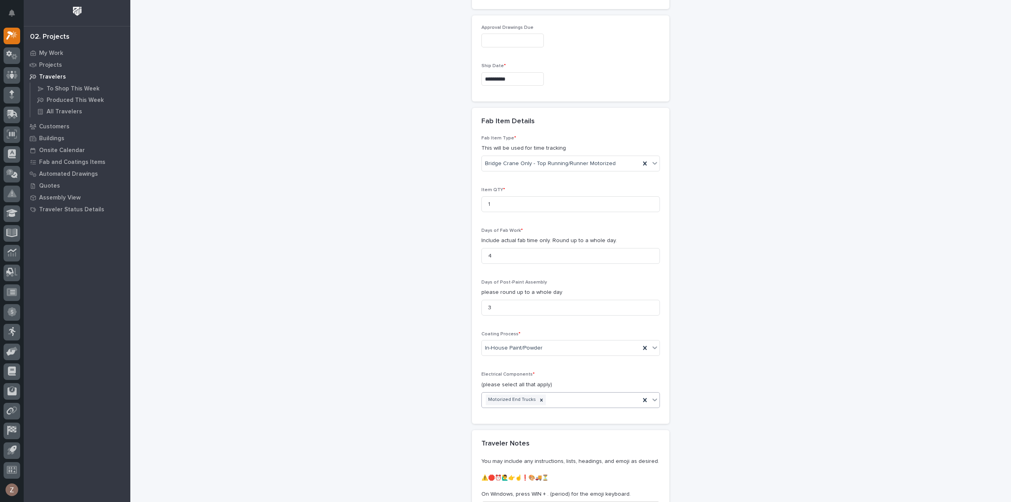
click at [539, 398] on icon at bounding box center [542, 400] width 6 height 6
click at [550, 396] on div "Select..." at bounding box center [566, 399] width 168 height 13
click at [514, 422] on div "Motorized End Trucks" at bounding box center [568, 425] width 178 height 14
click at [564, 395] on div "Motorized End Trucks" at bounding box center [561, 400] width 158 height 14
click at [546, 428] on div "Motorized Trolley" at bounding box center [568, 425] width 178 height 14
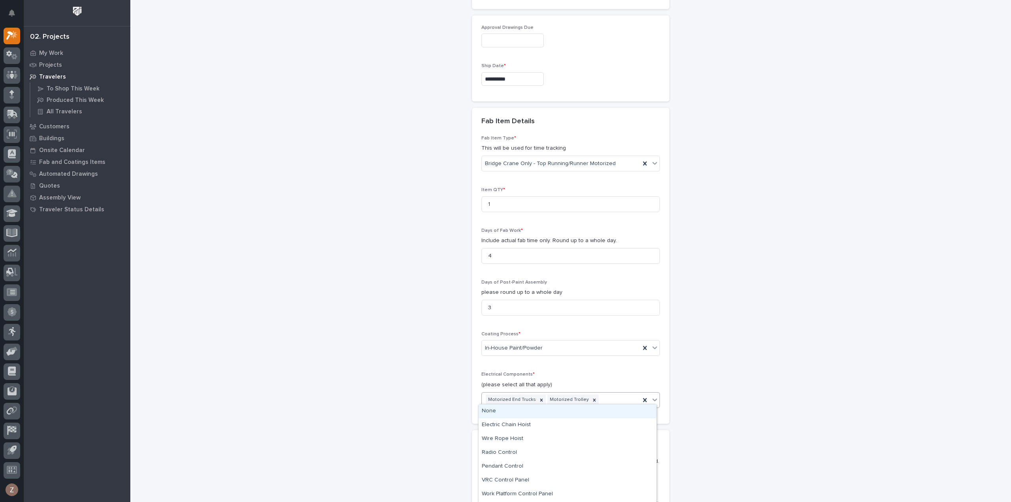
click at [603, 395] on div "Motorized End Trucks Motorized Trolley" at bounding box center [561, 400] width 158 height 14
click at [581, 420] on div "Electric Chain Hoist" at bounding box center [568, 425] width 178 height 14
click at [598, 410] on div "Motorized End Trucks Motorized Trolley Electric Chain Hoist" at bounding box center [561, 406] width 158 height 26
click at [569, 465] on div "Pendant Control" at bounding box center [568, 464] width 178 height 14
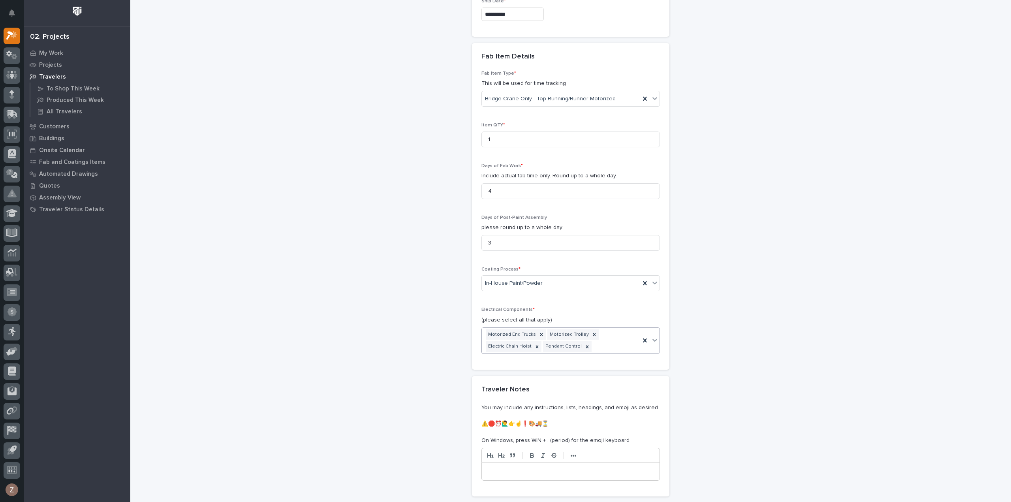
scroll to position [869, 0]
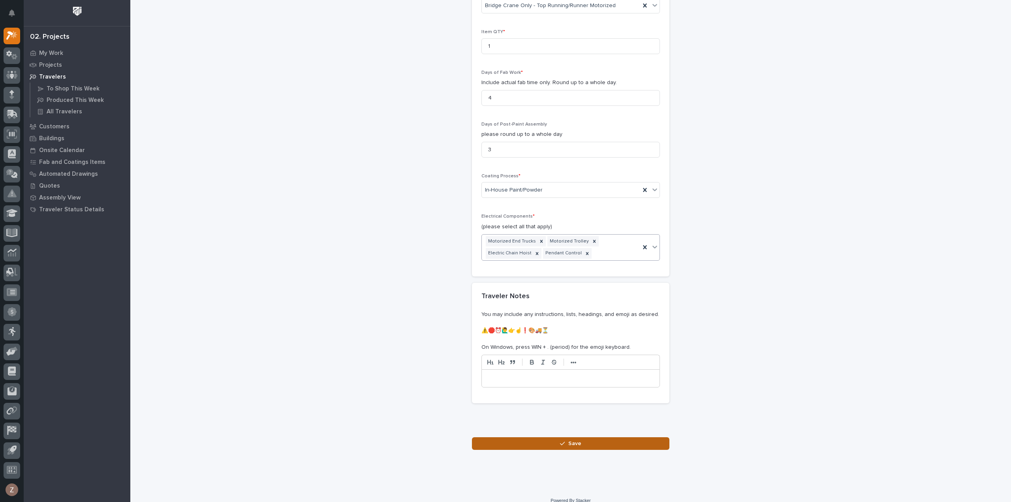
click at [579, 437] on button "Save" at bounding box center [570, 443] width 197 height 13
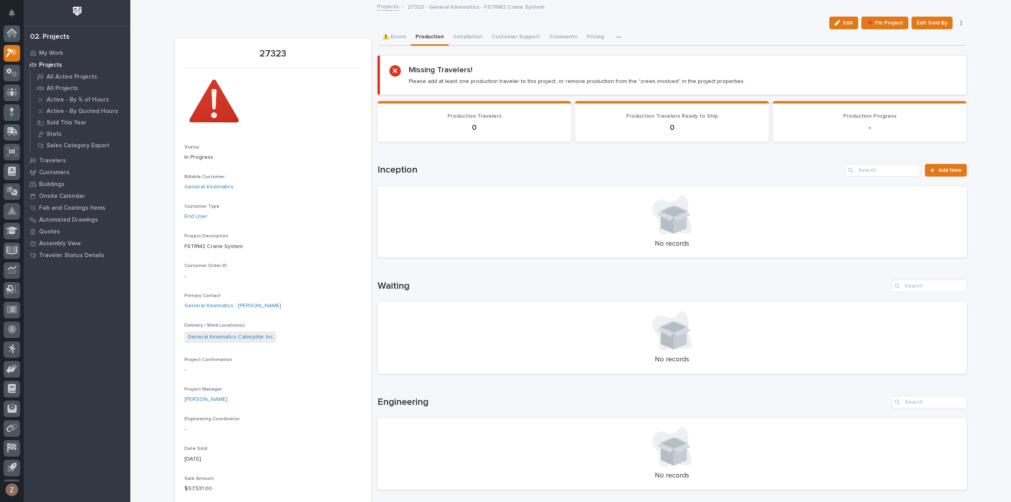
scroll to position [17, 0]
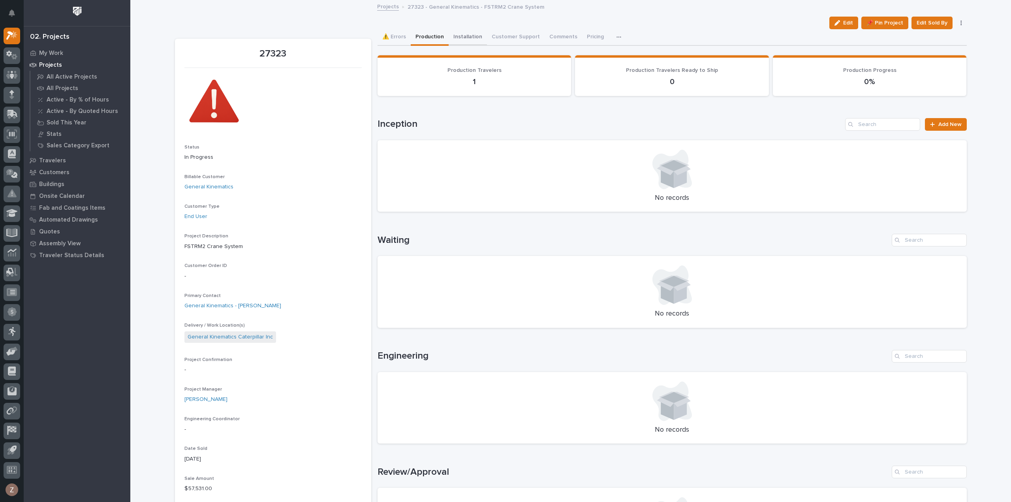
click at [468, 35] on button "Installation" at bounding box center [468, 37] width 38 height 17
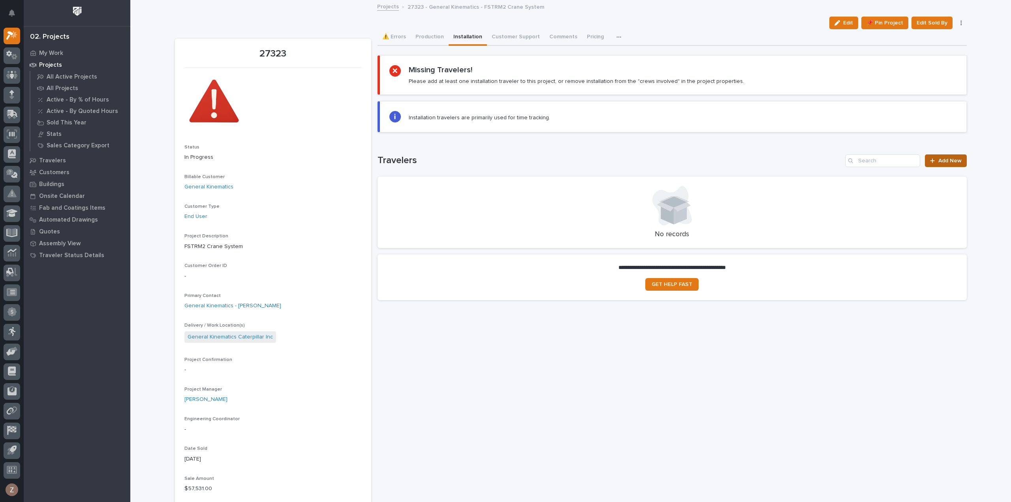
click at [949, 154] on link "Add New" at bounding box center [945, 160] width 41 height 13
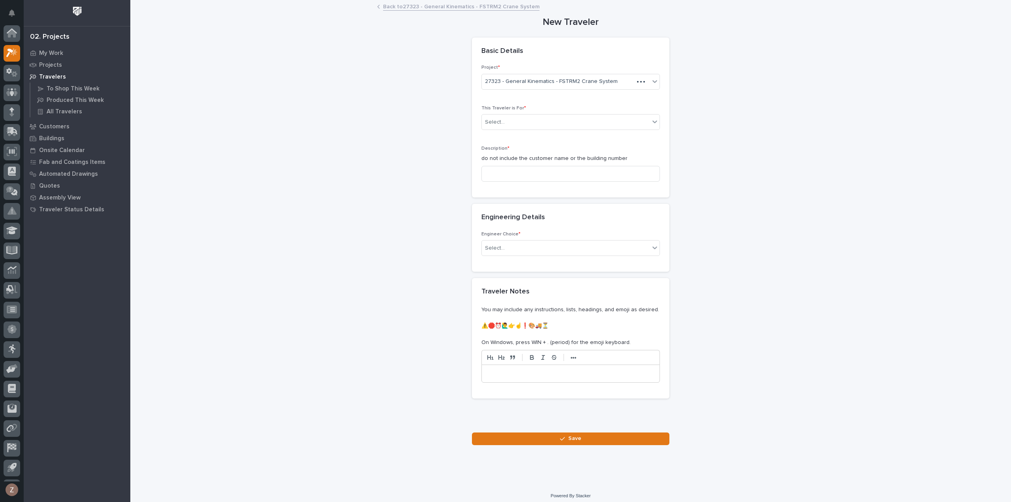
scroll to position [17, 0]
click at [577, 116] on div "Select..." at bounding box center [566, 122] width 168 height 13
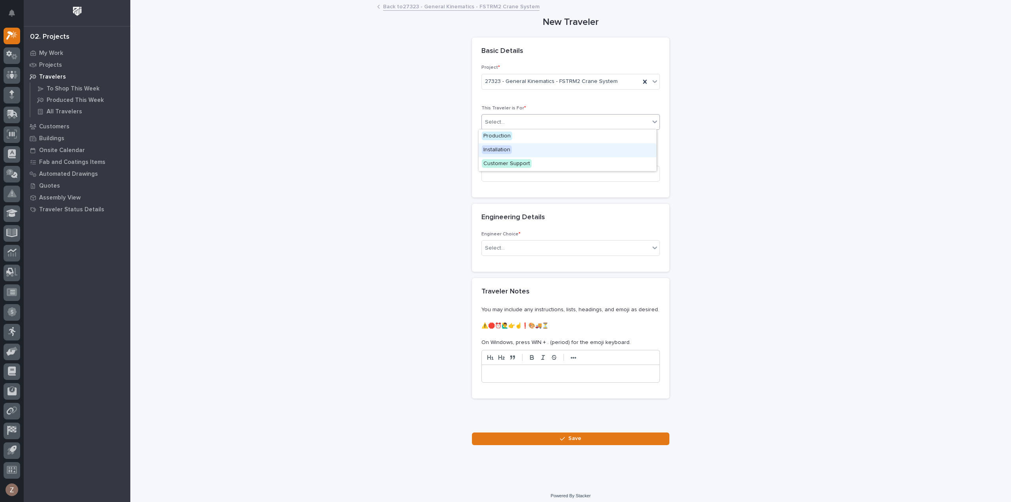
click at [558, 150] on div "Installation" at bounding box center [568, 150] width 178 height 14
click at [540, 175] on input at bounding box center [570, 174] width 179 height 16
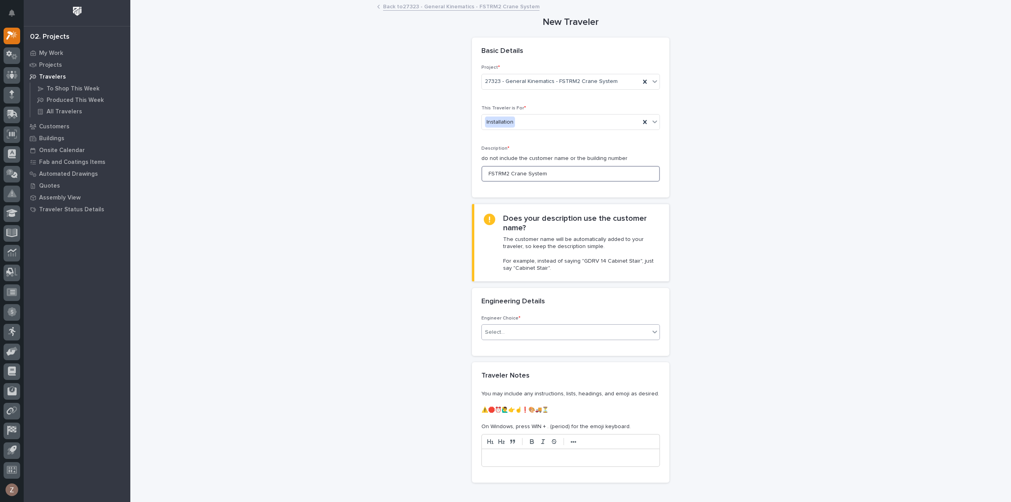
type input "FSTRM2 Crane System"
click at [527, 326] on div "Select..." at bounding box center [566, 332] width 168 height 13
click at [546, 371] on div "I know who will draw this" at bounding box center [568, 374] width 178 height 14
click at [566, 379] on div "(from project)" at bounding box center [570, 387] width 179 height 16
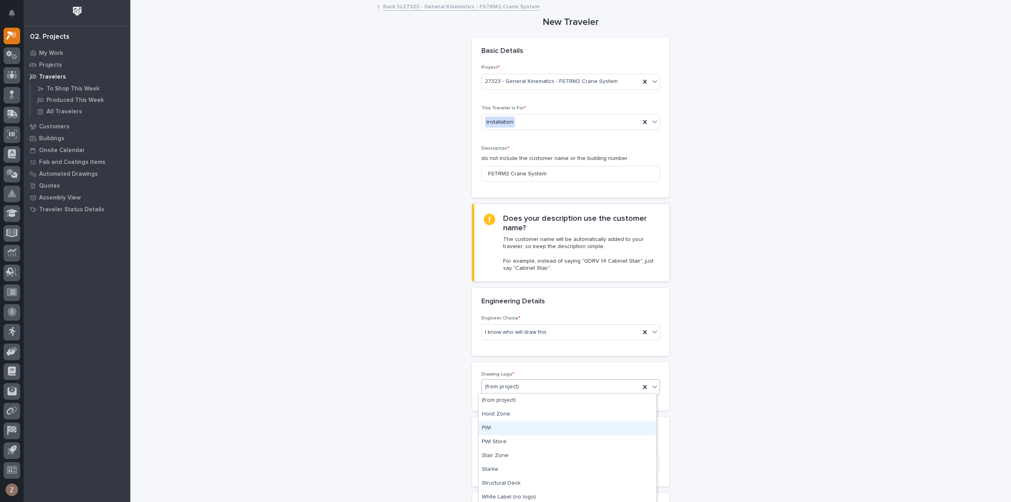
click at [534, 425] on div "PWI" at bounding box center [568, 428] width 178 height 14
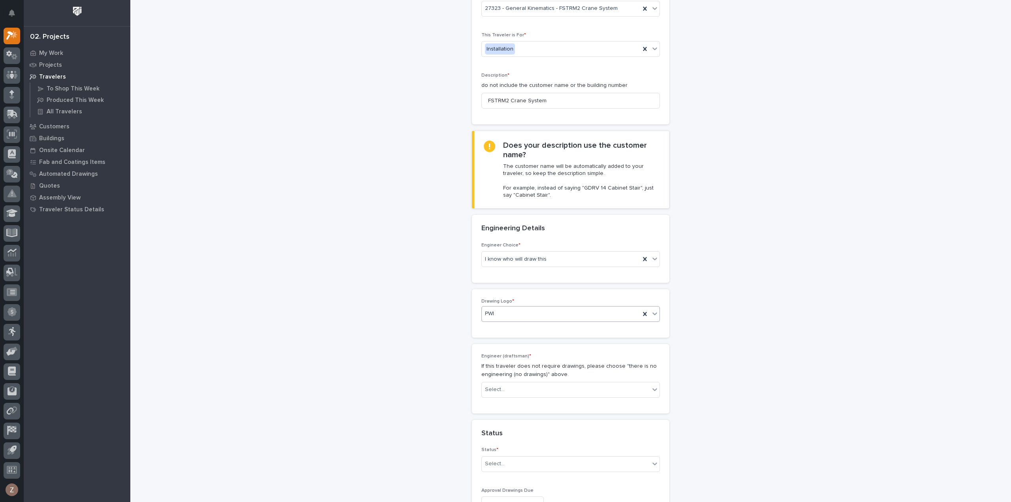
scroll to position [158, 0]
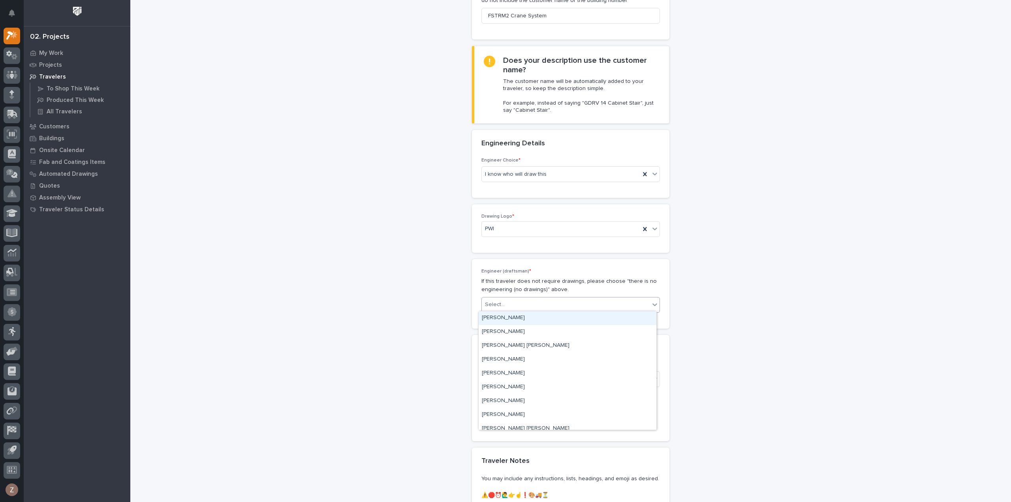
click at [540, 305] on div "Select..." at bounding box center [566, 304] width 168 height 13
click at [552, 404] on div "[PERSON_NAME]" at bounding box center [568, 409] width 178 height 14
click at [536, 374] on div "Select..." at bounding box center [566, 378] width 168 height 13
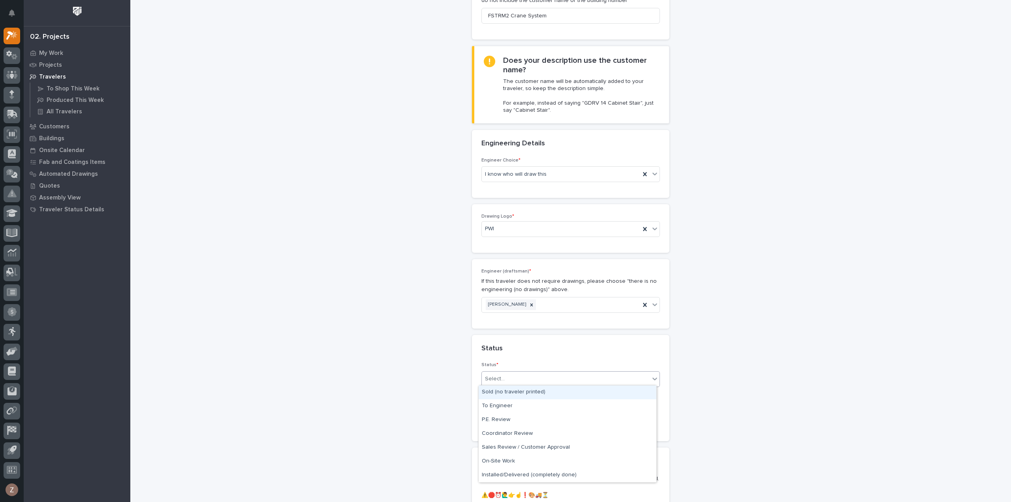
click at [532, 391] on div "Sold (no traveler printed)" at bounding box center [568, 392] width 178 height 14
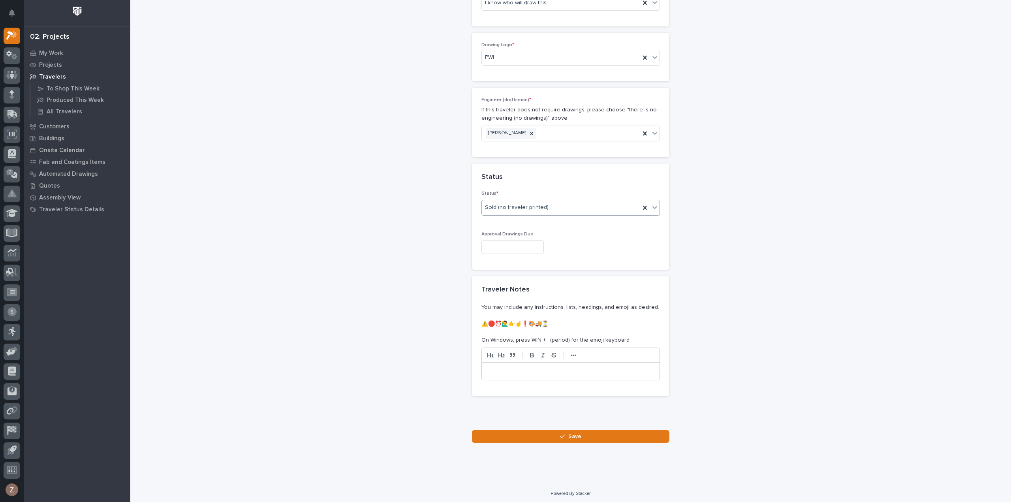
click at [573, 444] on div "**********" at bounding box center [571, 66] width 800 height 791
click at [572, 436] on span "Save" at bounding box center [574, 436] width 13 height 7
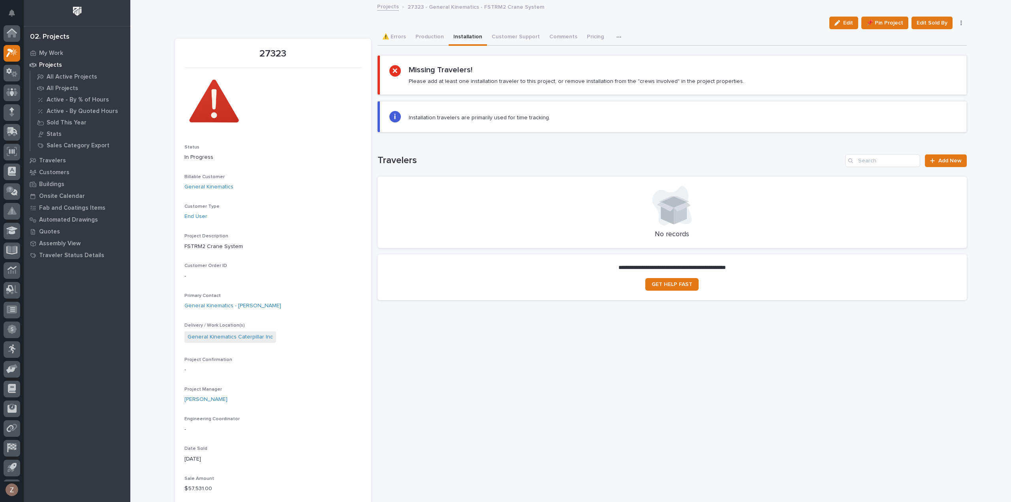
scroll to position [17, 0]
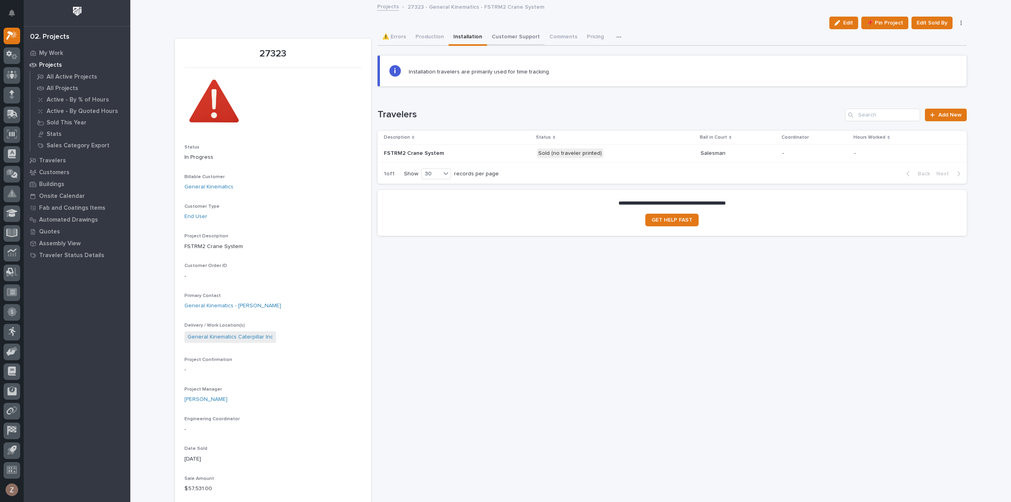
click at [527, 34] on button "Customer Support" at bounding box center [516, 37] width 58 height 17
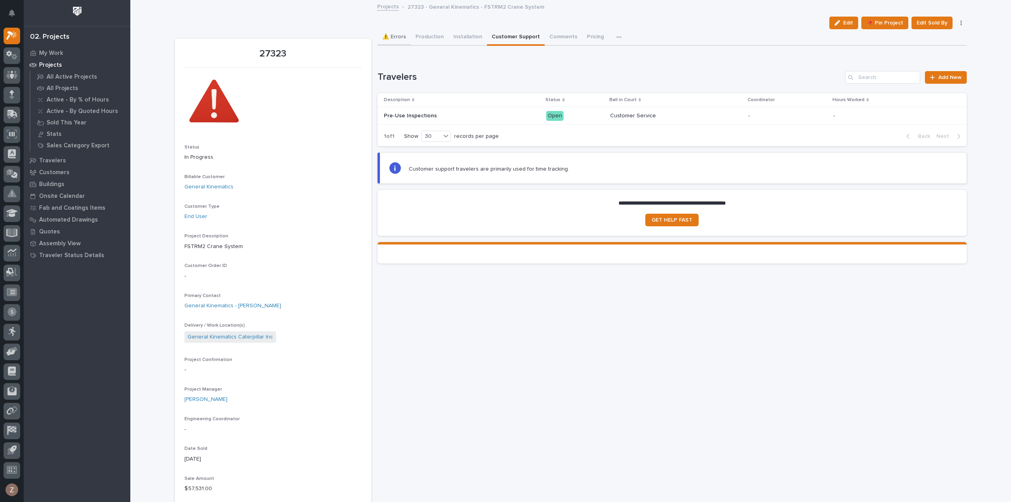
click at [404, 35] on button "⚠️ Errors" at bounding box center [394, 37] width 33 height 17
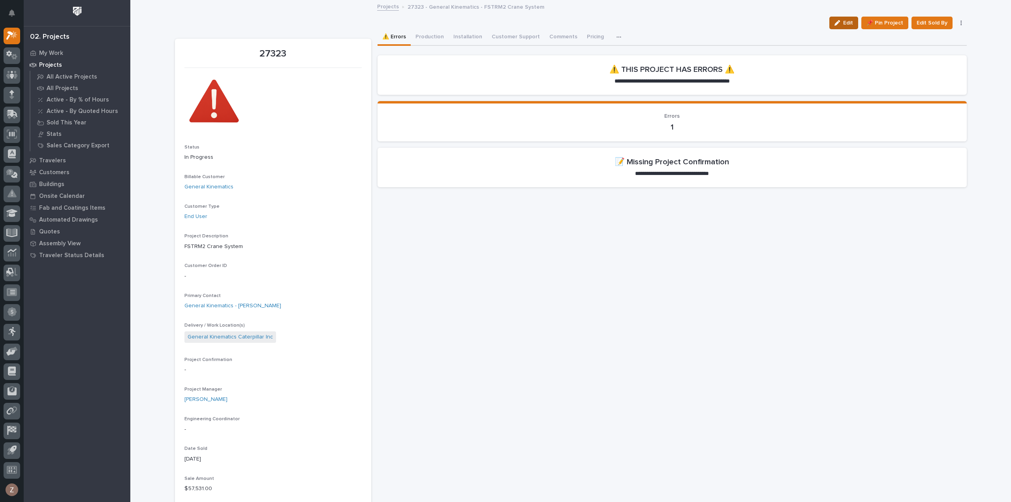
click at [846, 18] on button "Edit" at bounding box center [843, 23] width 29 height 13
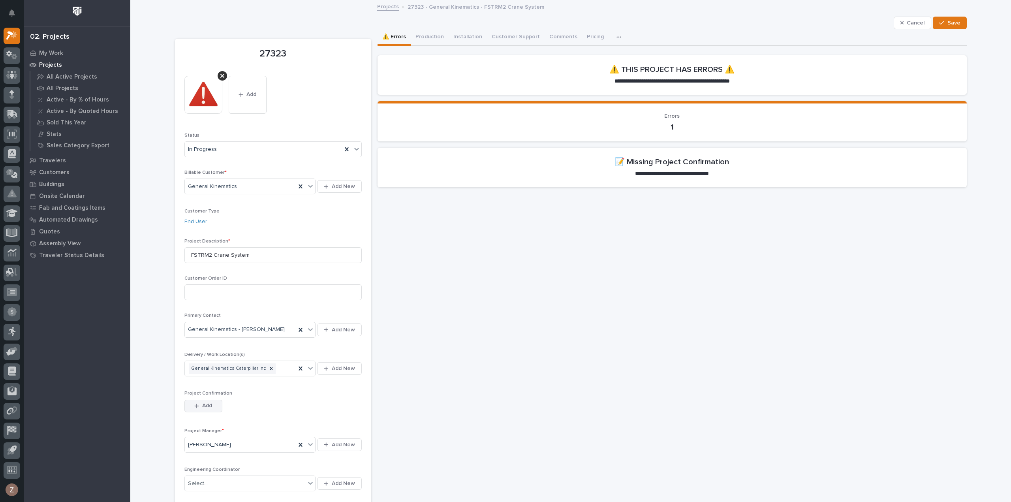
click at [215, 402] on button "Add" at bounding box center [203, 406] width 38 height 13
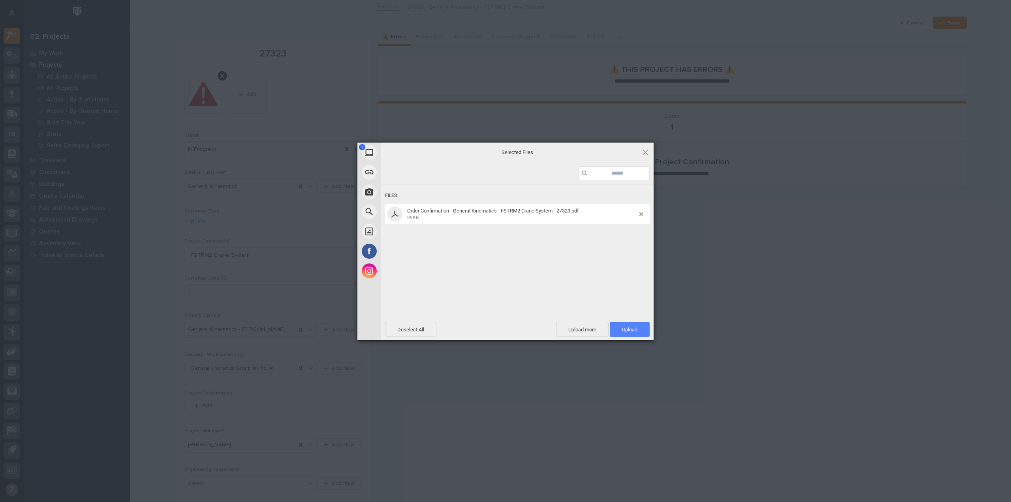
click at [627, 327] on span "Upload 1" at bounding box center [629, 330] width 15 height 6
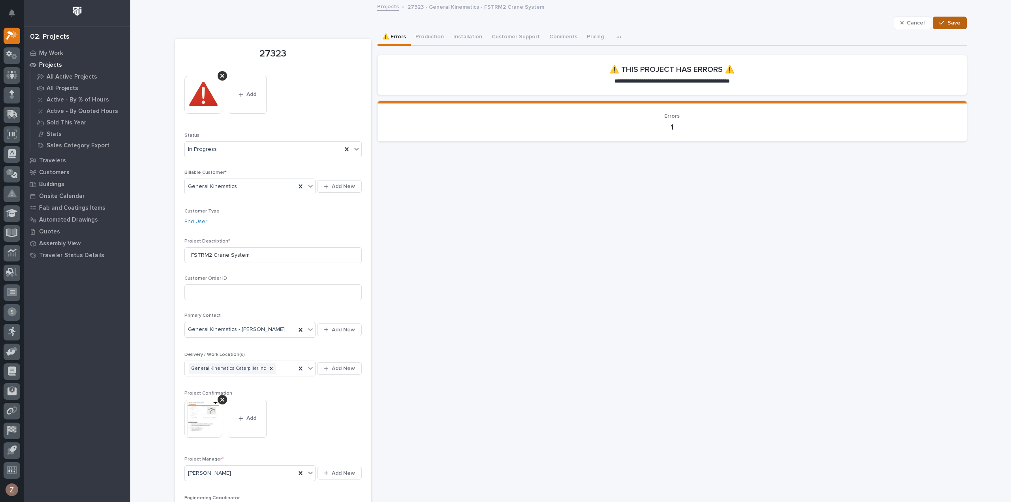
click at [951, 23] on span "Save" at bounding box center [954, 22] width 13 height 7
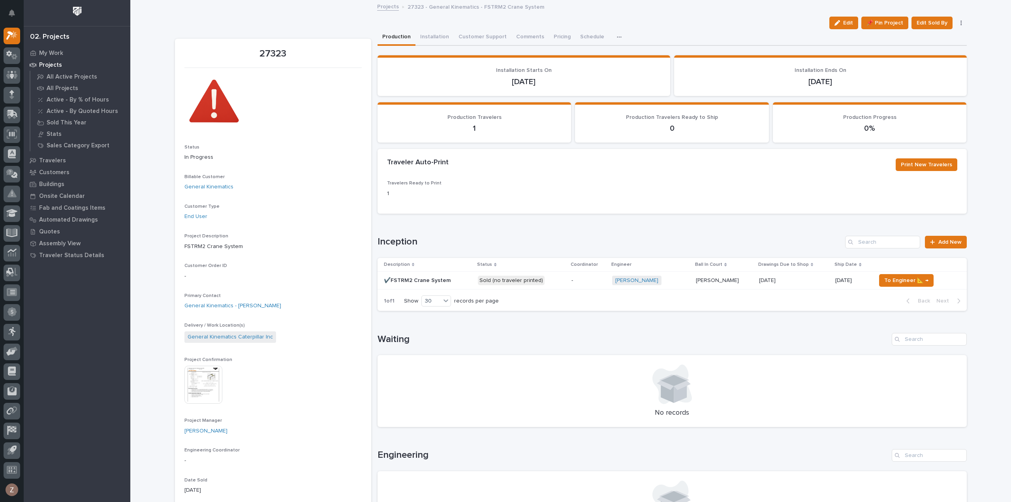
click at [397, 36] on button "Production" at bounding box center [397, 37] width 38 height 17
click at [393, 4] on link "Projects" at bounding box center [388, 6] width 22 height 9
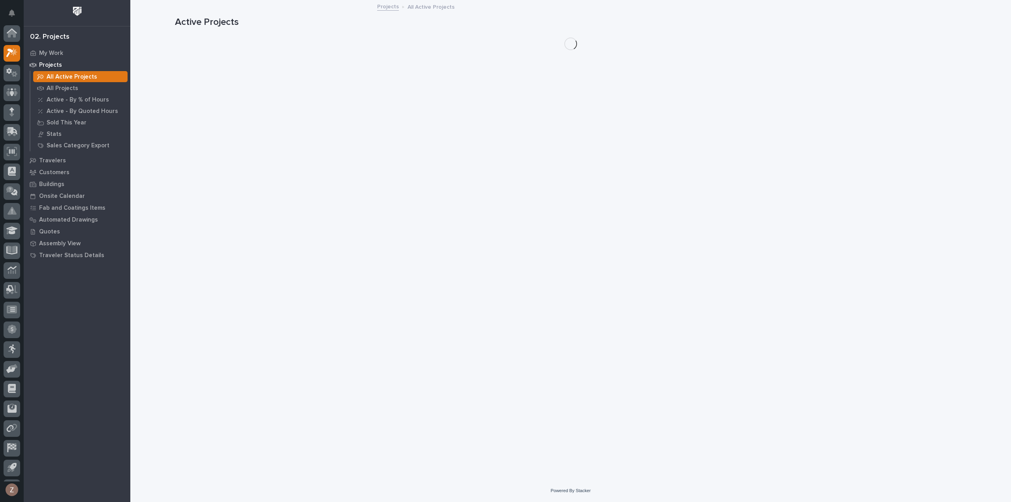
scroll to position [17, 0]
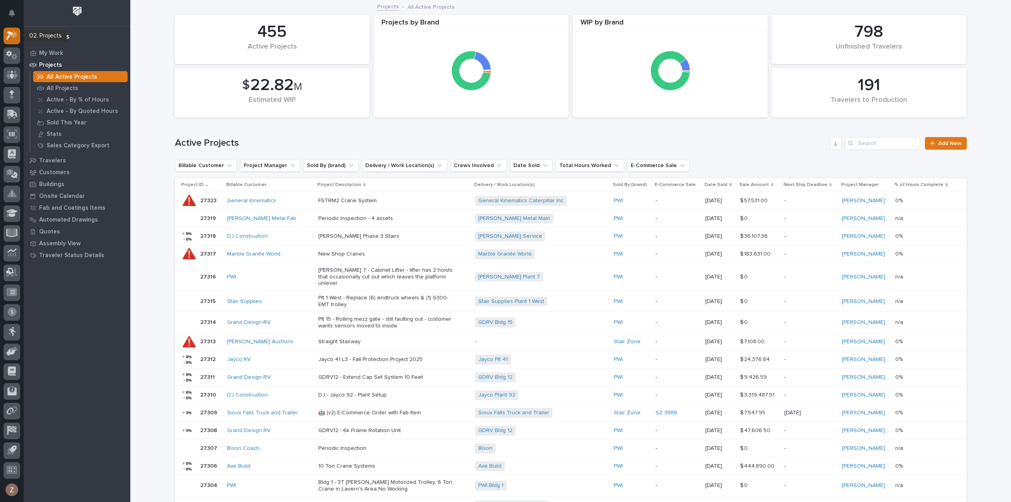
click at [13, 36] on icon at bounding box center [14, 35] width 7 height 8
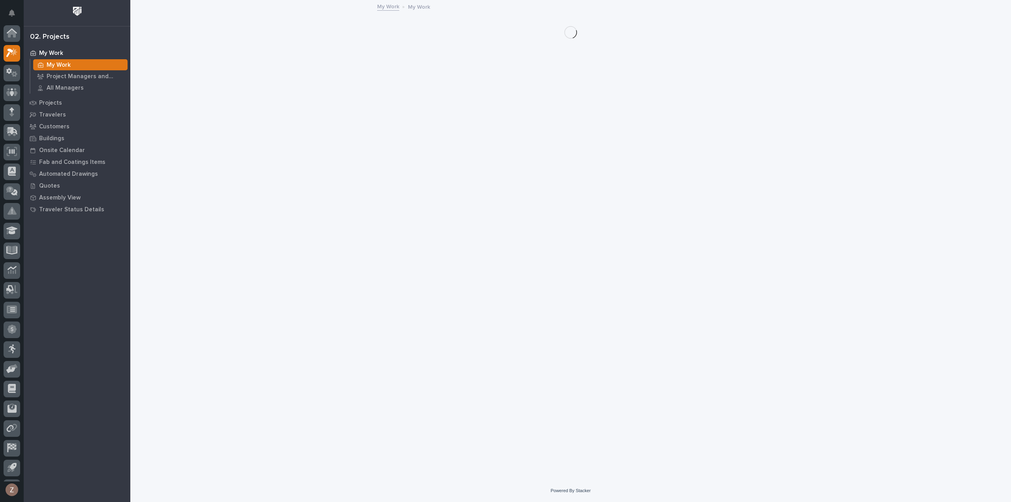
scroll to position [17, 0]
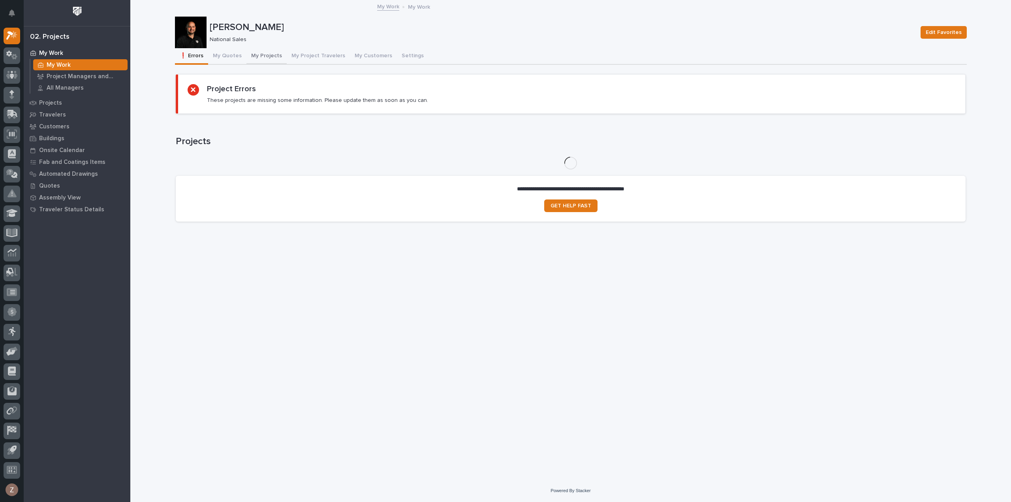
click at [238, 57] on button "My Quotes" at bounding box center [227, 56] width 38 height 17
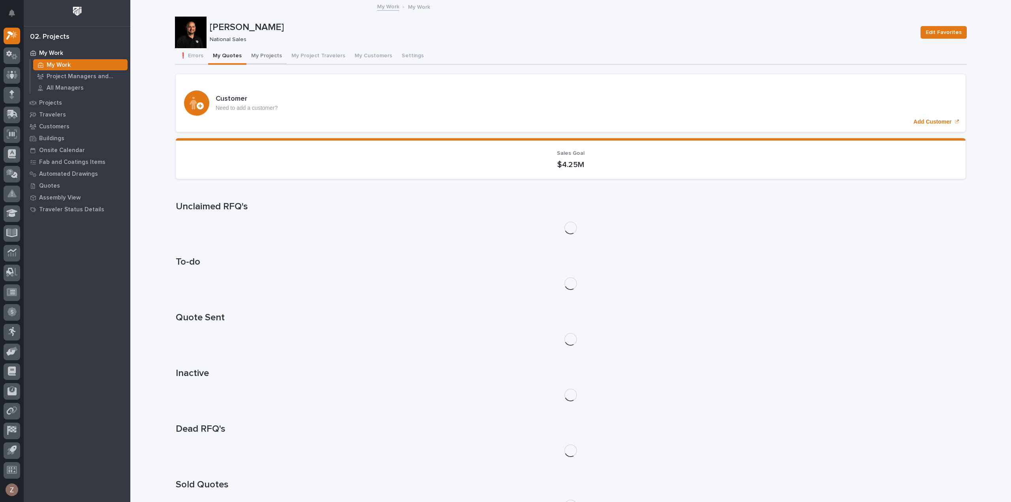
click at [264, 54] on button "My Projects" at bounding box center [266, 56] width 40 height 17
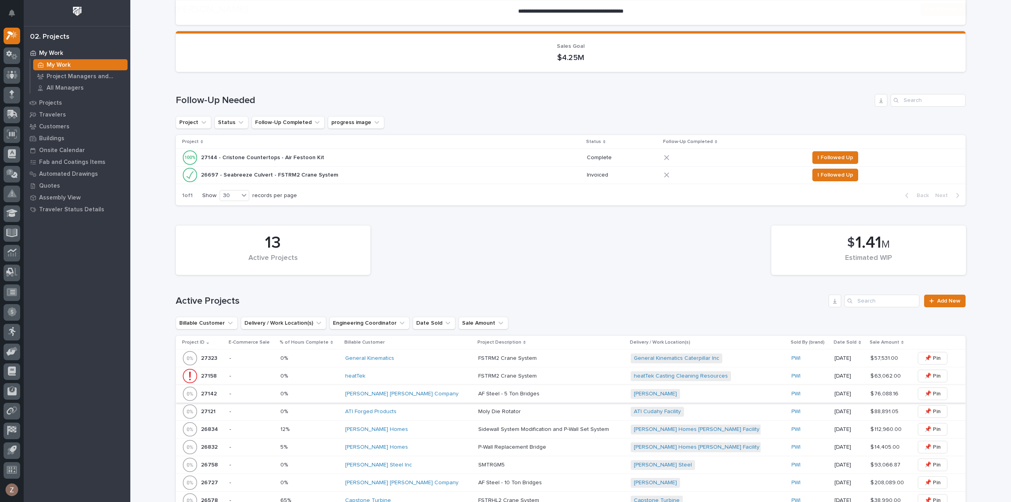
scroll to position [118, 0]
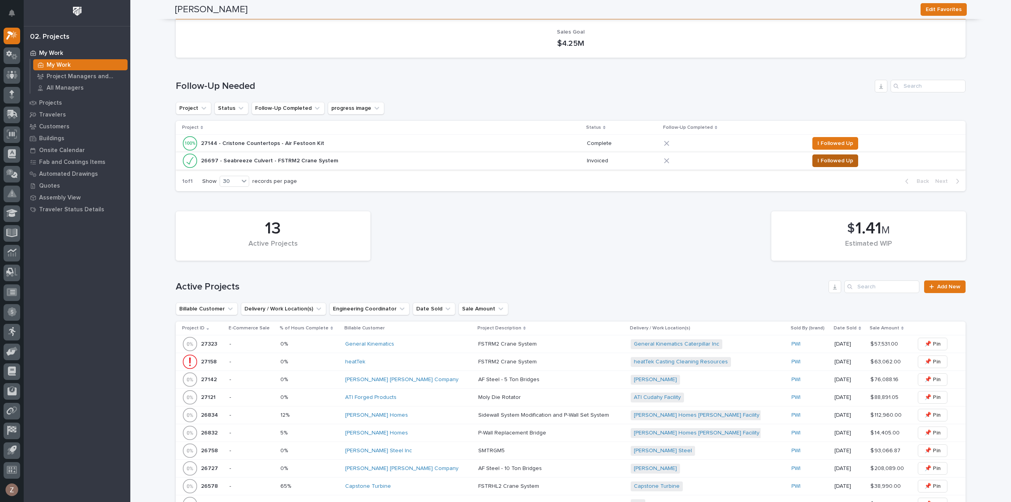
click at [829, 162] on span "I Followed Up" at bounding box center [836, 160] width 36 height 9
click at [832, 171] on div "1 of 1 Show 30 records per page Back Next" at bounding box center [571, 181] width 790 height 20
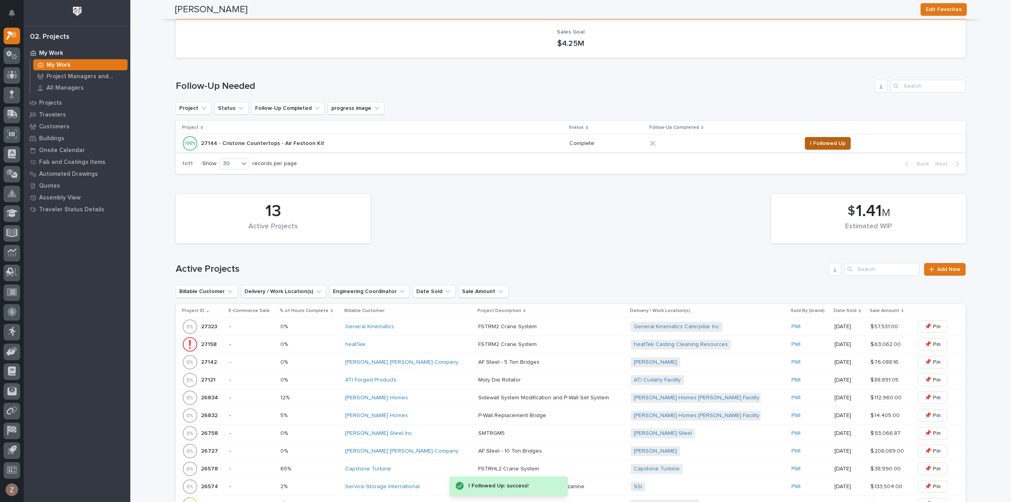
click at [834, 143] on span "I Followed Up" at bounding box center [828, 143] width 36 height 9
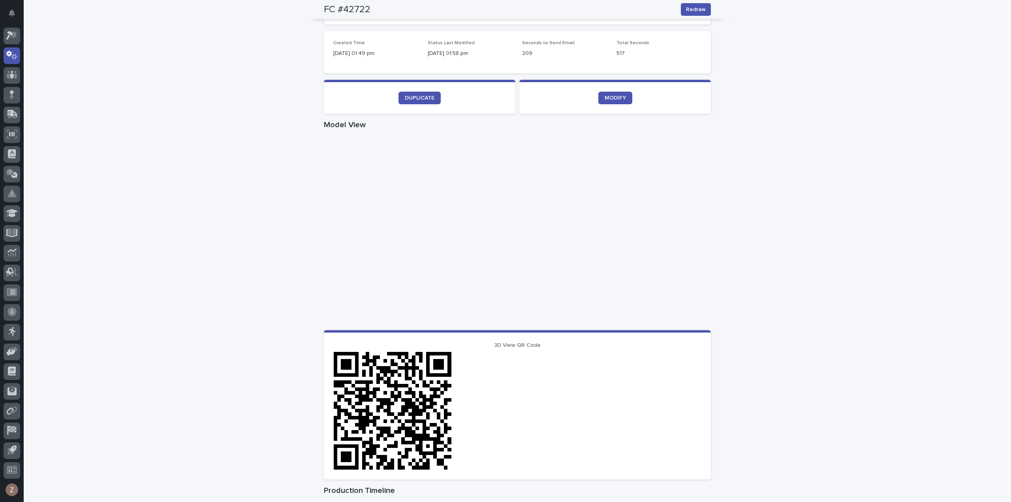
scroll to position [243, 0]
